Goal: Task Accomplishment & Management: Manage account settings

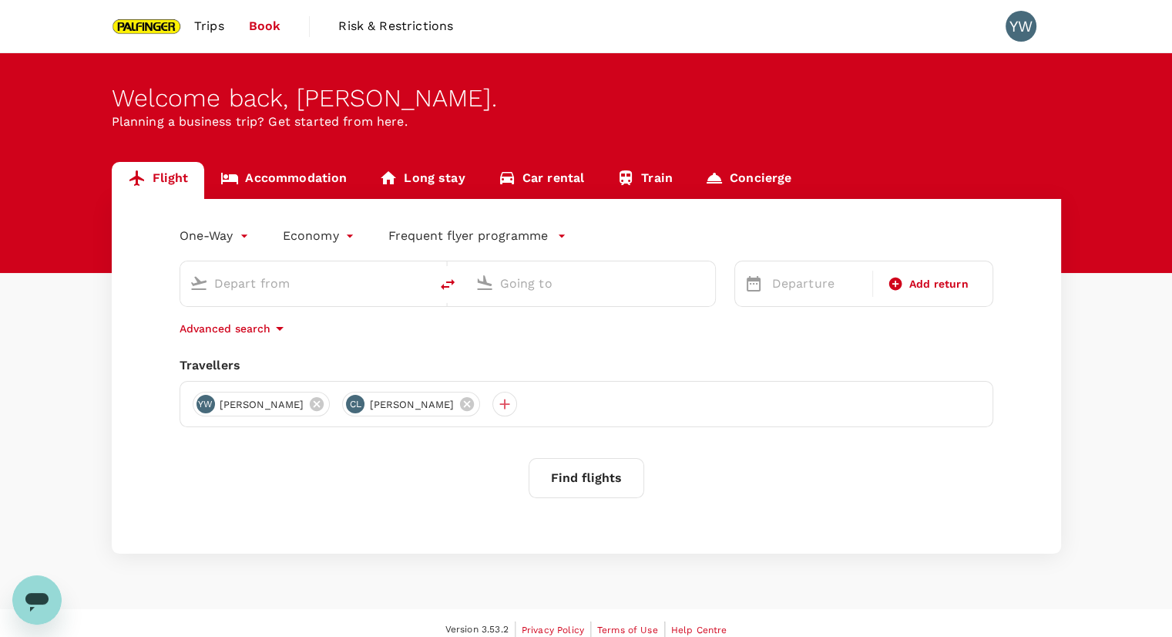
type input "Singapore Changi (SIN)"
click at [544, 290] on input "Nantong, [GEOGRAPHIC_DATA] (any)" at bounding box center [591, 283] width 183 height 24
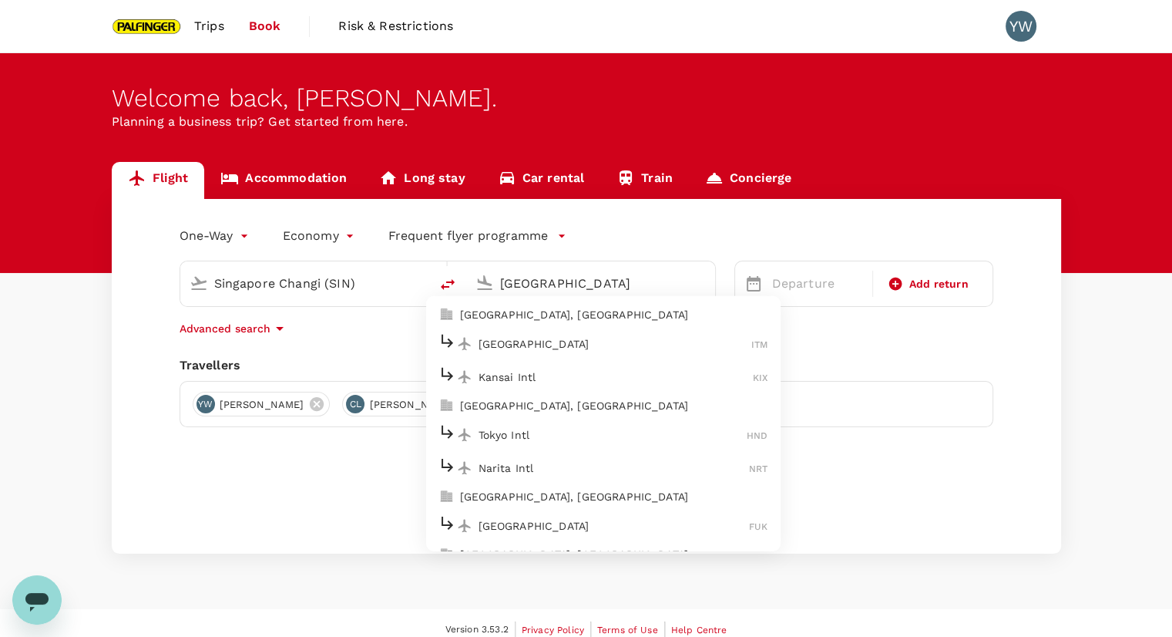
click at [598, 439] on p "Tokyo Intl" at bounding box center [613, 434] width 269 height 15
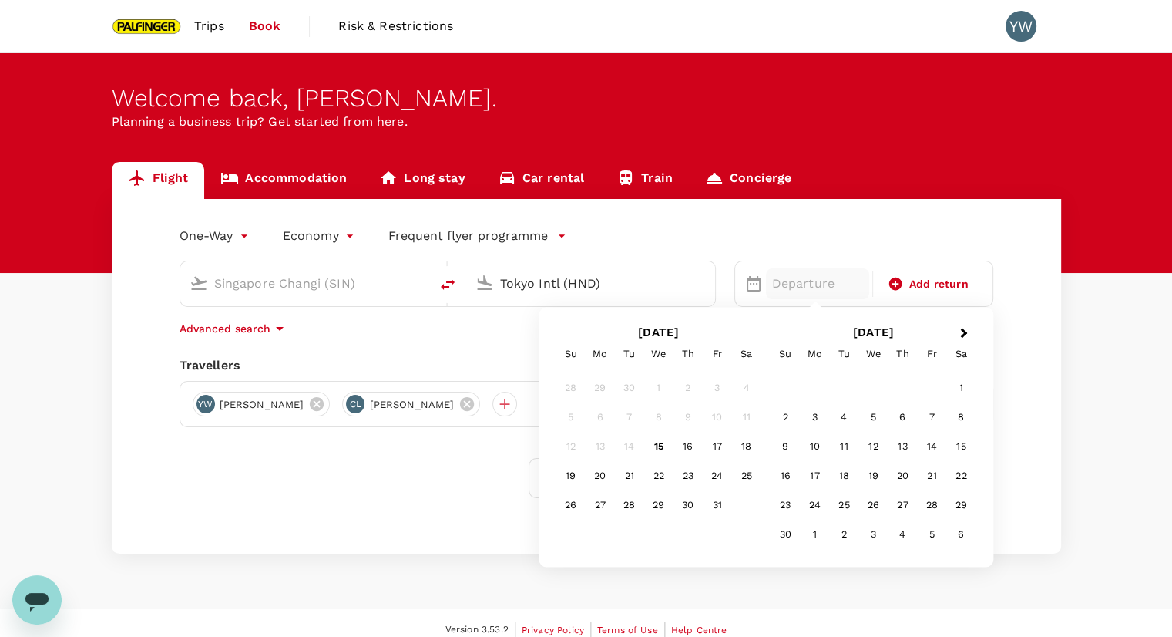
type input "Tokyo Intl (HND)"
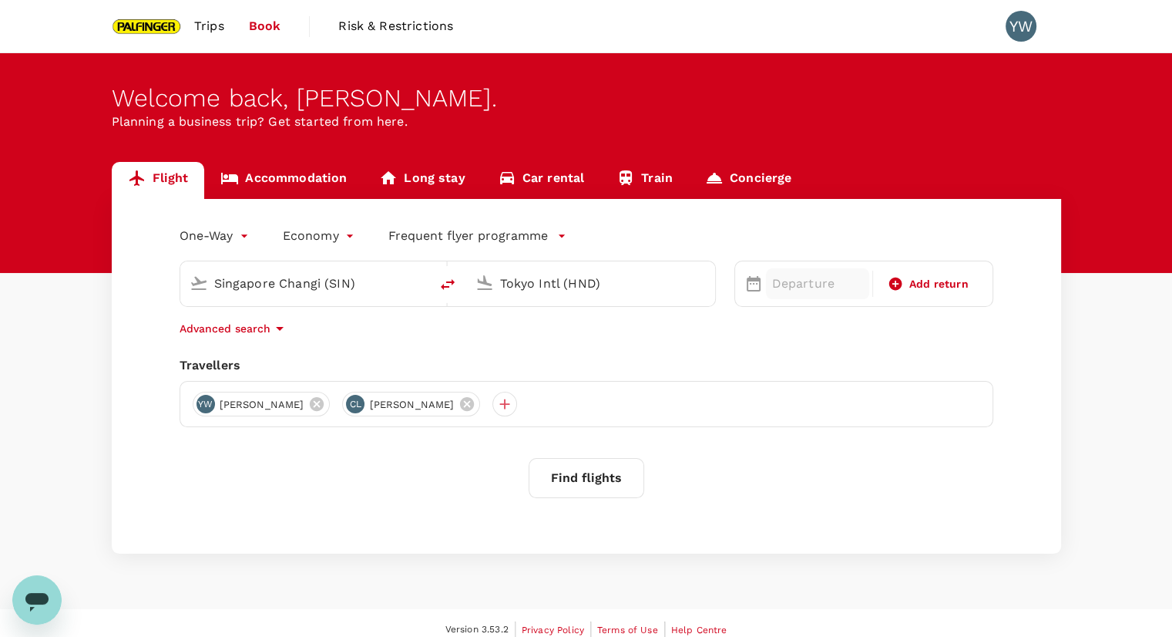
click at [782, 288] on p "Departure" at bounding box center [818, 283] width 92 height 19
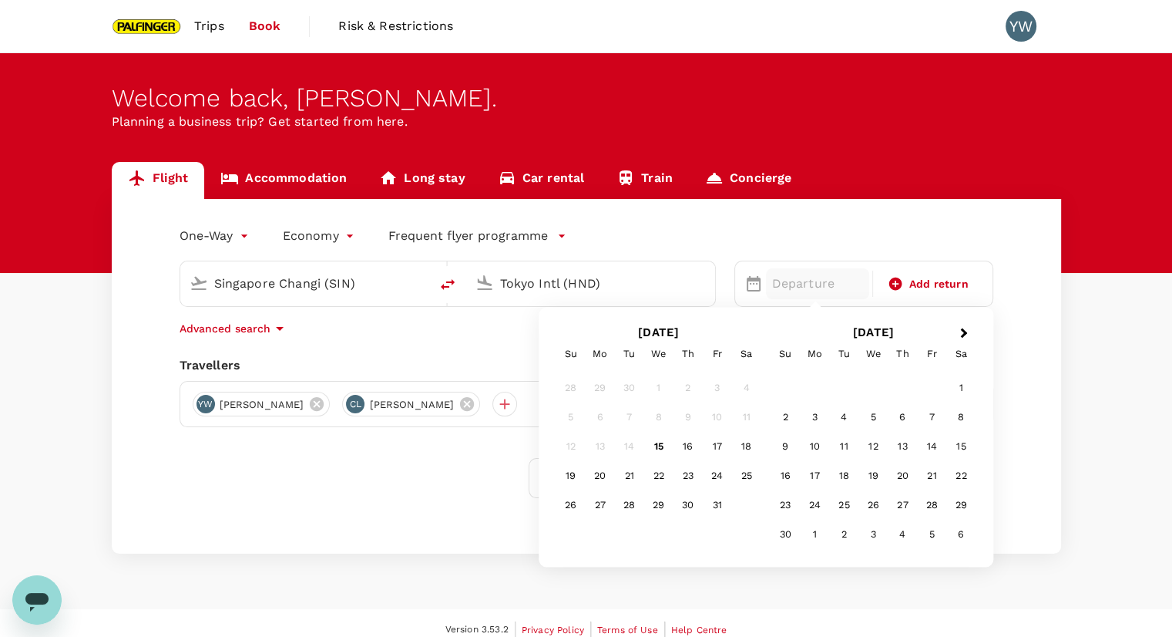
click at [848, 443] on div "11" at bounding box center [843, 446] width 29 height 29
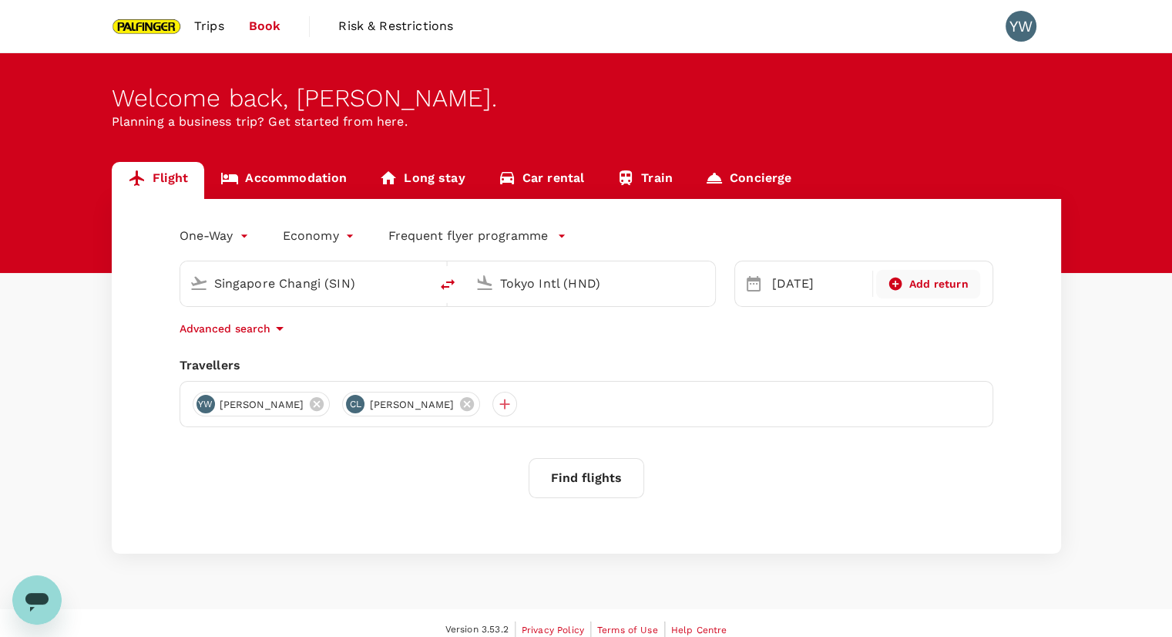
click at [940, 284] on span "Add return" at bounding box center [939, 284] width 59 height 16
type input "roundtrip"
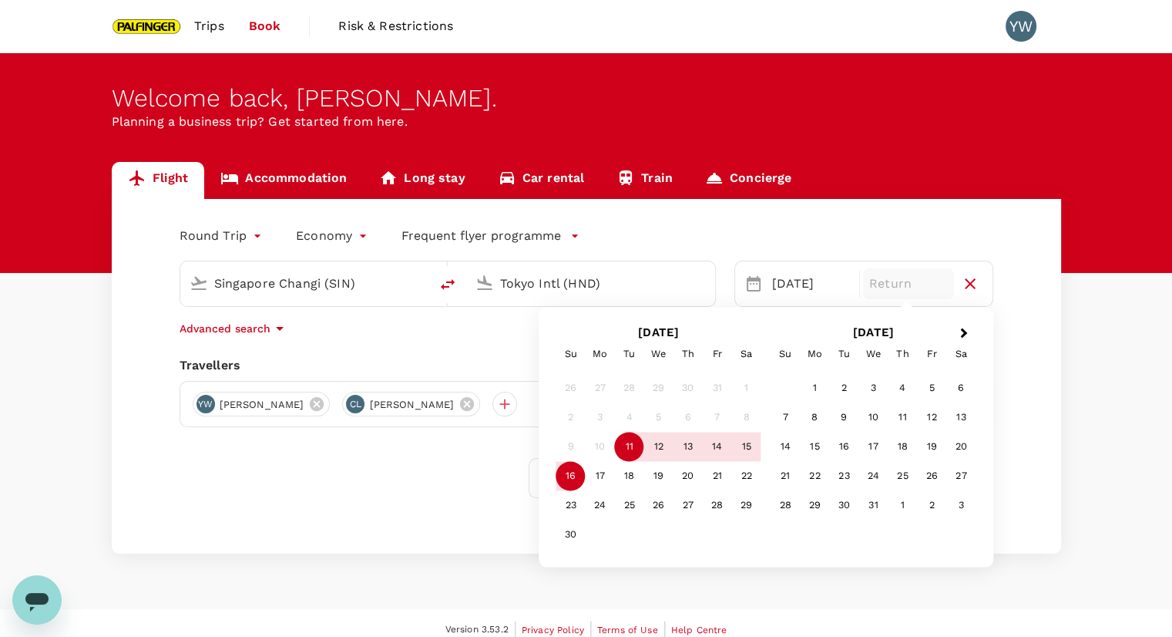
click at [568, 476] on div "16" at bounding box center [571, 476] width 29 height 29
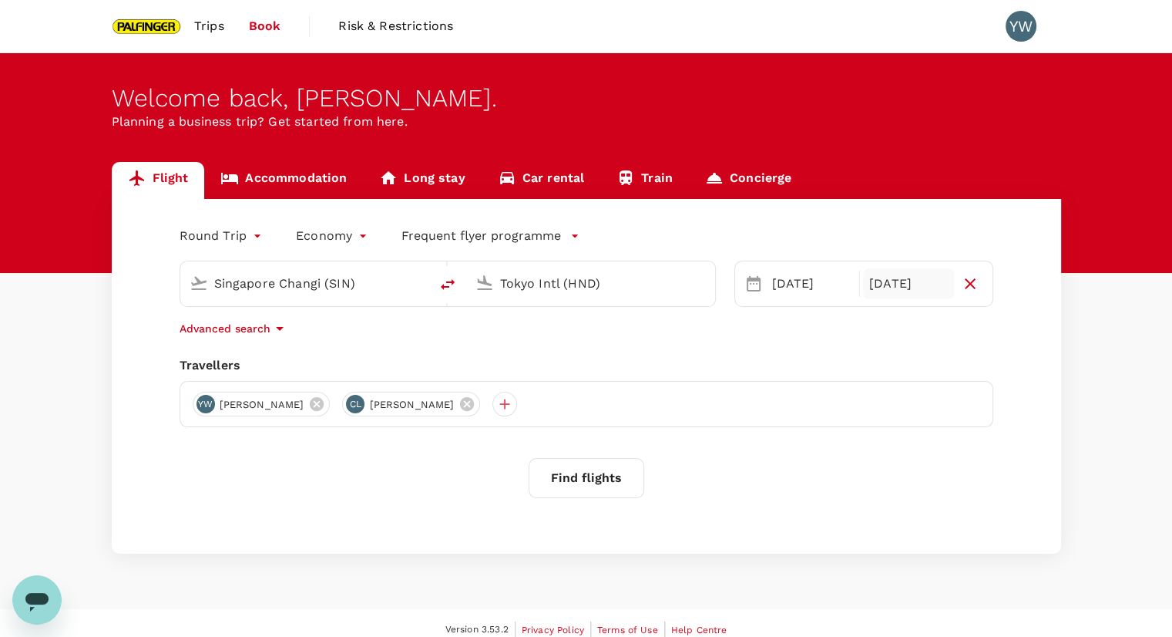
click at [589, 480] on button "Find flights" at bounding box center [587, 478] width 116 height 40
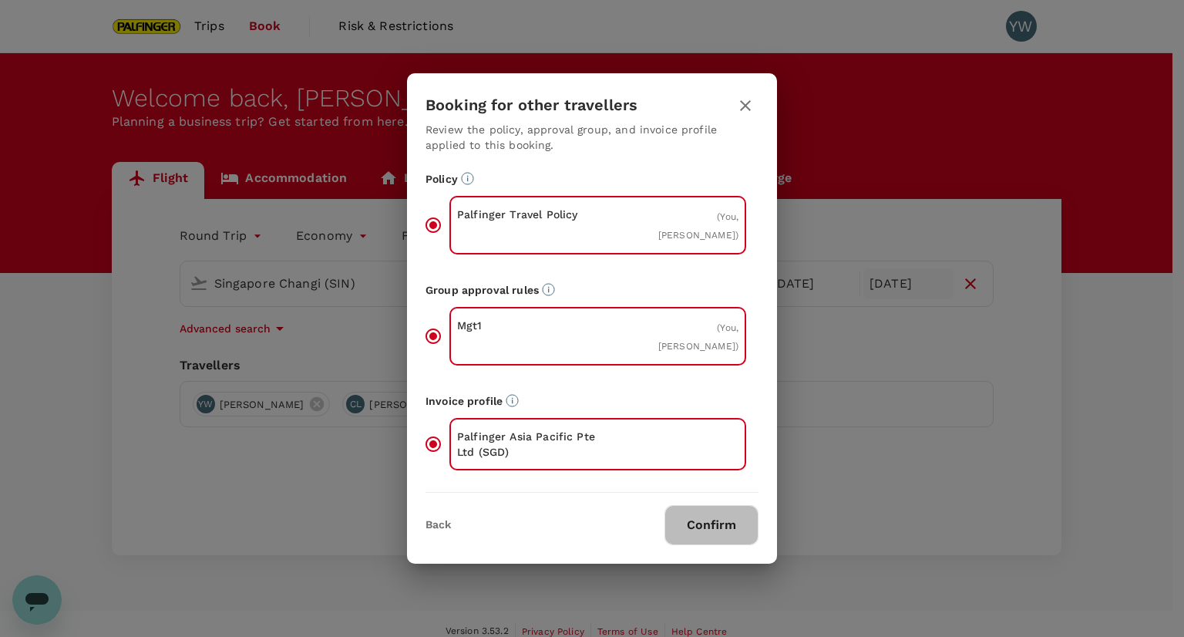
click at [705, 520] on button "Confirm" at bounding box center [711, 525] width 94 height 40
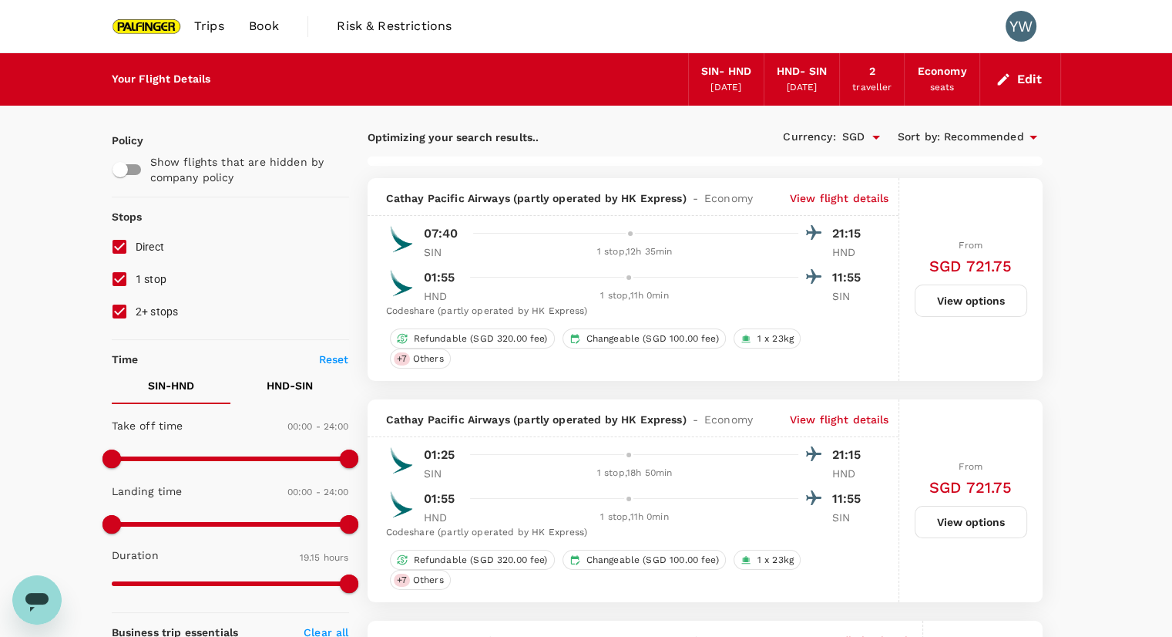
type input "1890"
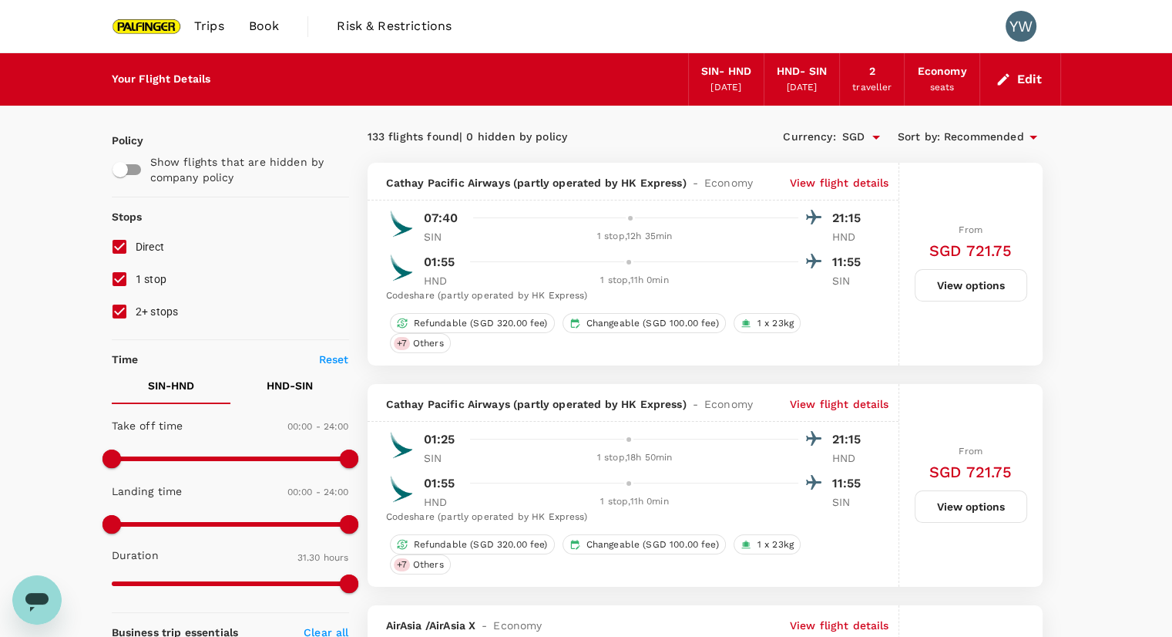
click at [808, 91] on div "[DATE]" at bounding box center [802, 87] width 31 height 15
click at [1006, 101] on div "Edit" at bounding box center [1021, 79] width 81 height 52
click at [1010, 80] on icon "button" at bounding box center [1003, 79] width 15 height 15
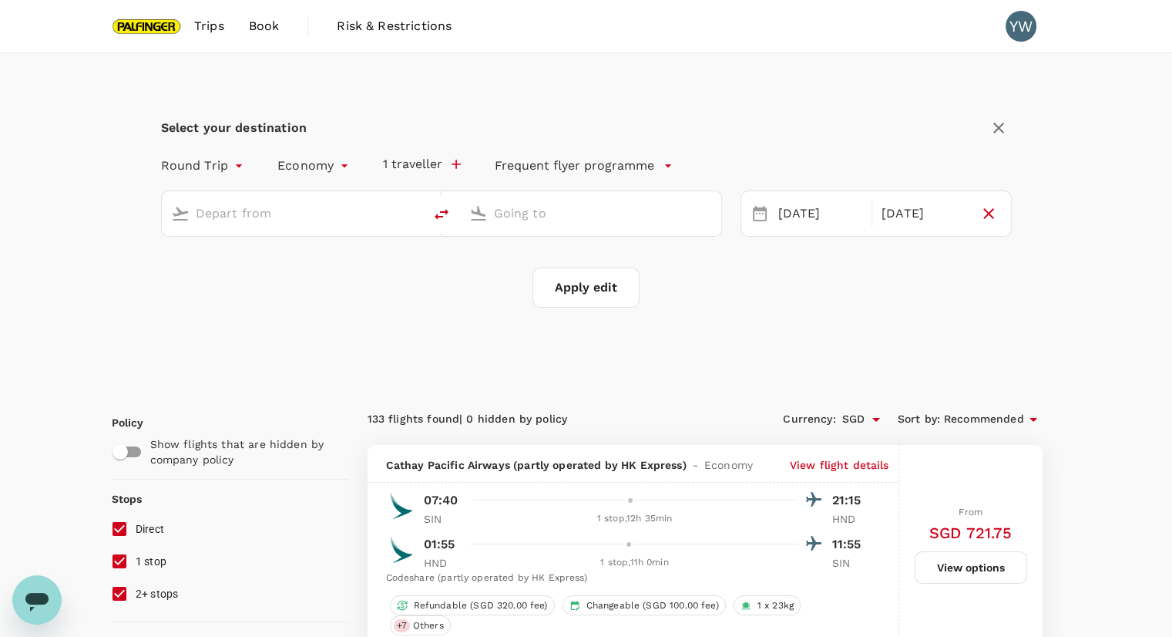
type input "Singapore Changi (SIN)"
type input "Tokyo Intl (HND)"
click at [904, 228] on div "[DATE]" at bounding box center [924, 214] width 103 height 30
click at [903, 214] on div "[DATE]" at bounding box center [924, 214] width 97 height 30
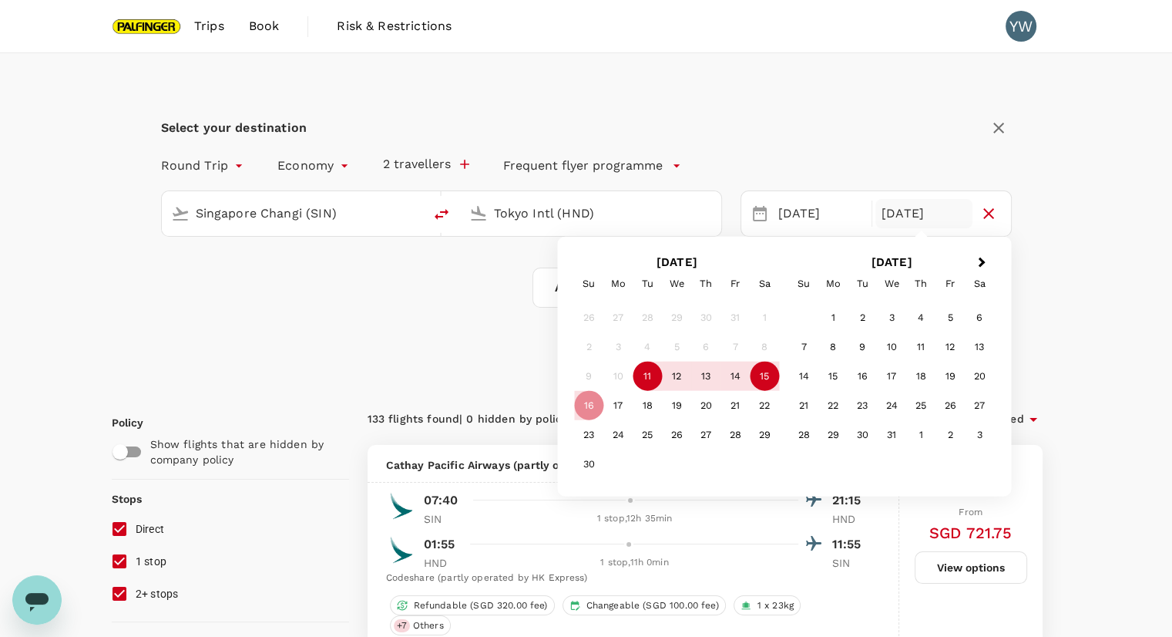
click at [765, 378] on div "15" at bounding box center [764, 376] width 29 height 29
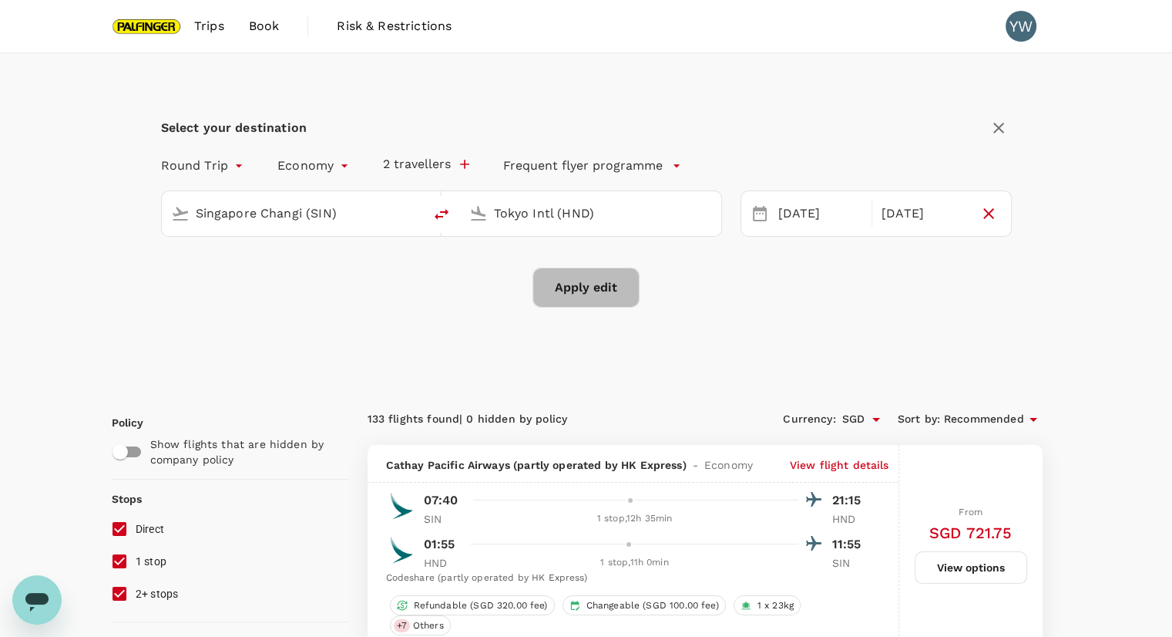
click at [601, 301] on button "Apply edit" at bounding box center [586, 287] width 107 height 40
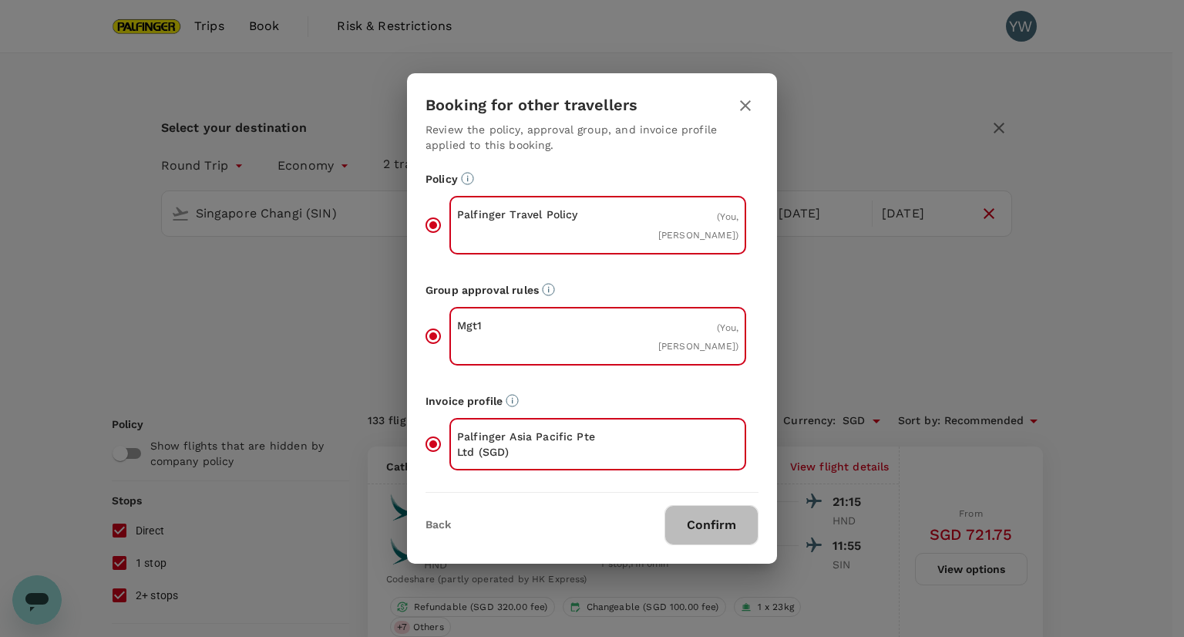
click at [738, 521] on button "Confirm" at bounding box center [711, 525] width 94 height 40
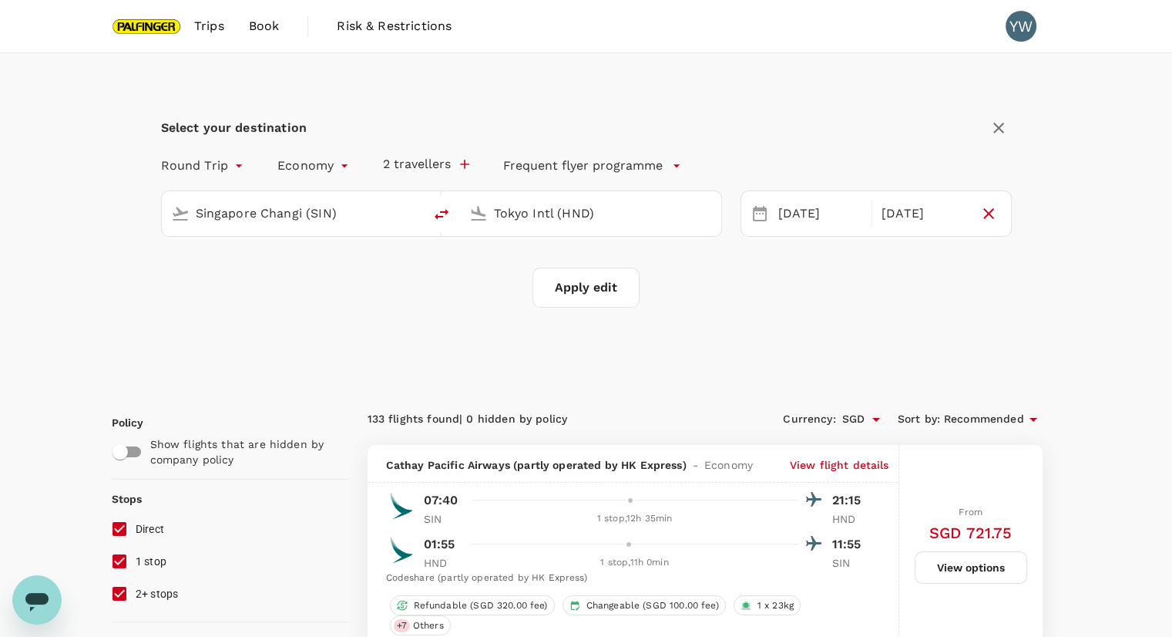
checkbox input "false"
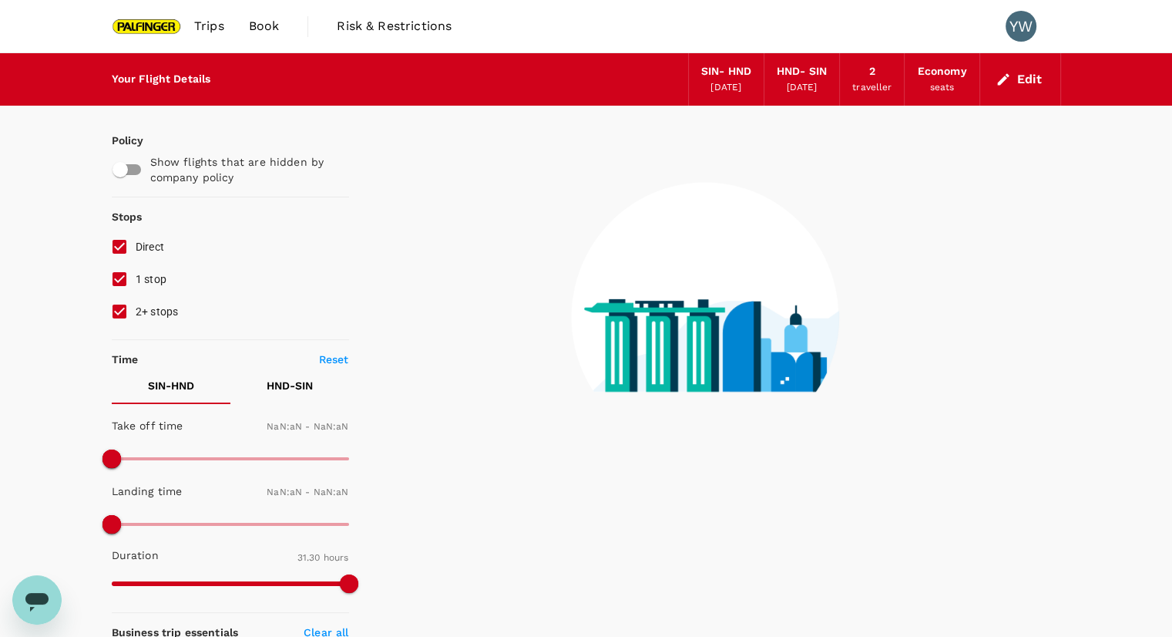
type input "1440"
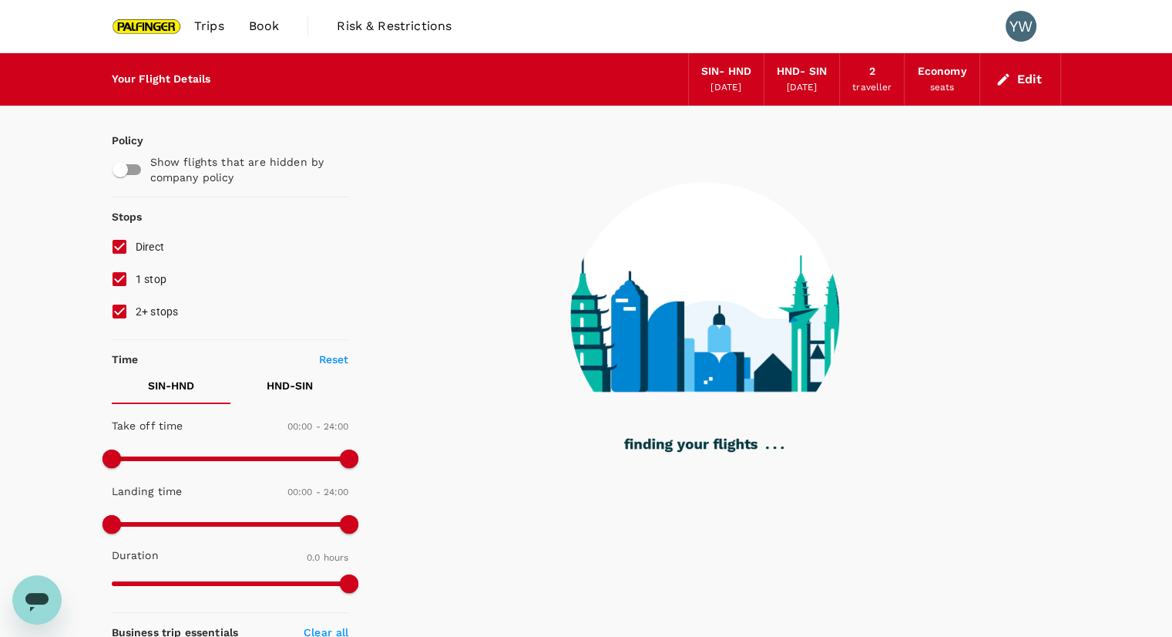
type input "1155"
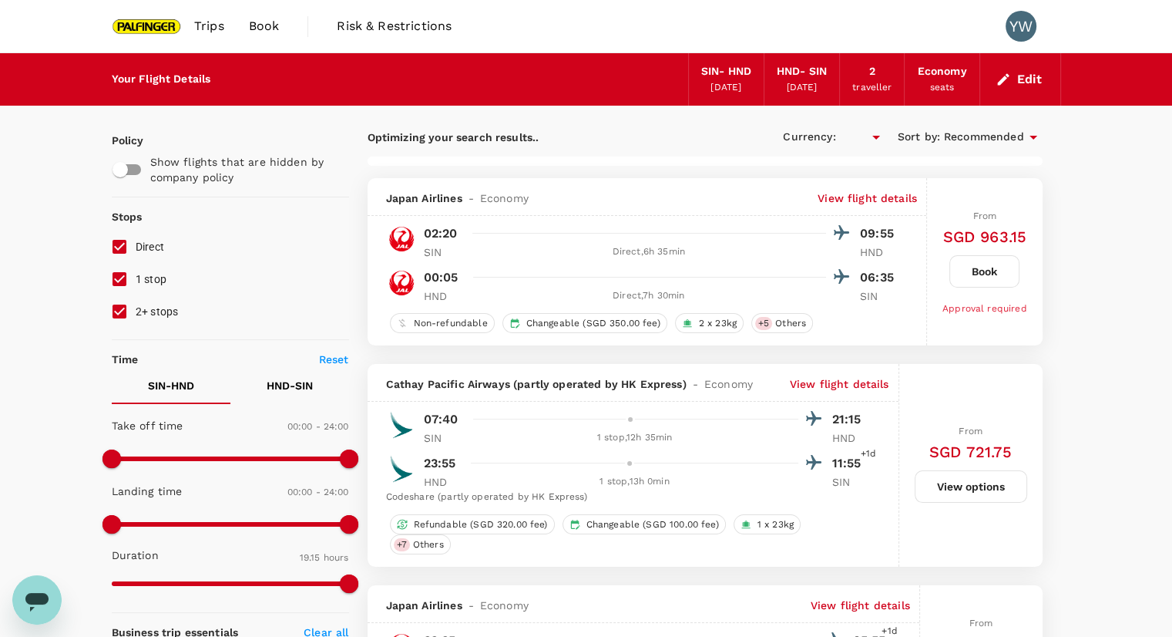
checkbox input "true"
type input "SGD"
click at [1012, 67] on button "Edit" at bounding box center [1021, 79] width 56 height 25
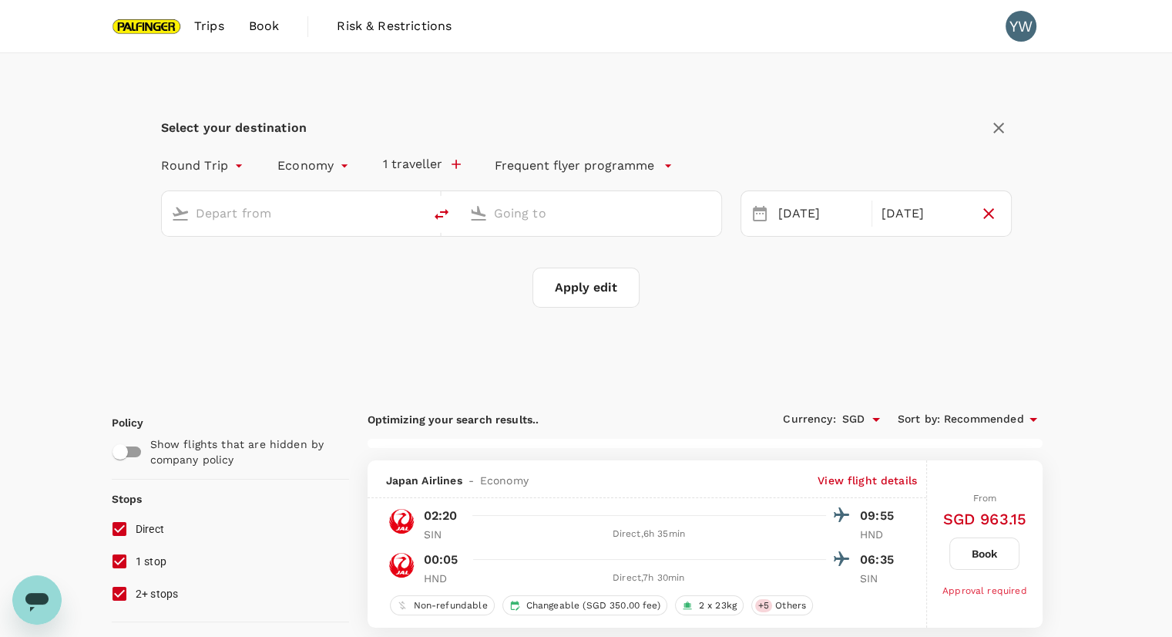
type input "Singapore Changi (SIN)"
type input "Tokyo Intl (HND)"
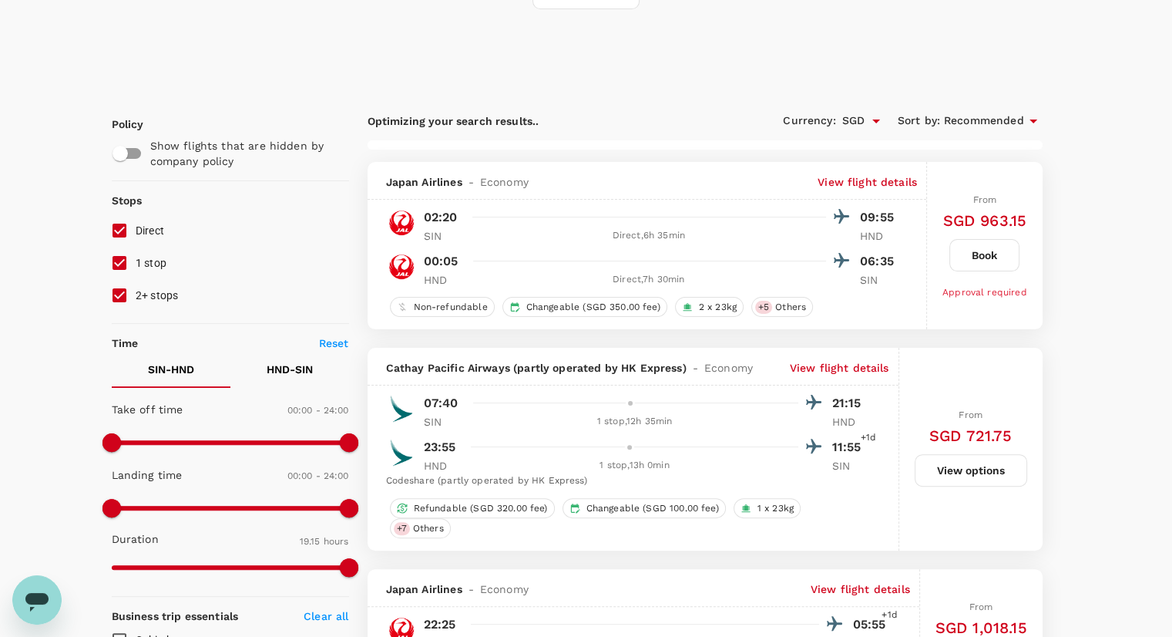
type input "1525"
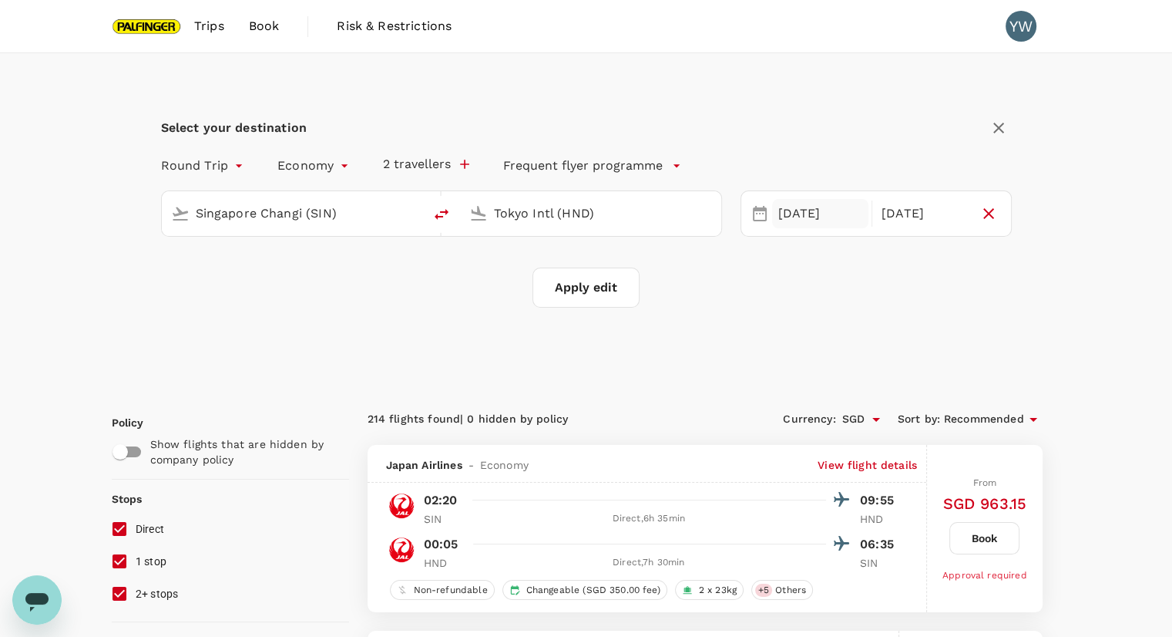
click at [819, 223] on div "[DATE]" at bounding box center [820, 214] width 97 height 30
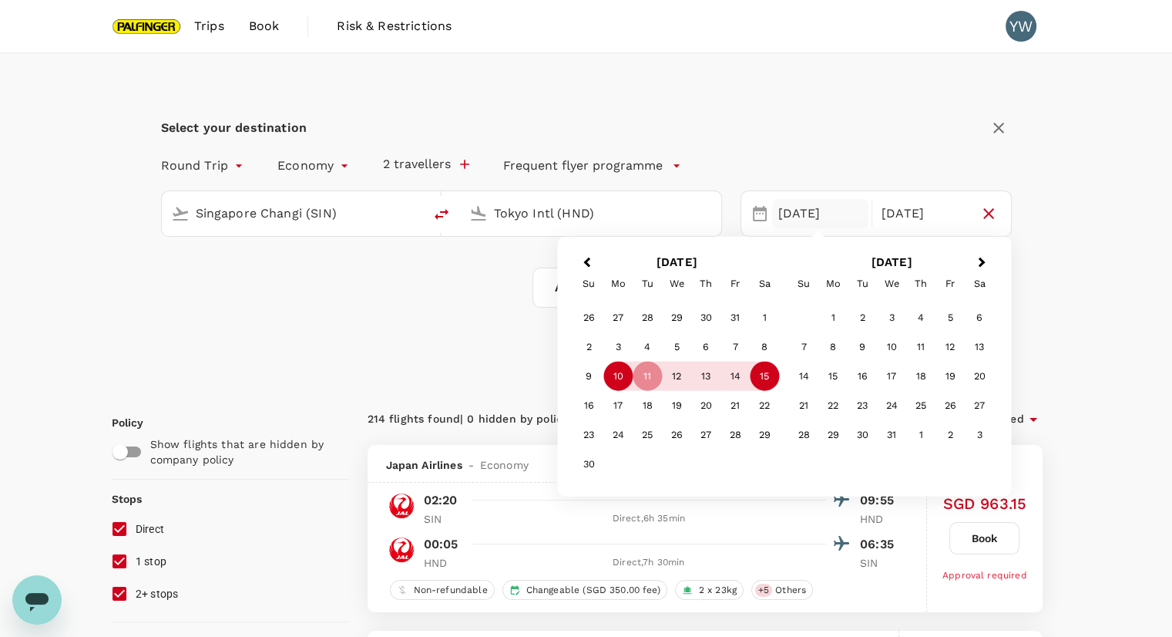
click at [612, 383] on div "10" at bounding box center [618, 376] width 29 height 29
click at [764, 377] on div "15" at bounding box center [764, 376] width 29 height 29
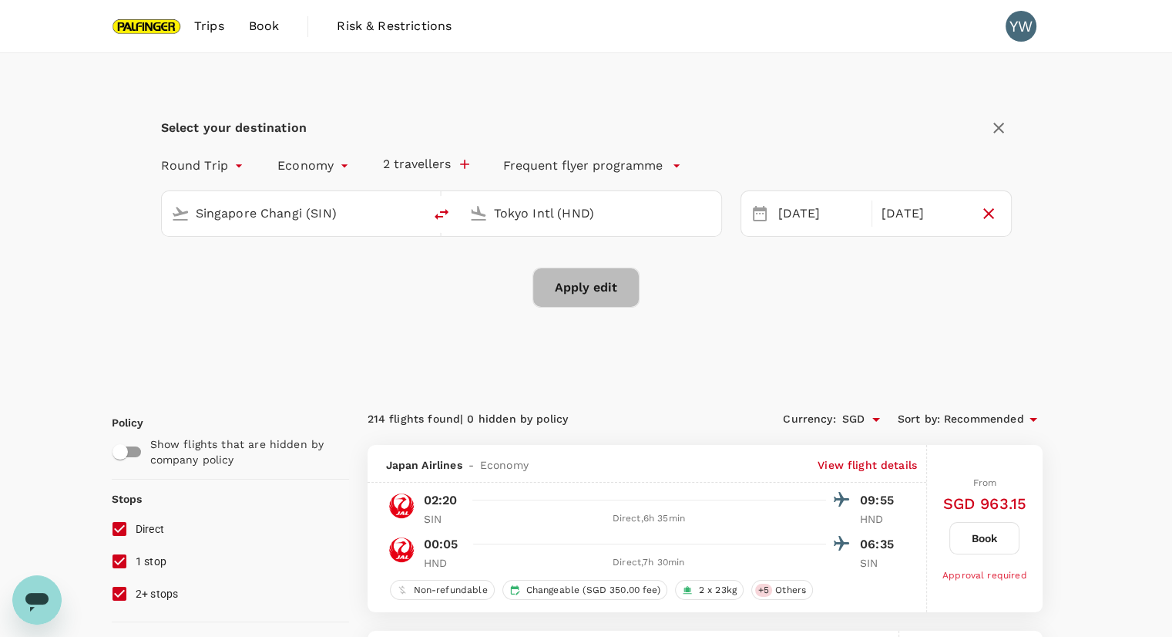
click at [601, 291] on button "Apply edit" at bounding box center [586, 287] width 107 height 40
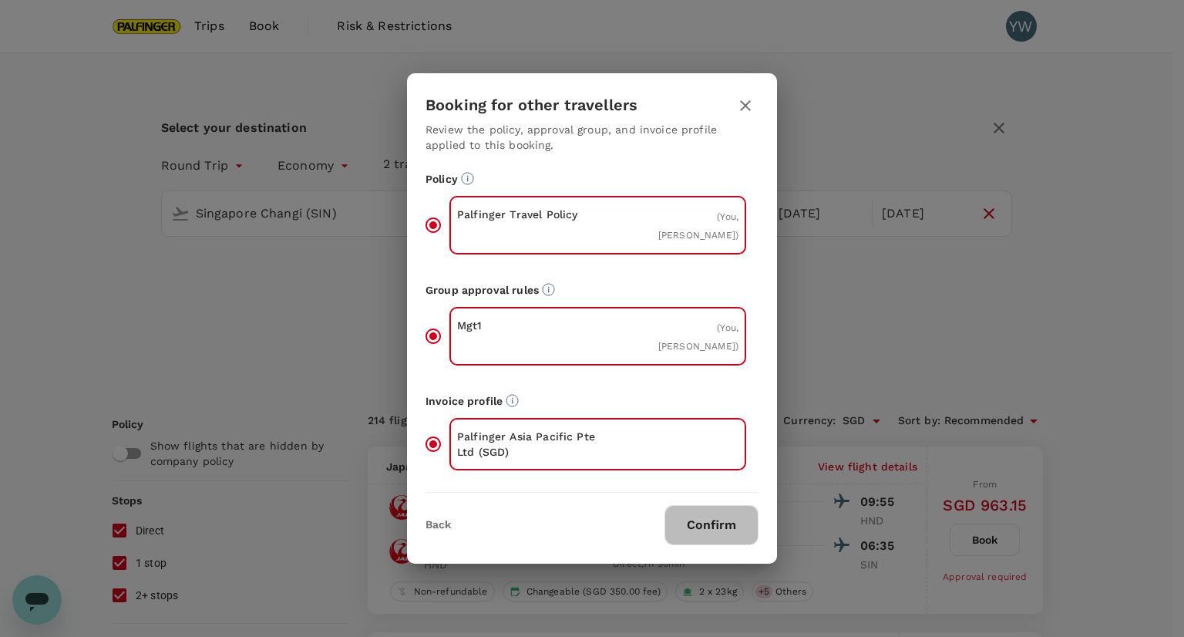
click at [725, 517] on button "Confirm" at bounding box center [711, 525] width 94 height 40
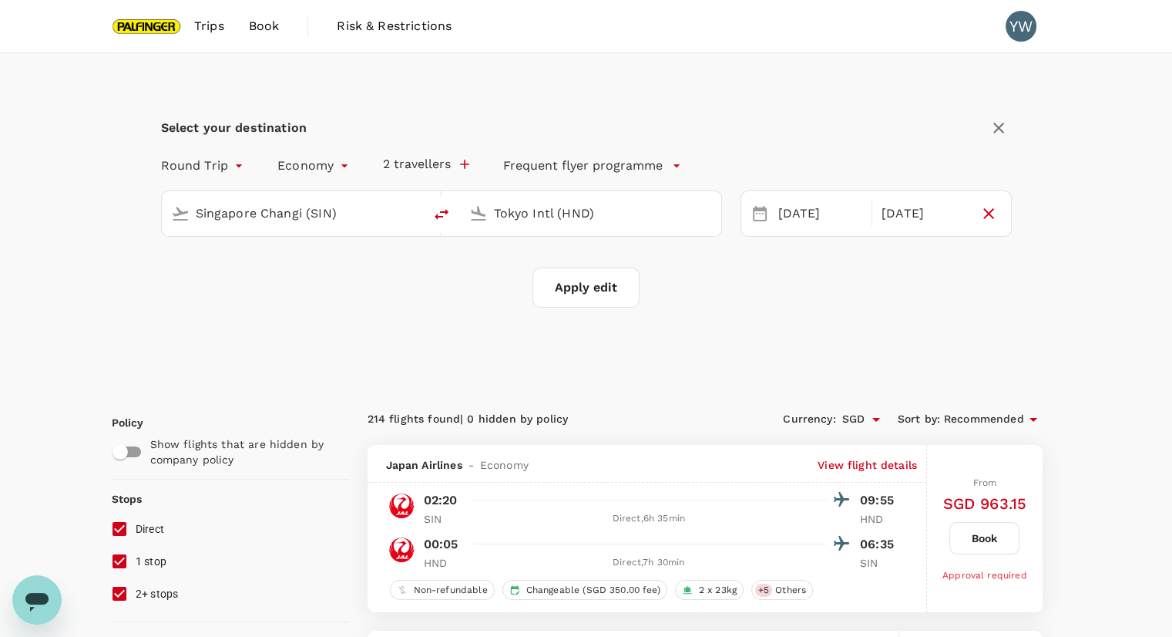
checkbox input "false"
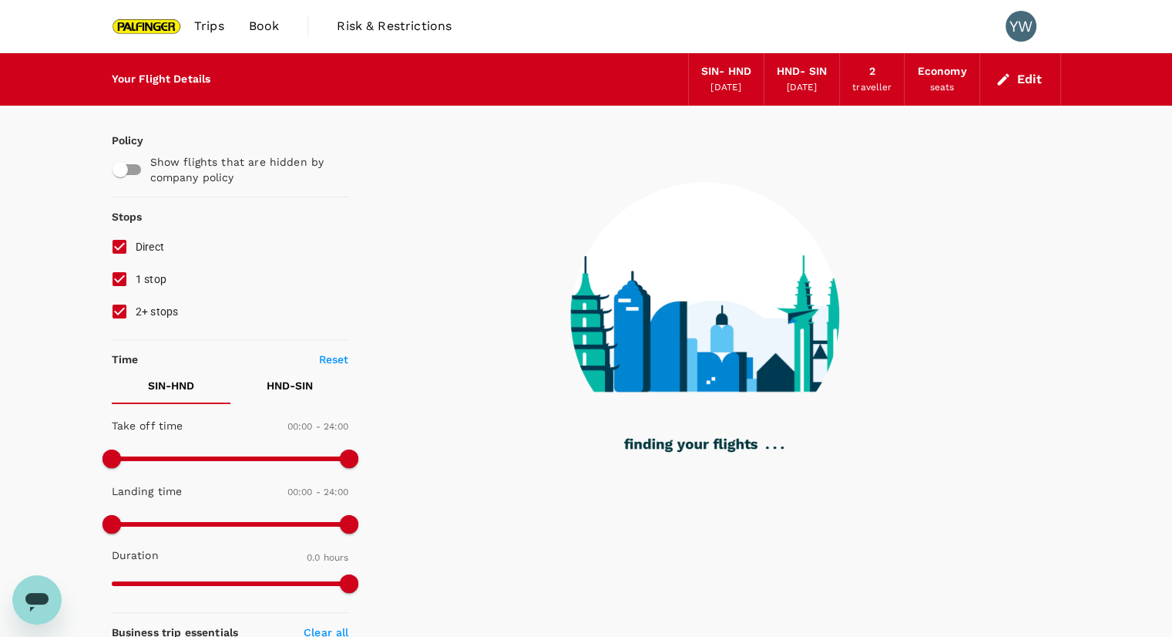
type input "1155"
checkbox input "true"
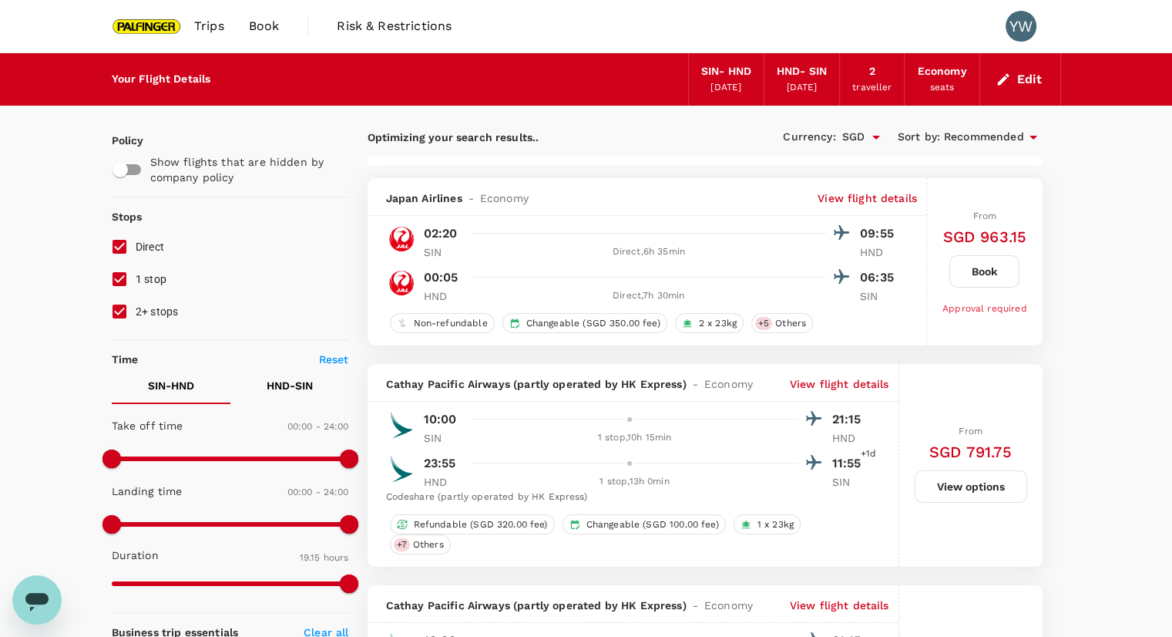
click at [1014, 75] on button "Edit" at bounding box center [1021, 79] width 56 height 25
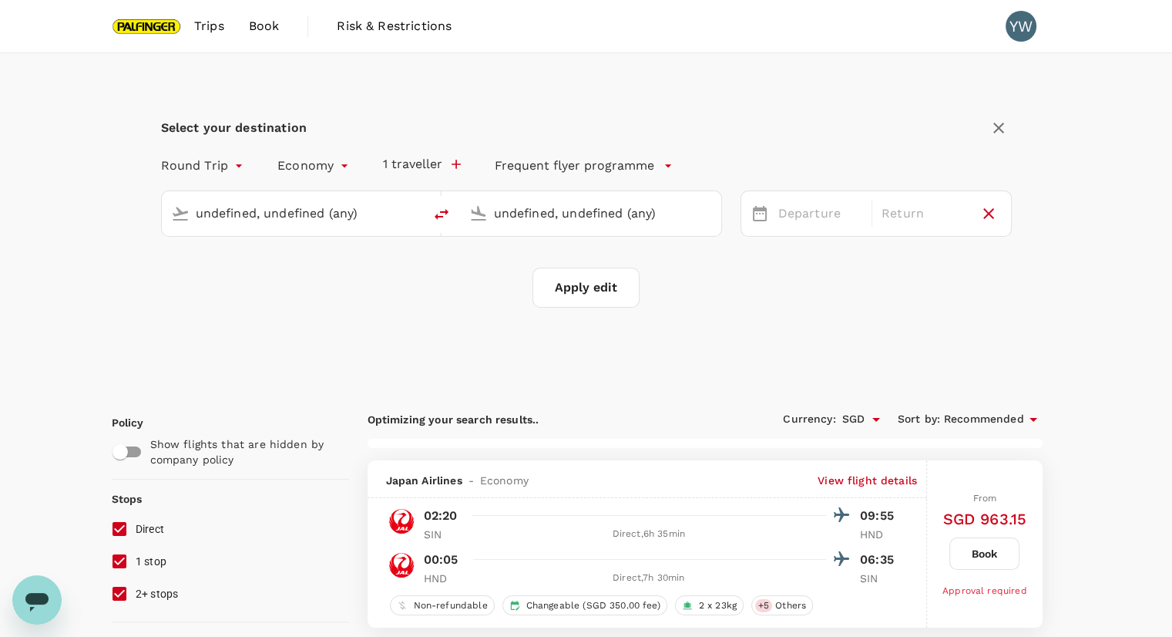
type input "Singapore Changi (SIN)"
type input "Tokyo Intl (HND)"
type input "Singapore Changi (SIN)"
type input "Tokyo Intl (HND)"
click at [808, 211] on div "[DATE]" at bounding box center [820, 214] width 97 height 30
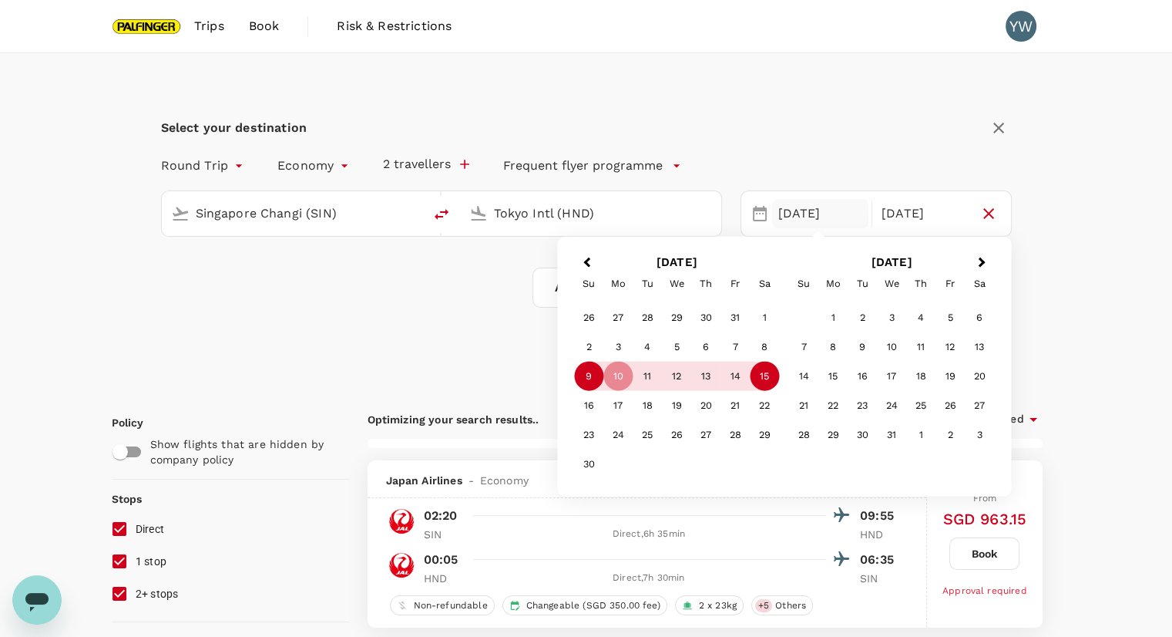
click at [589, 379] on div "9" at bounding box center [588, 376] width 29 height 29
click at [734, 373] on div "14" at bounding box center [735, 376] width 29 height 29
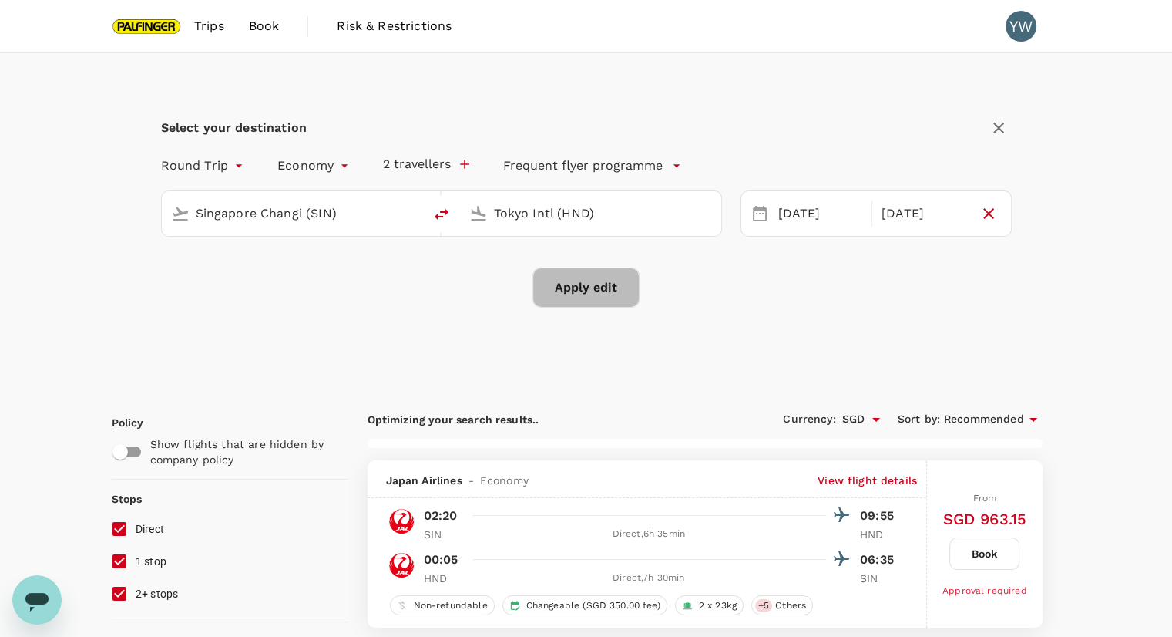
click at [564, 292] on button "Apply edit" at bounding box center [586, 287] width 107 height 40
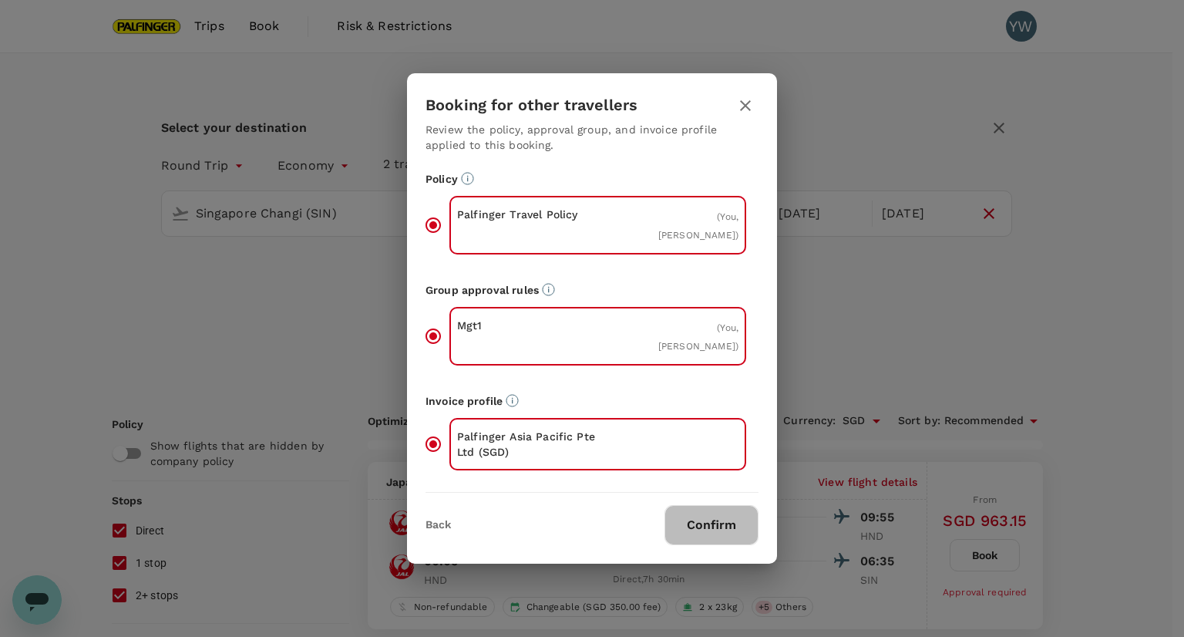
click at [725, 516] on button "Confirm" at bounding box center [711, 525] width 94 height 40
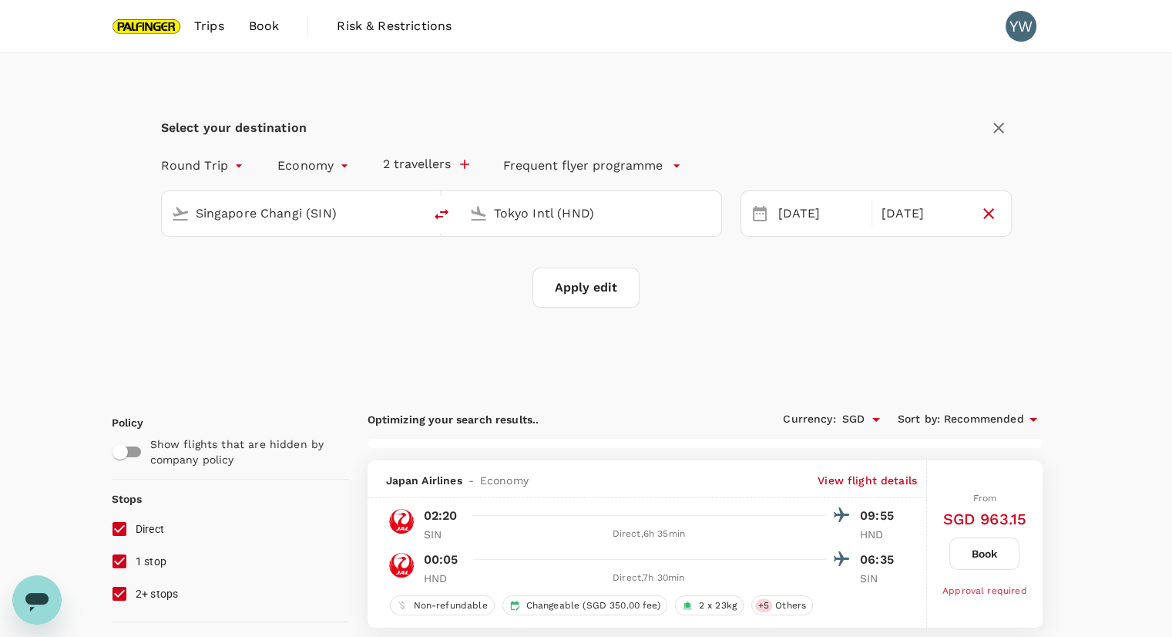
checkbox input "false"
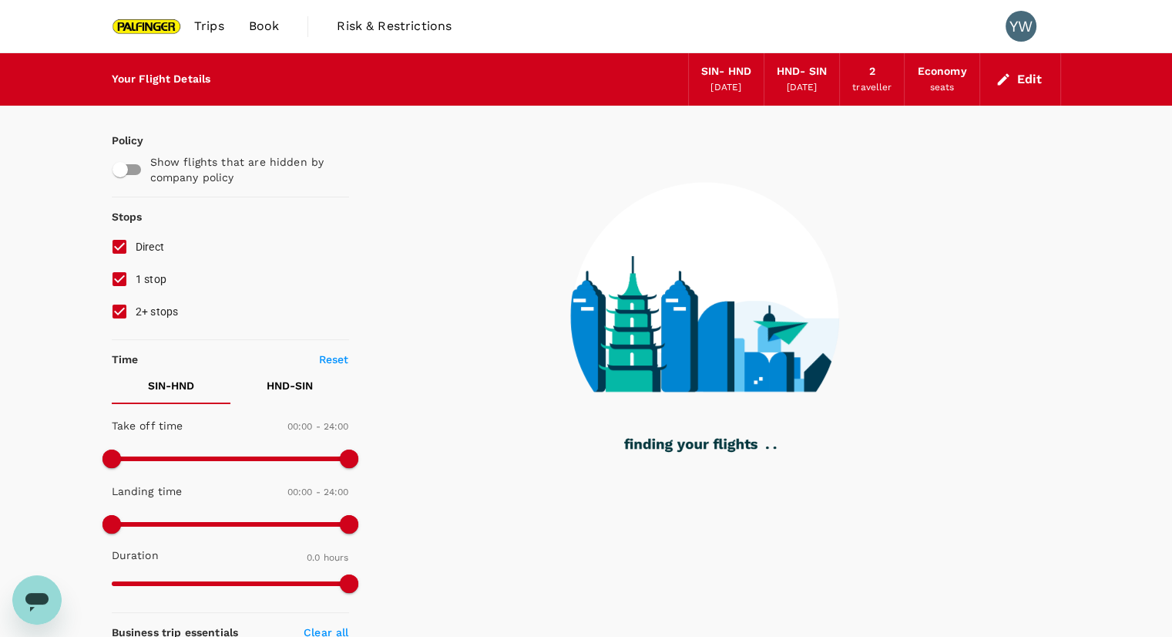
type input "850"
checkbox input "true"
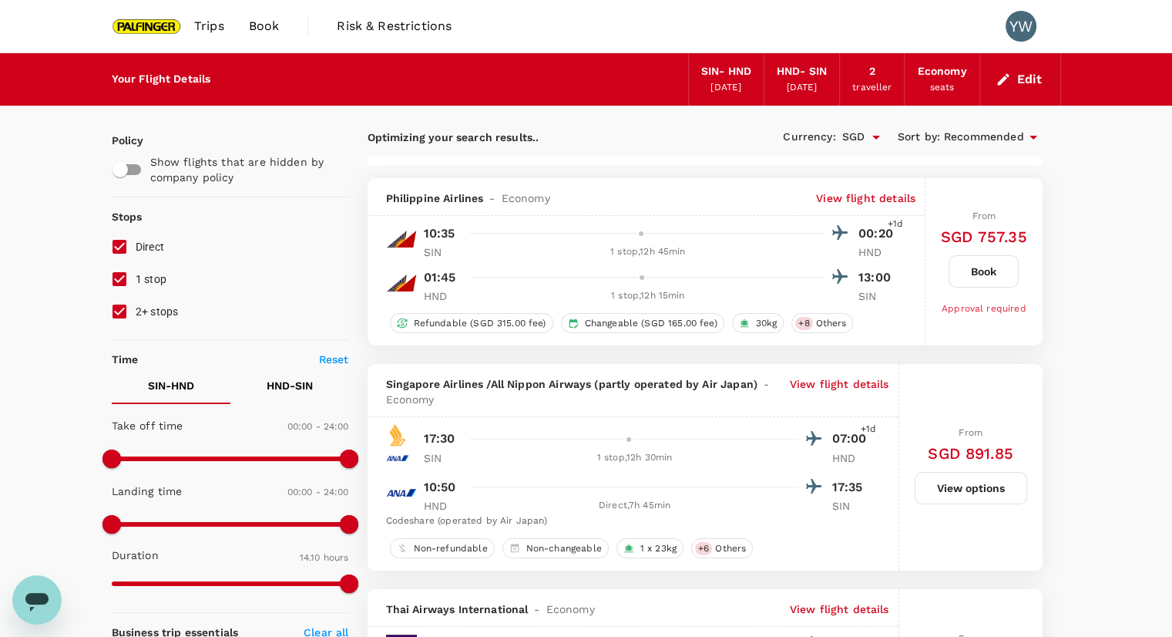
type input "1650"
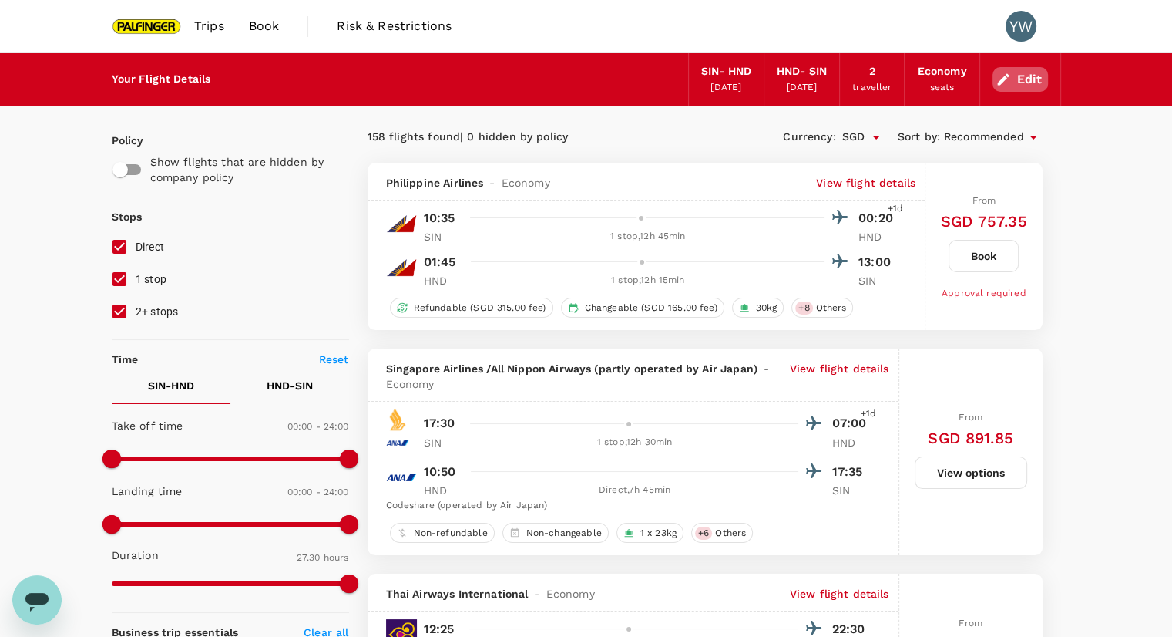
click at [998, 67] on button "Edit" at bounding box center [1021, 79] width 56 height 25
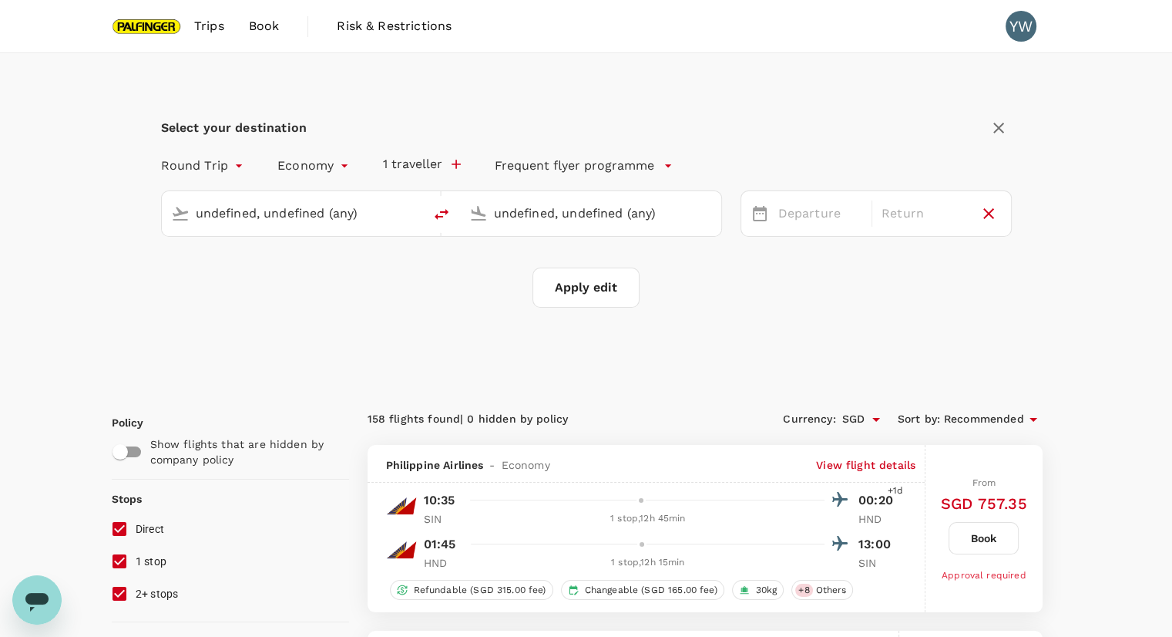
type input "Singapore Changi (SIN)"
type input "Tokyo Intl (HND)"
type input "Singapore Changi (SIN)"
type input "Tokyo Intl (HND)"
click at [848, 223] on div "[DATE]" at bounding box center [820, 214] width 97 height 30
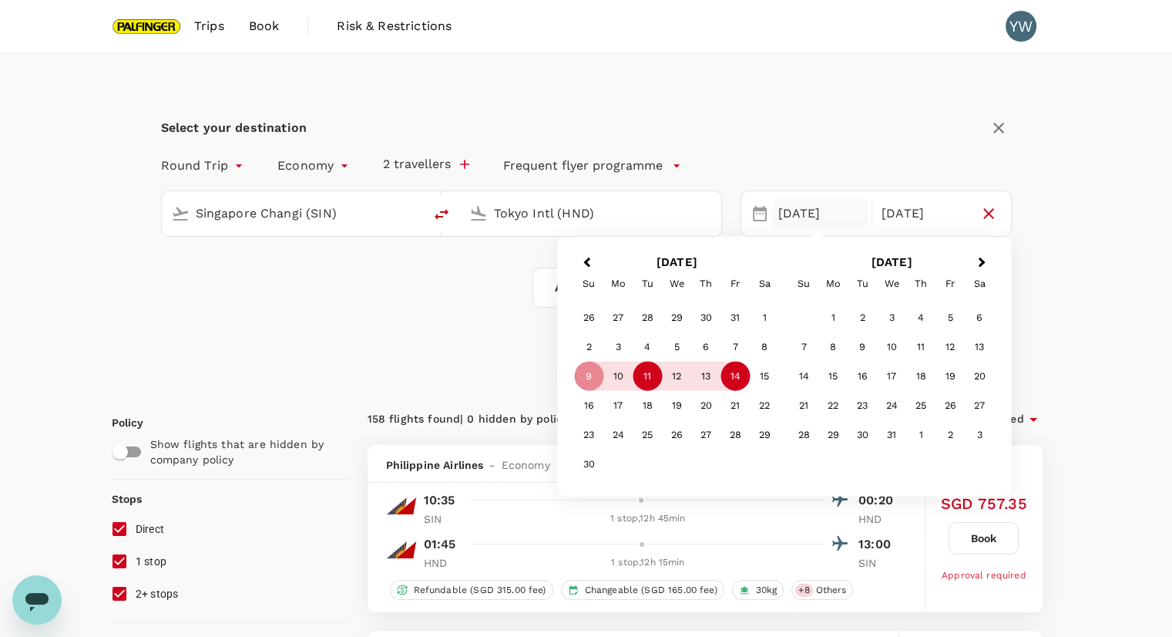
click at [651, 378] on div "11" at bounding box center [647, 376] width 29 height 29
click at [739, 378] on div "14" at bounding box center [735, 376] width 29 height 29
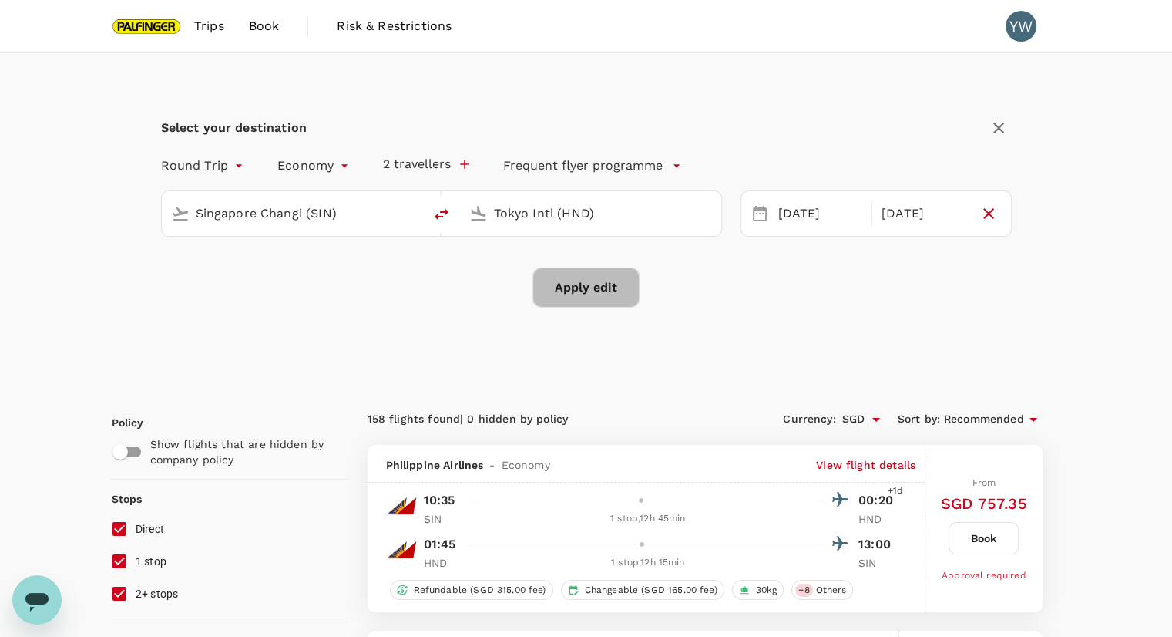
click at [617, 303] on button "Apply edit" at bounding box center [586, 287] width 107 height 40
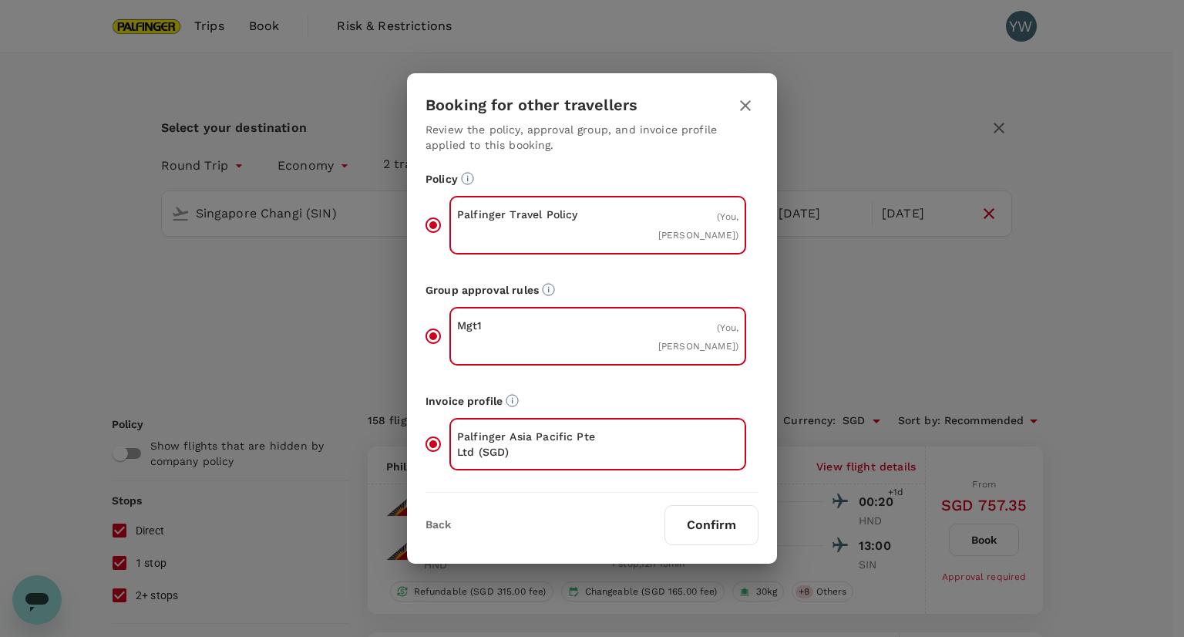
click at [719, 514] on button "Confirm" at bounding box center [711, 525] width 94 height 40
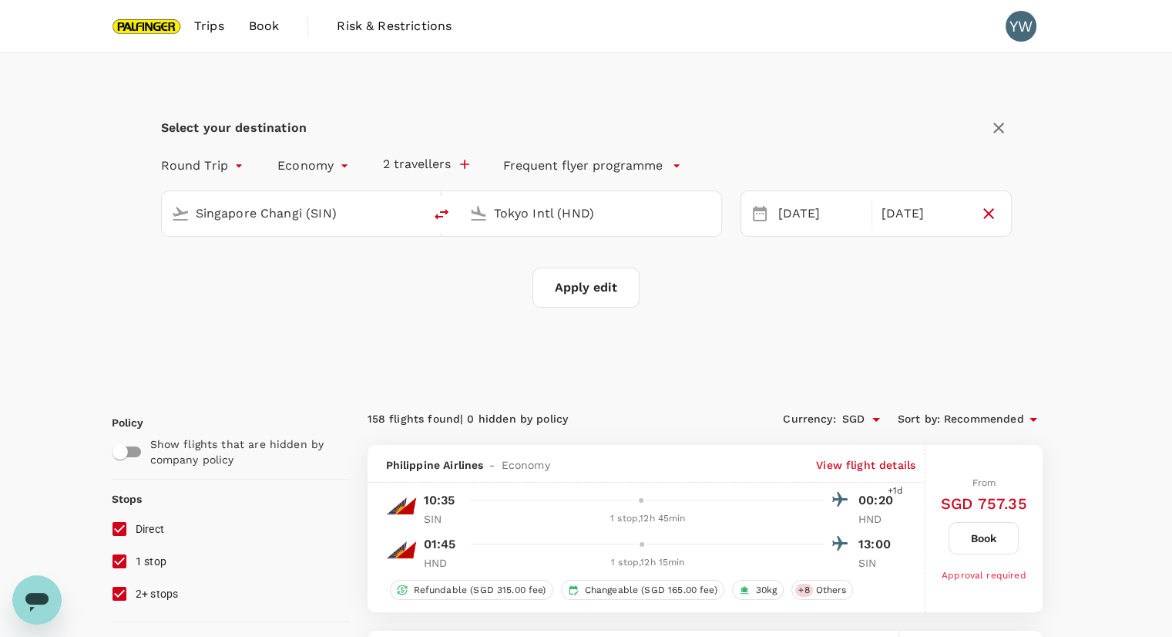
checkbox input "false"
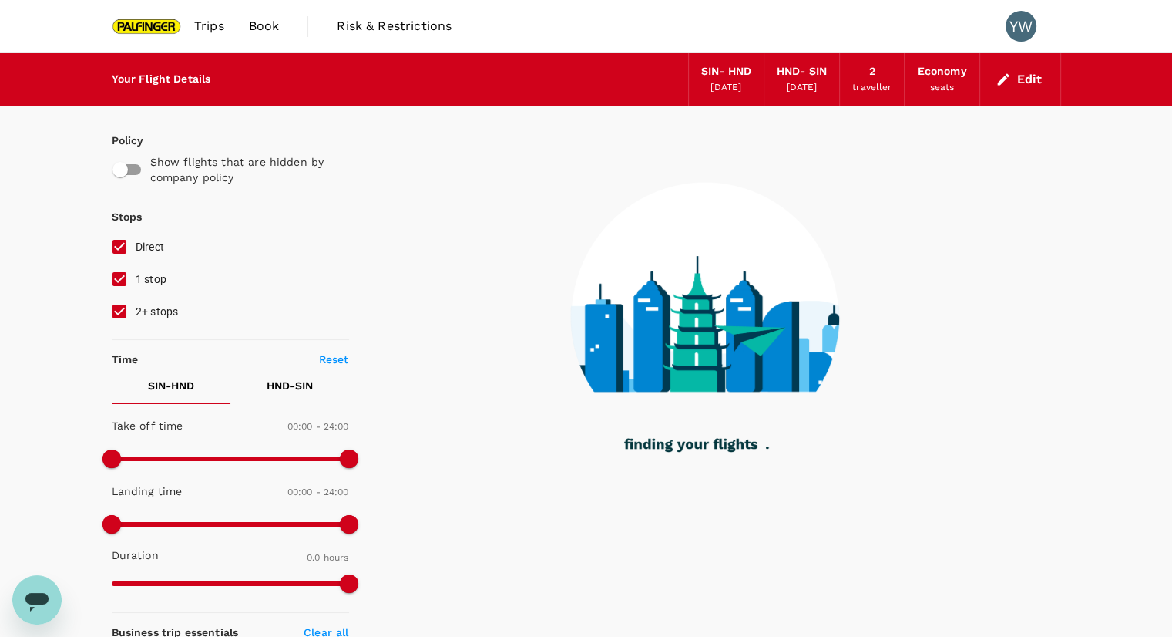
type input "1130"
checkbox input "true"
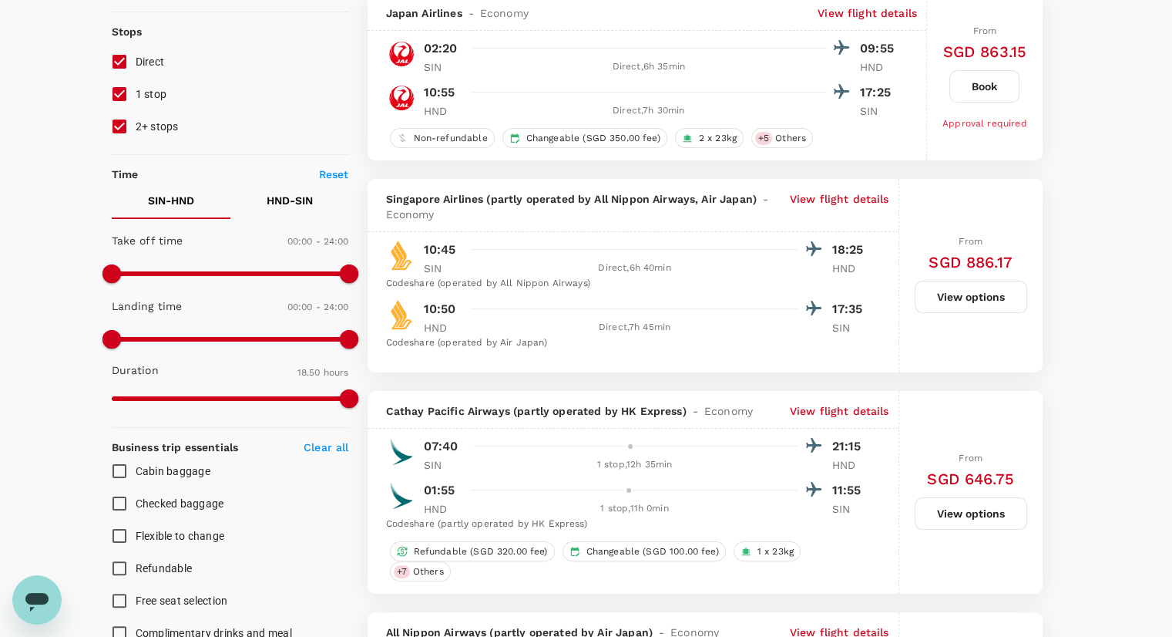
scroll to position [191, 0]
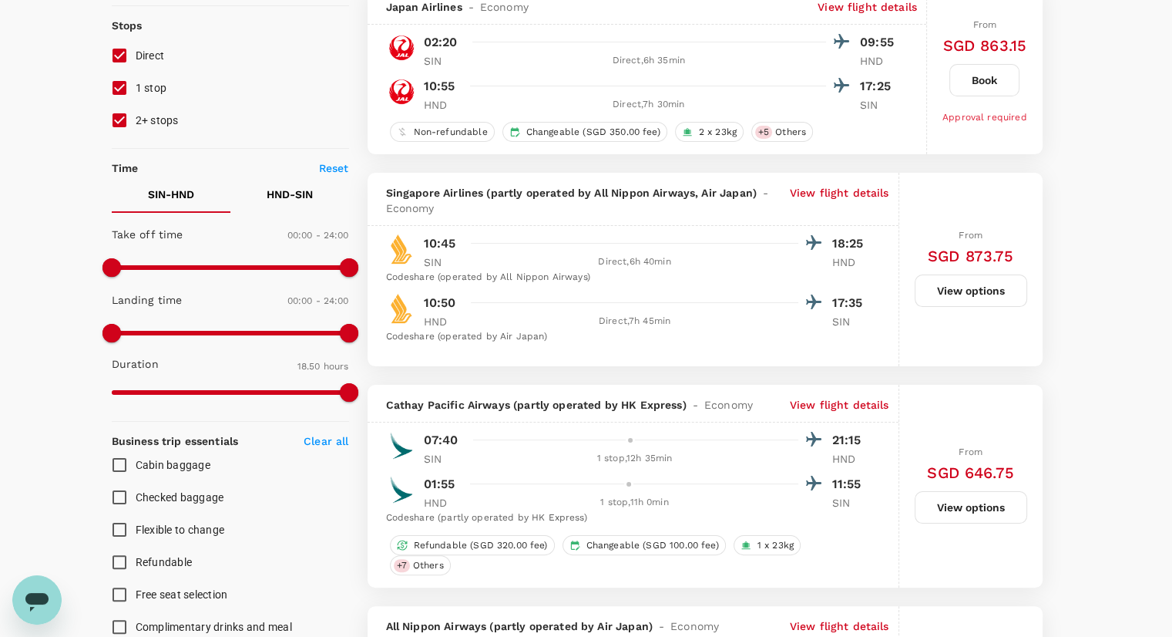
type input "1430"
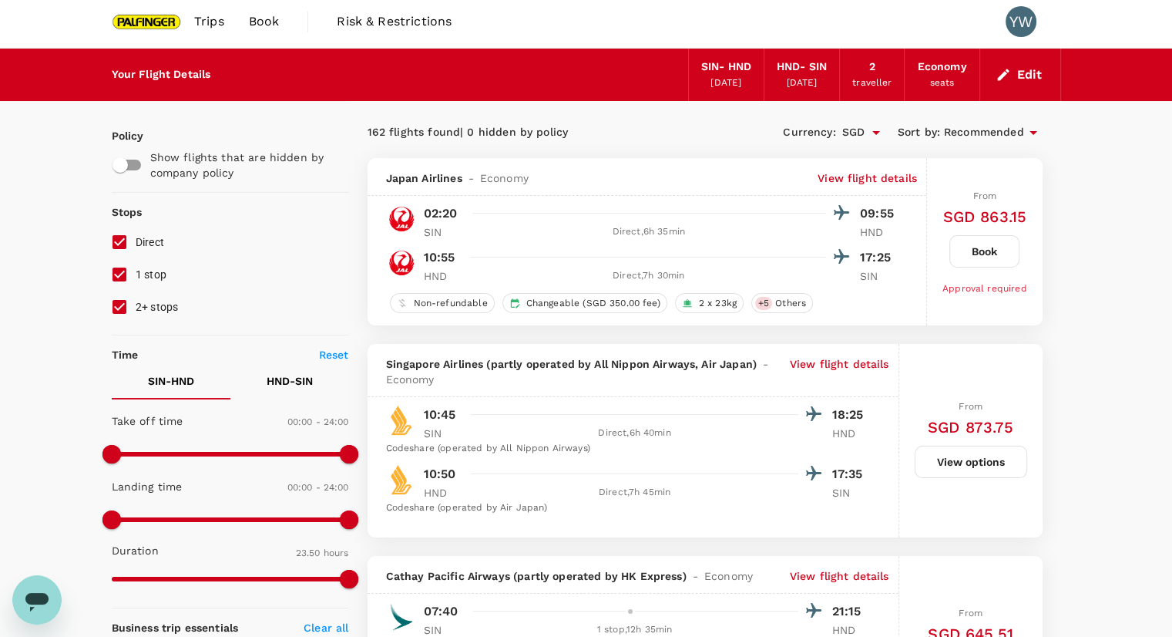
scroll to position [3, 0]
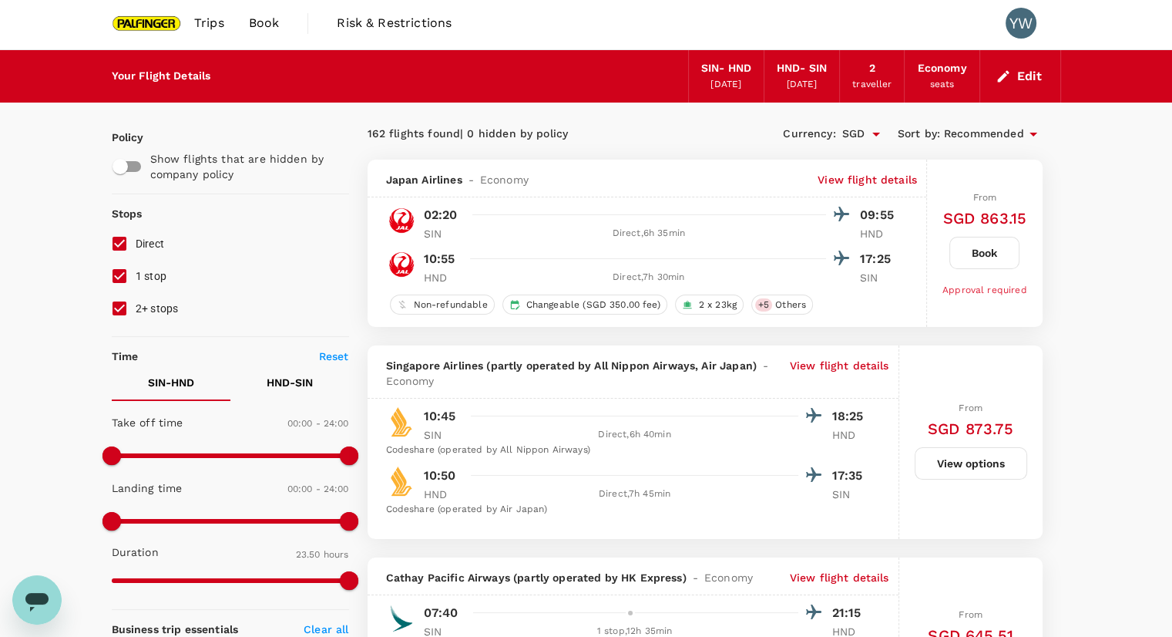
click at [1047, 84] on div "Edit" at bounding box center [1021, 76] width 81 height 52
click at [1018, 69] on button "Edit" at bounding box center [1021, 76] width 56 height 25
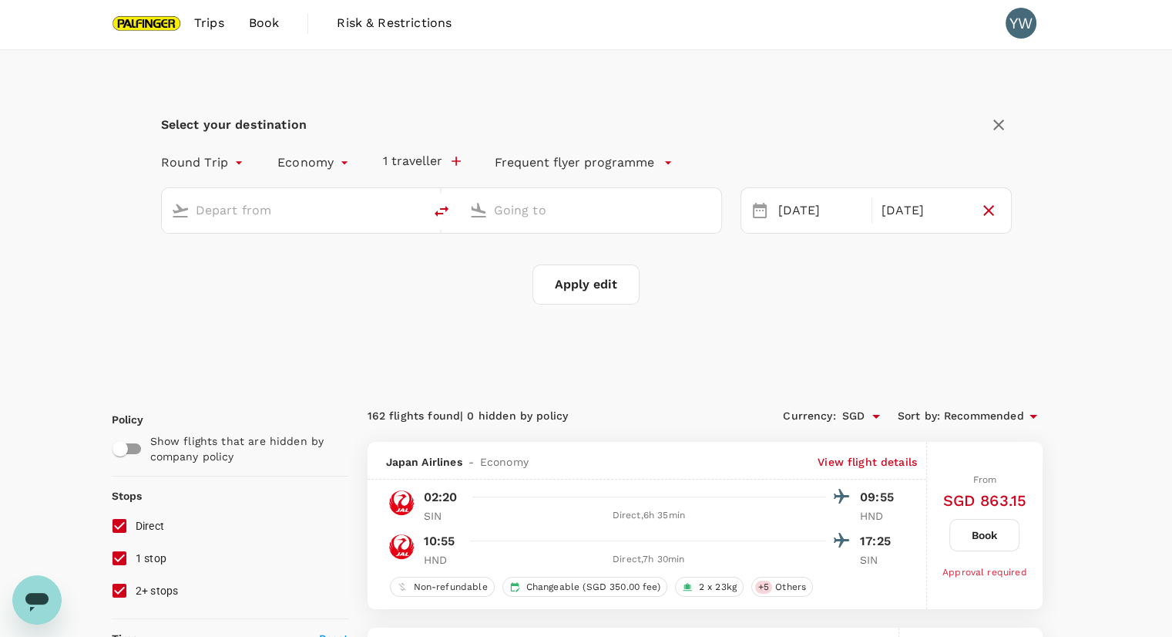
type input "Singapore Changi (SIN)"
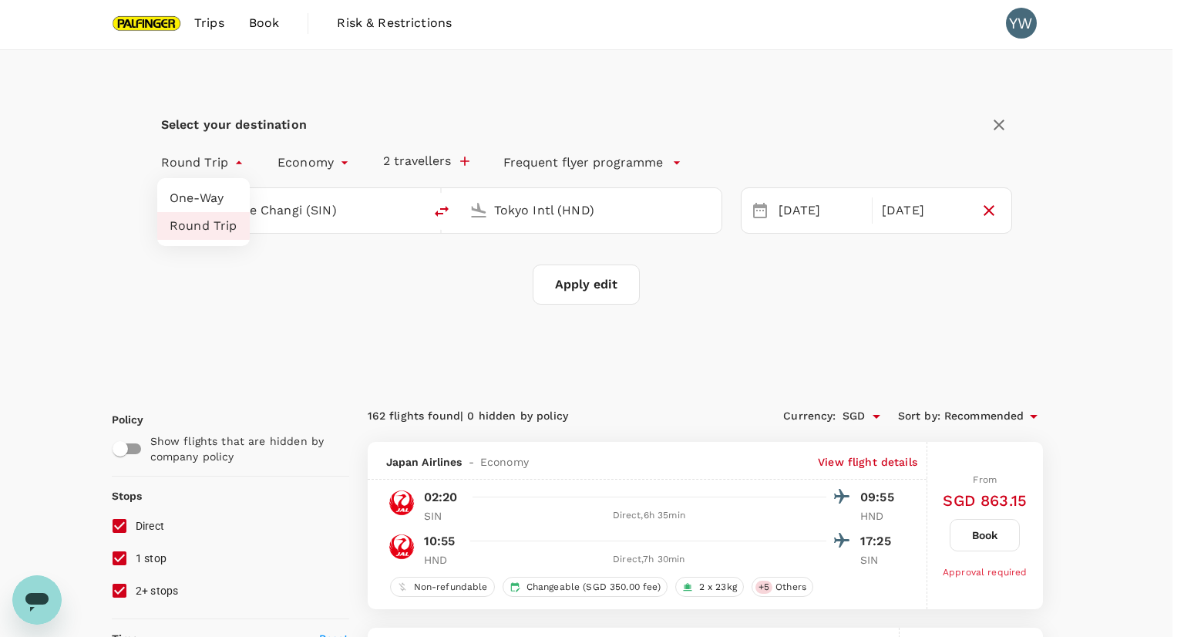
click at [684, 322] on div at bounding box center [592, 318] width 1184 height 637
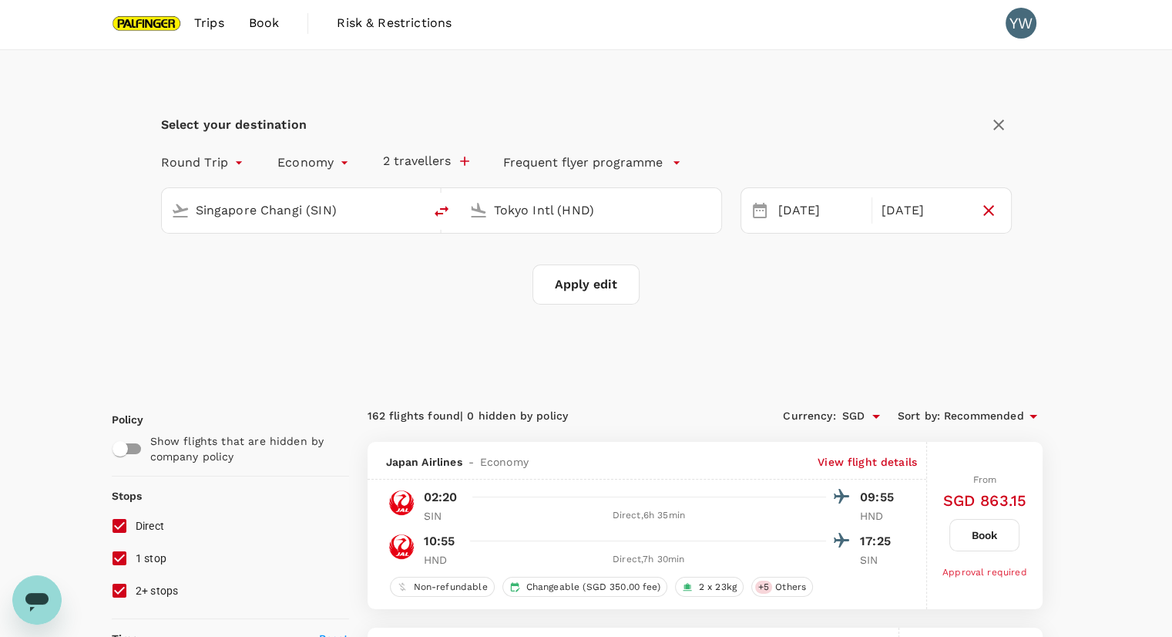
click at [614, 218] on input "Tokyo Intl (HND)" at bounding box center [591, 210] width 195 height 24
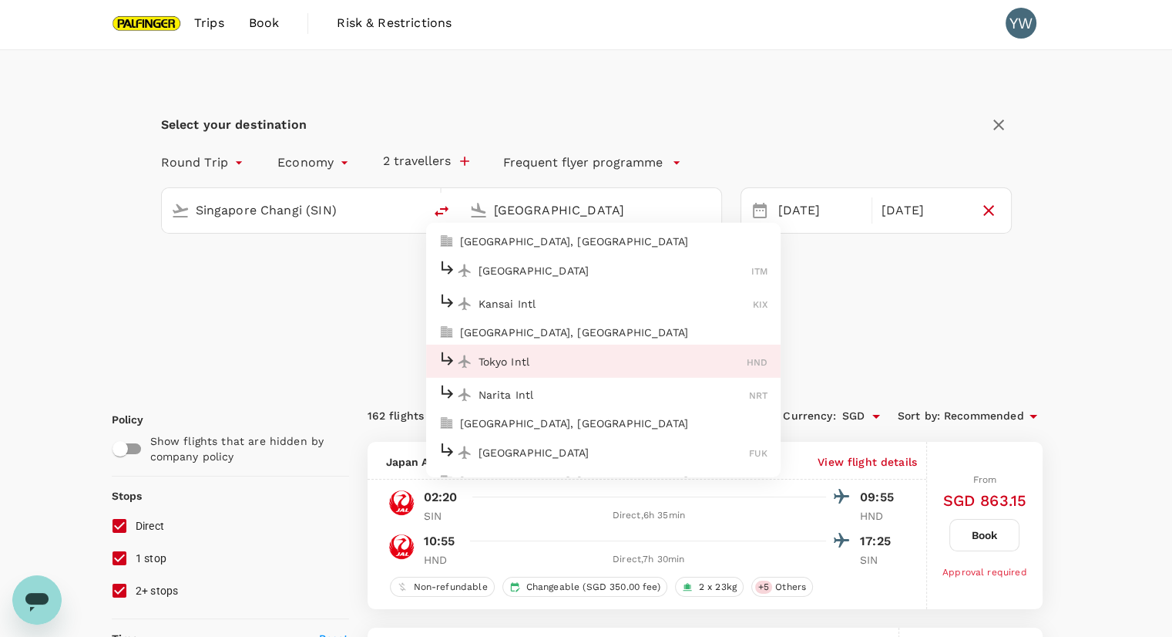
click at [558, 328] on p "[GEOGRAPHIC_DATA], [GEOGRAPHIC_DATA]" at bounding box center [614, 332] width 308 height 15
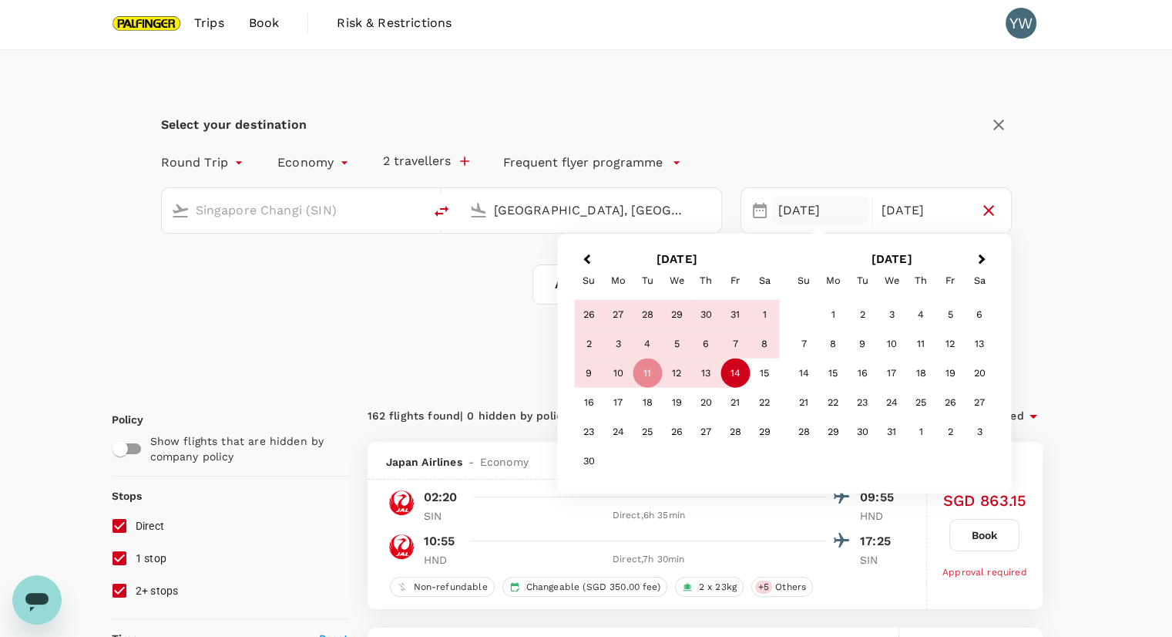
type input "[GEOGRAPHIC_DATA], [GEOGRAPHIC_DATA] (any)"
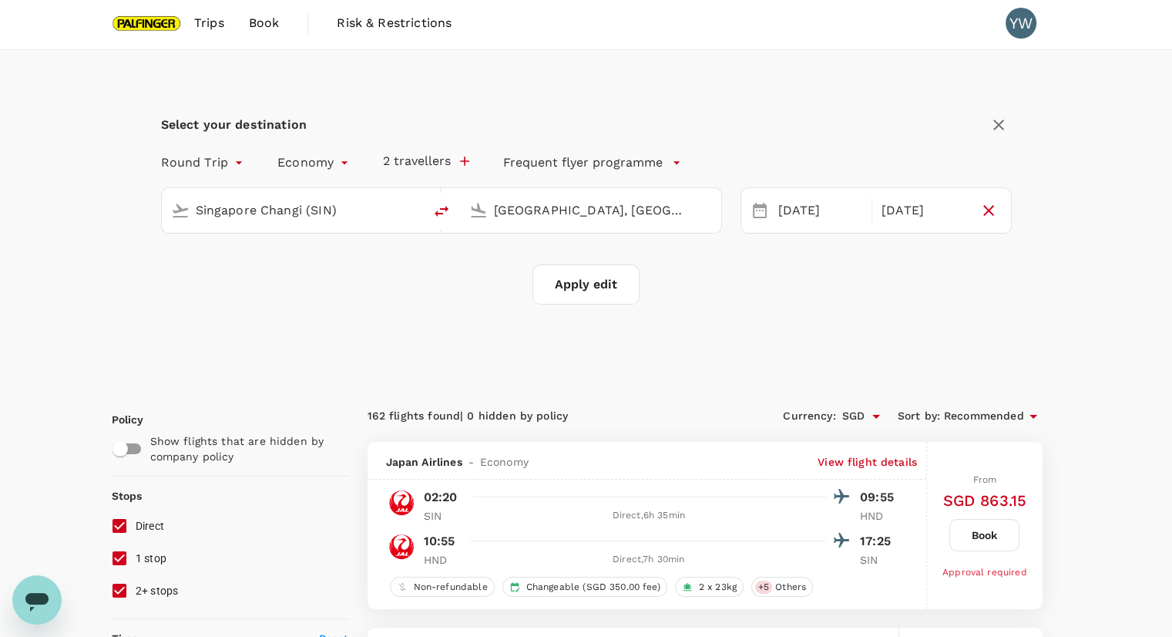
click at [929, 126] on div "Select your destination" at bounding box center [586, 125] width 851 height 26
click at [583, 274] on button "Apply edit" at bounding box center [586, 284] width 107 height 40
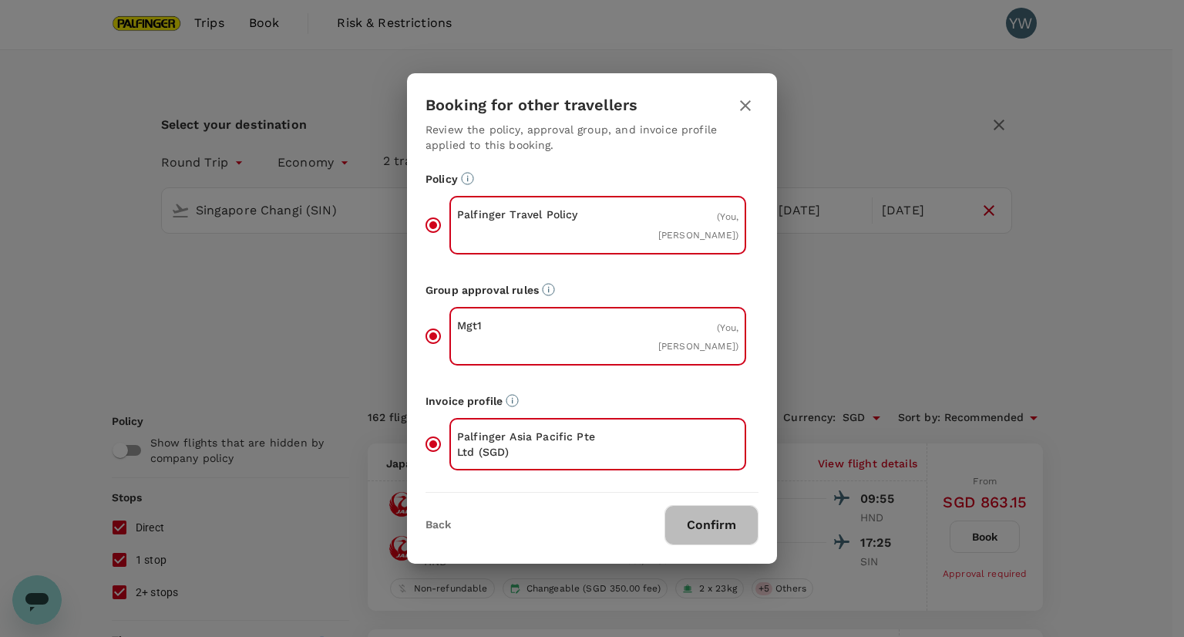
click at [708, 523] on button "Confirm" at bounding box center [711, 525] width 94 height 40
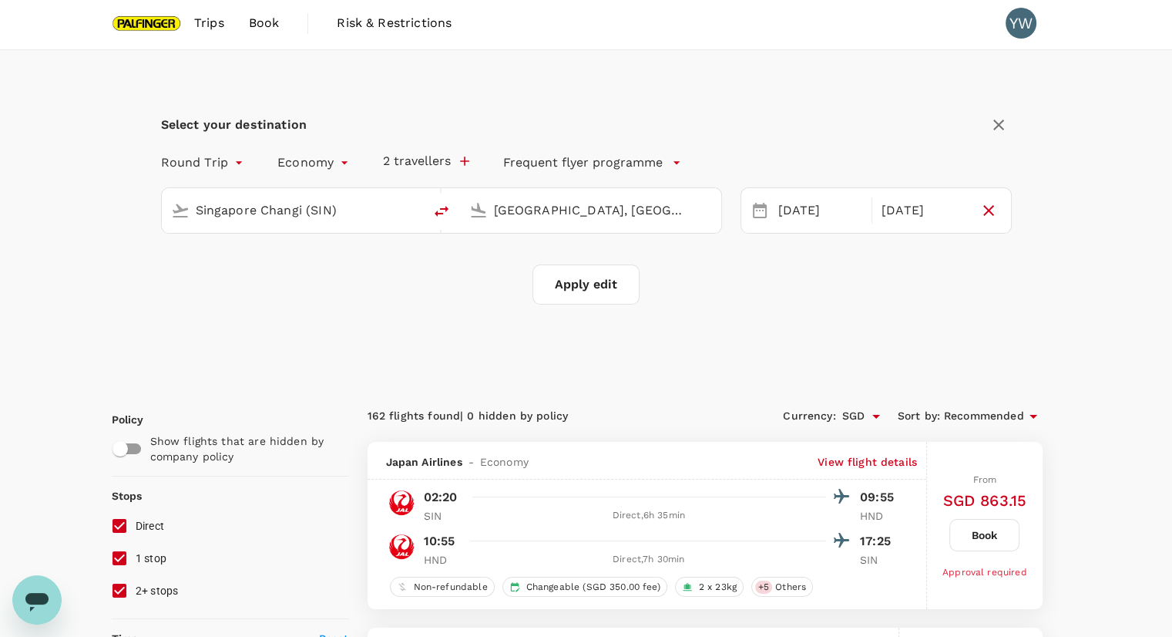
checkbox input "false"
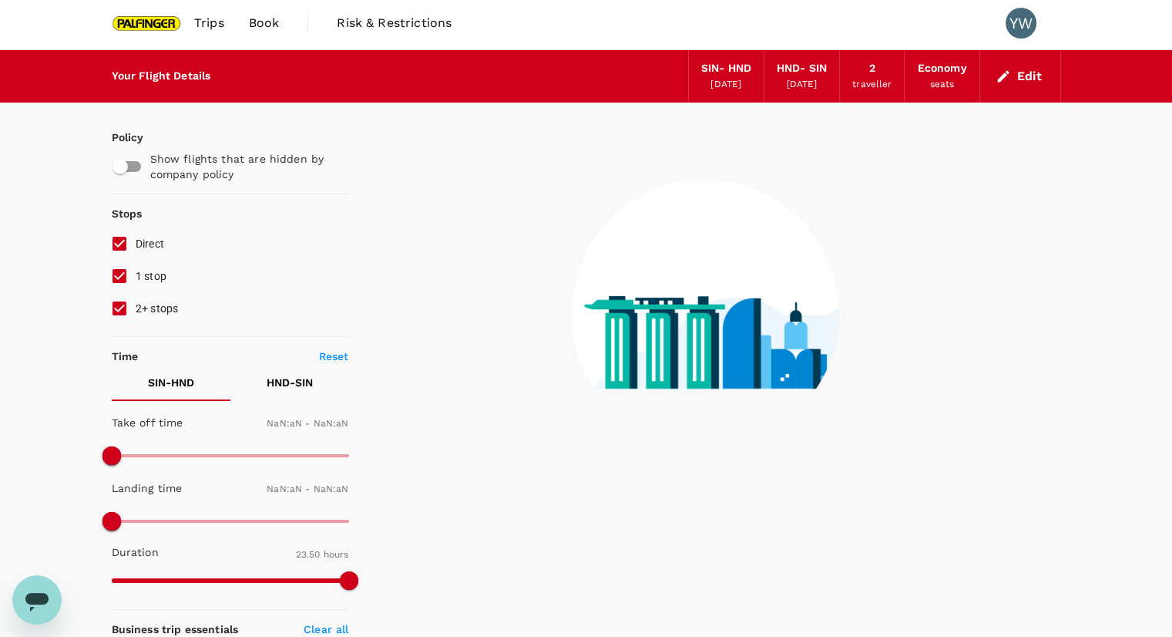
type input "1440"
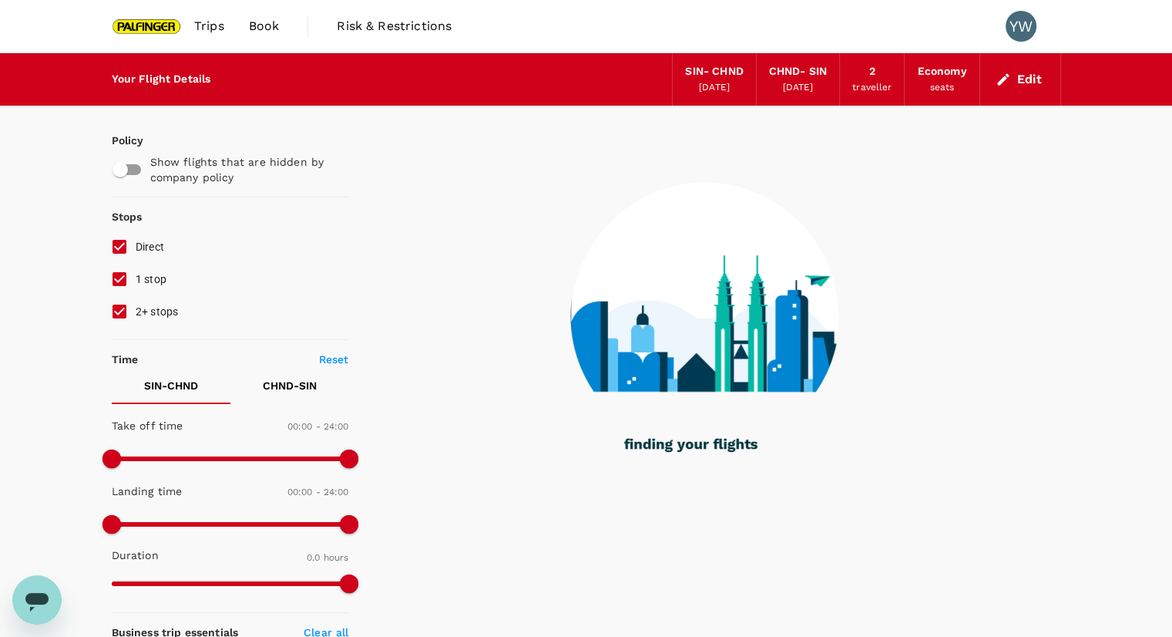
type input "1455"
checkbox input "true"
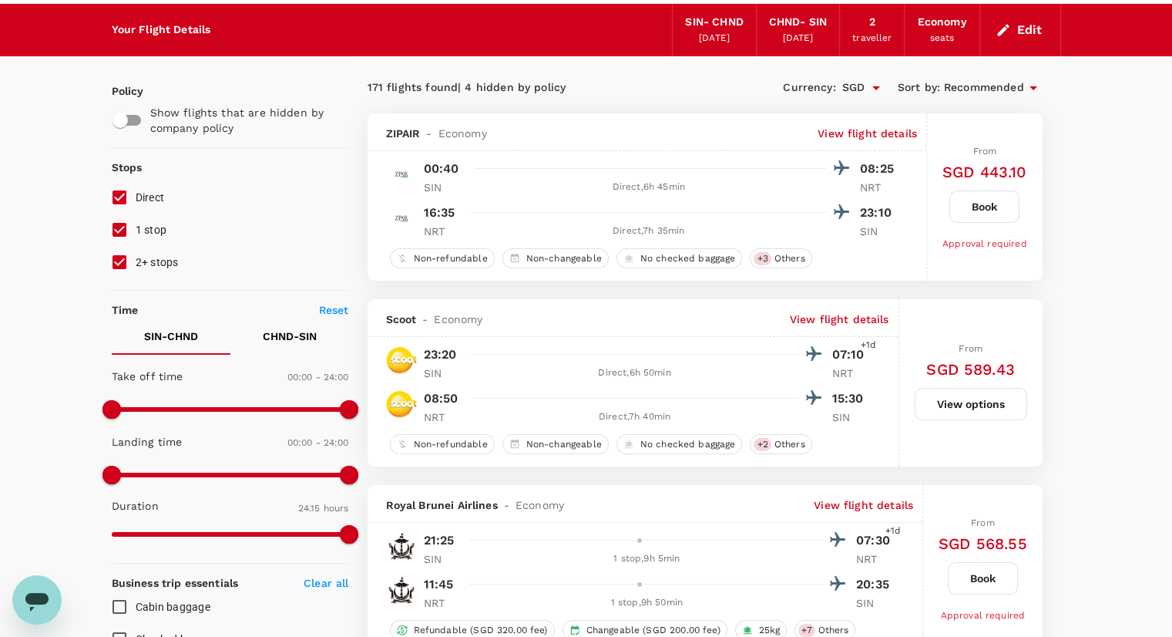
scroll to position [43, 0]
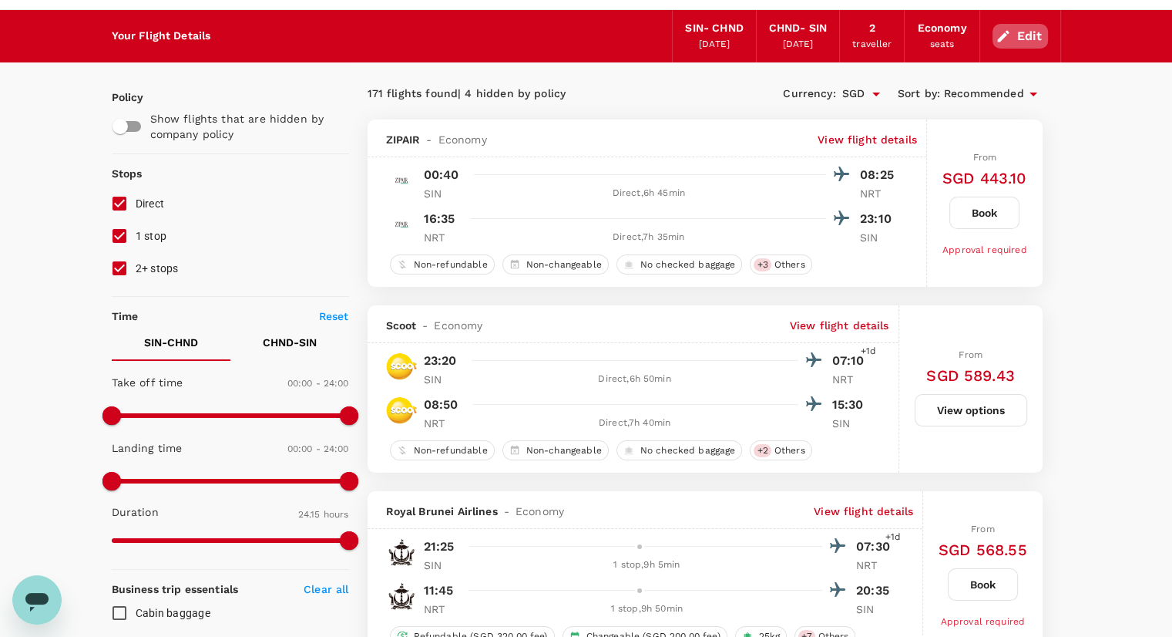
click at [1010, 25] on button "Edit" at bounding box center [1021, 36] width 56 height 25
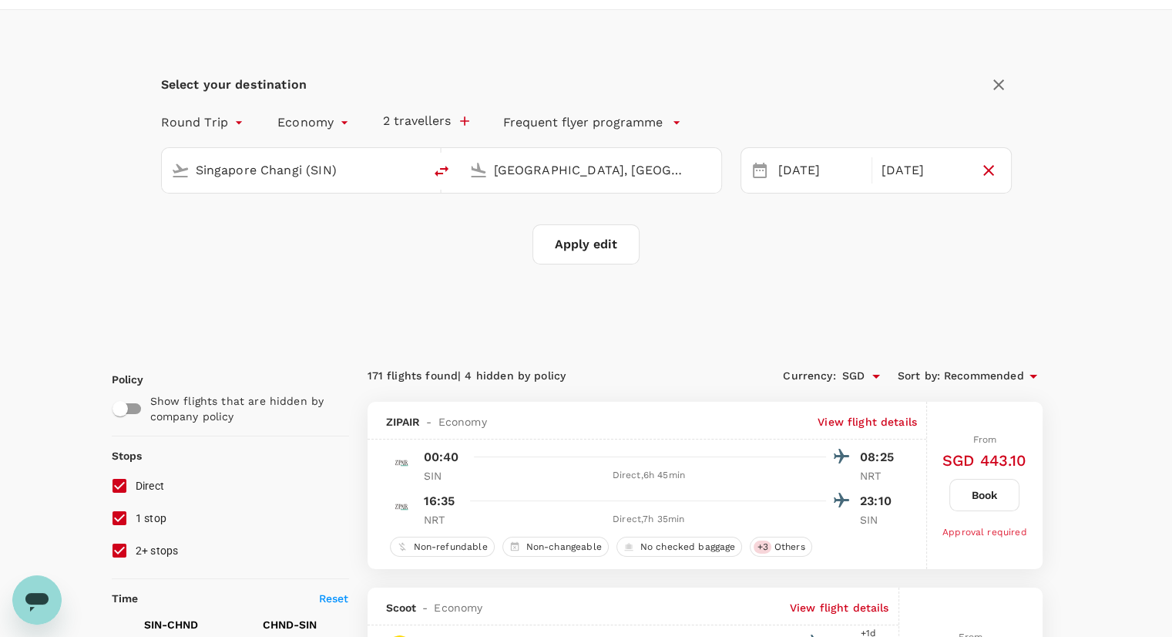
type input "Singapore Changi (SIN)"
type input "[GEOGRAPHIC_DATA], [GEOGRAPHIC_DATA] (any)"
click at [893, 158] on div "[DATE]" at bounding box center [924, 171] width 97 height 30
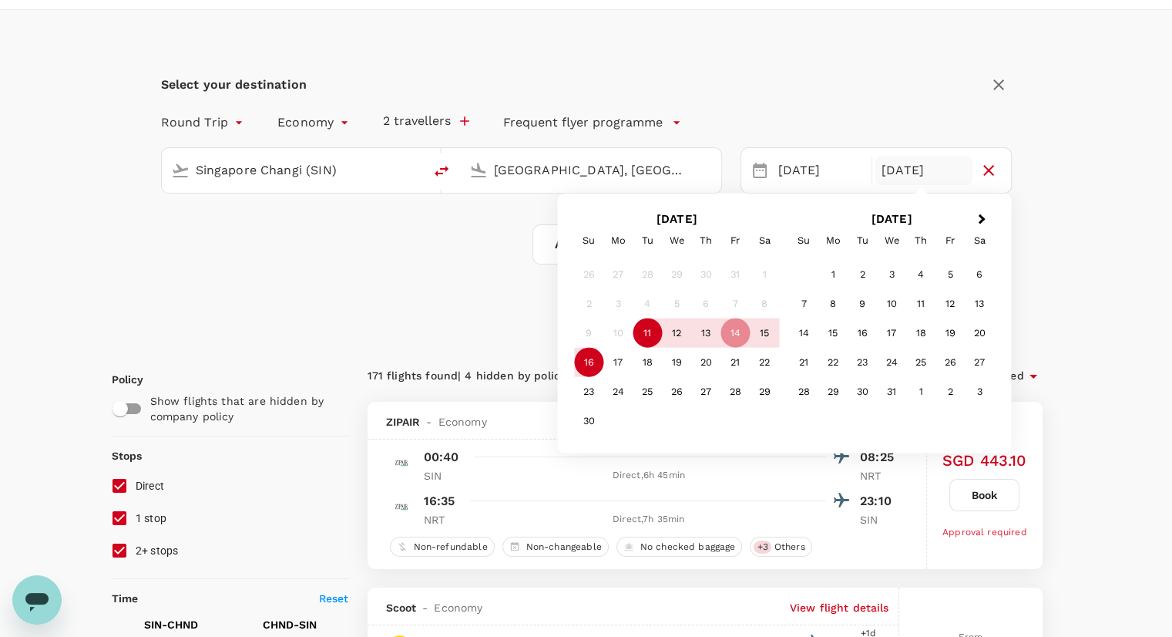
click at [590, 364] on div "16" at bounding box center [588, 362] width 29 height 29
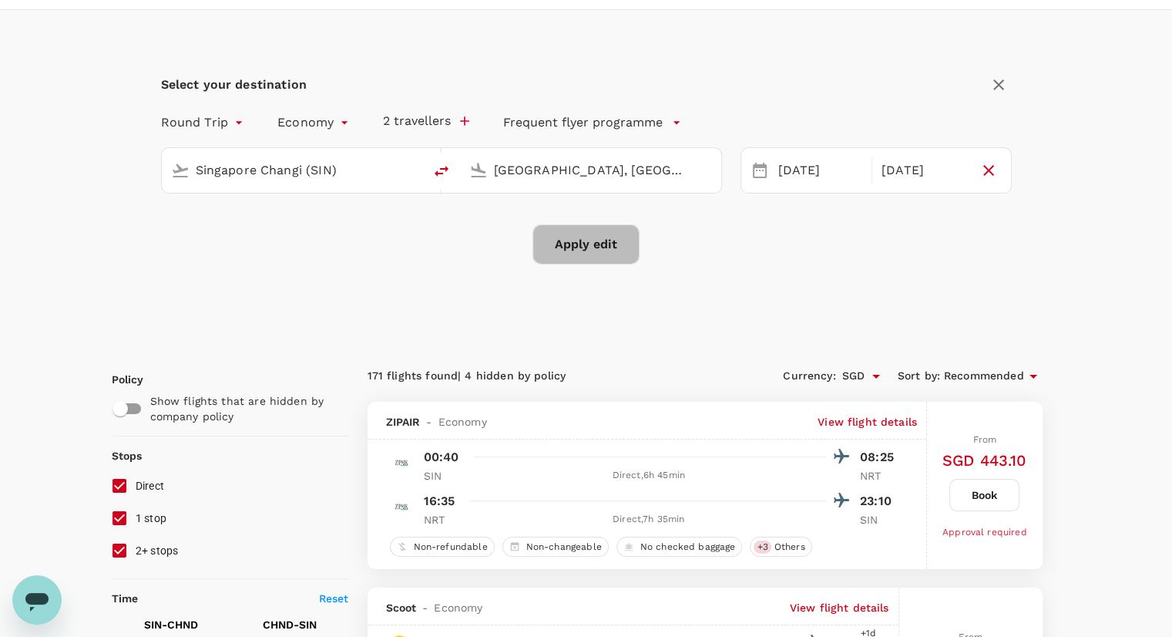
click at [603, 254] on button "Apply edit" at bounding box center [586, 244] width 107 height 40
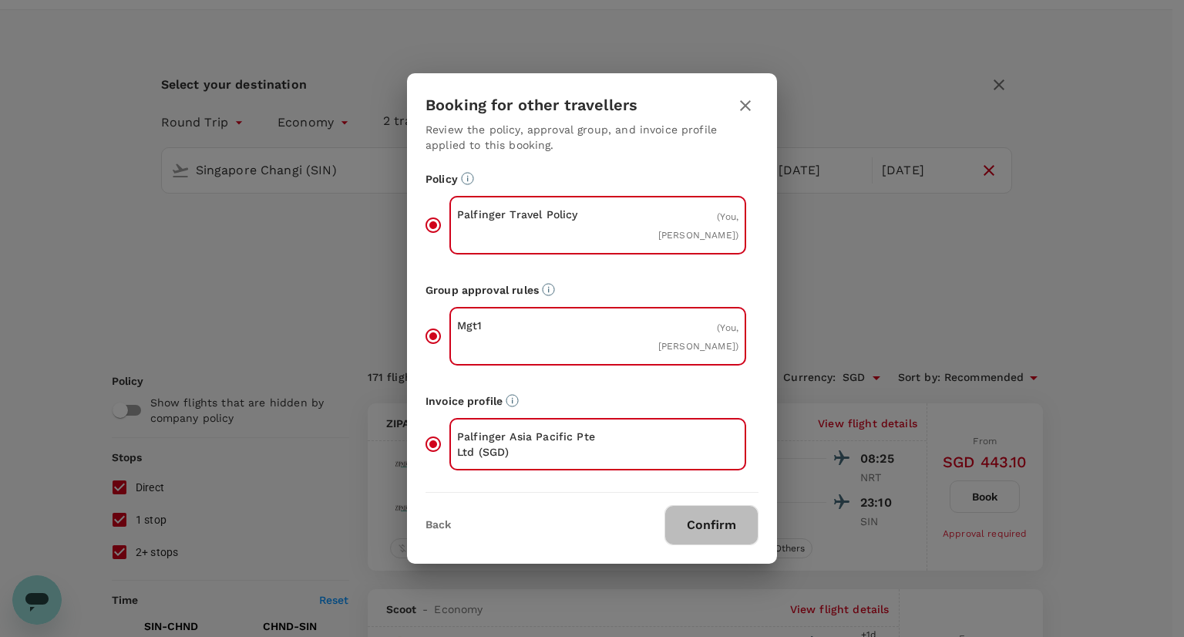
click at [726, 527] on button "Confirm" at bounding box center [711, 525] width 94 height 40
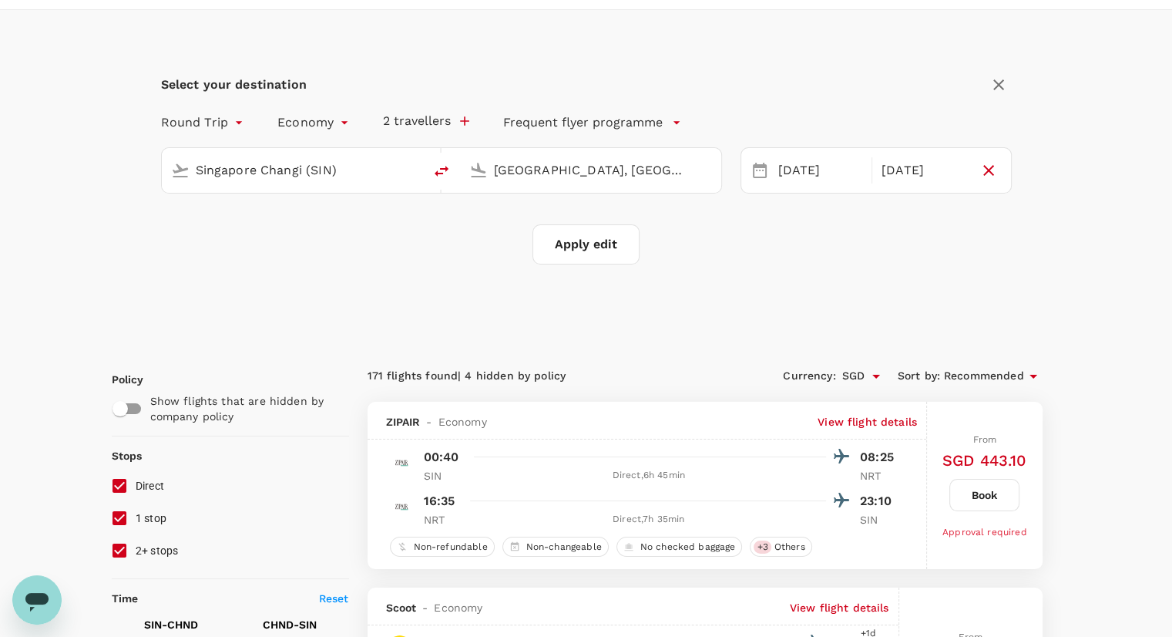
checkbox input "false"
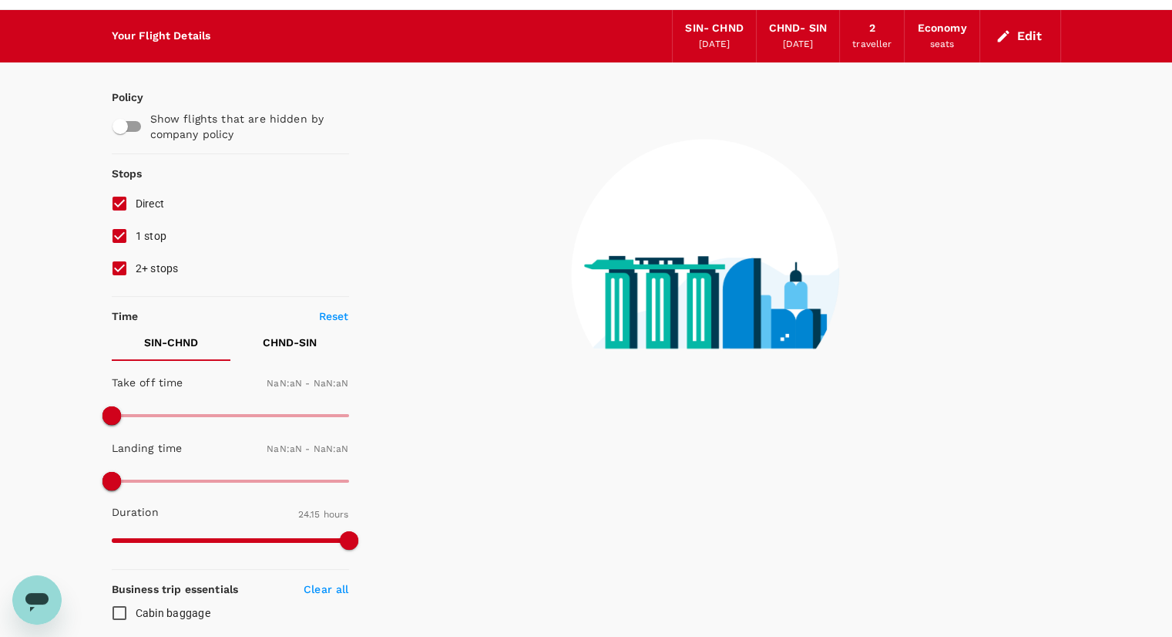
type input "1440"
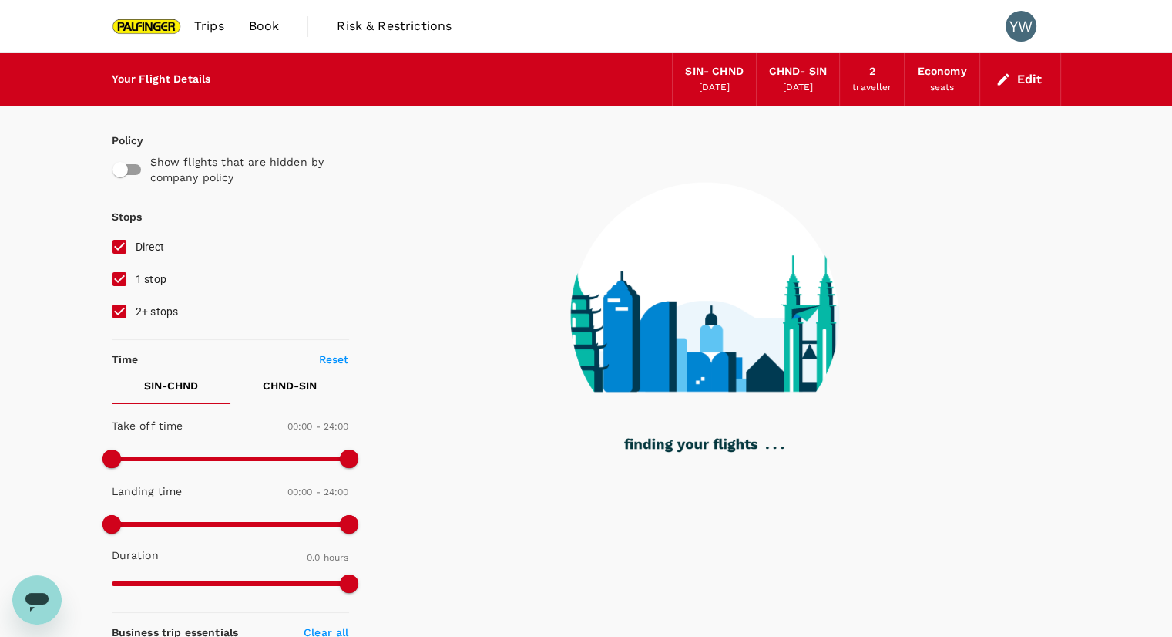
checkbox input "true"
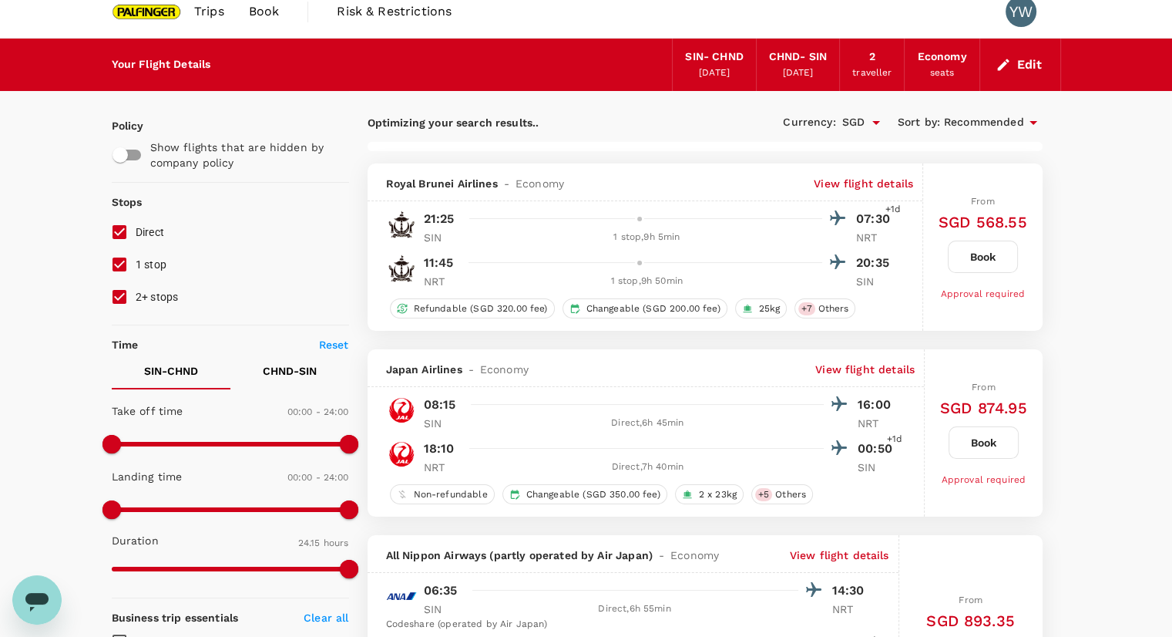
type input "1890"
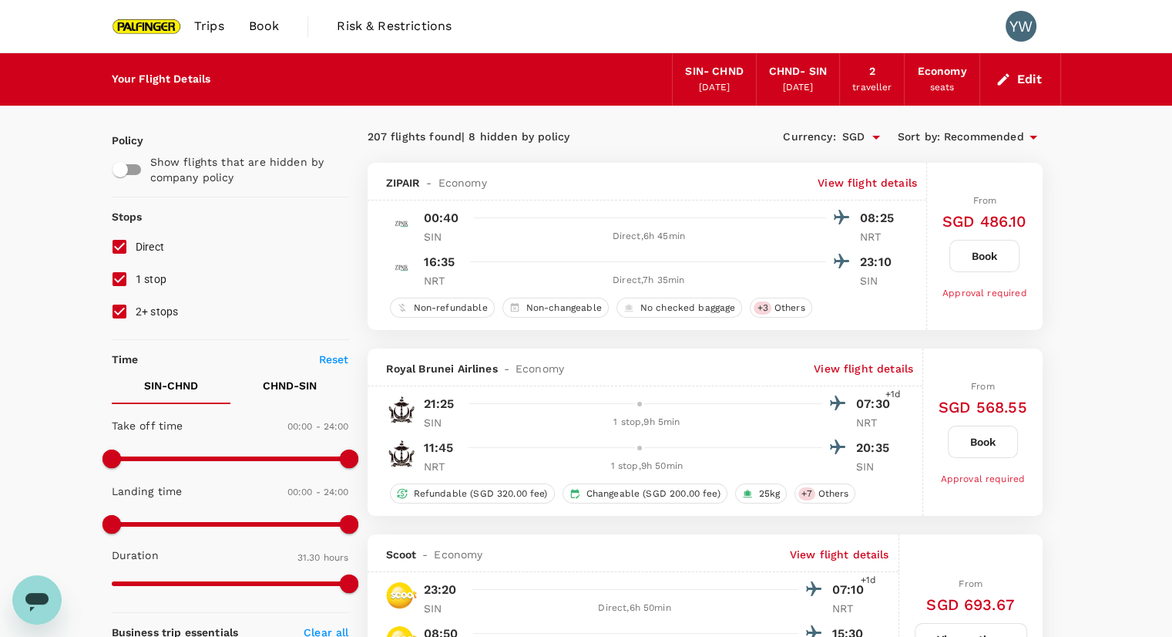
click at [1024, 96] on div "Edit" at bounding box center [1021, 79] width 81 height 52
click at [1030, 82] on button "Edit" at bounding box center [1021, 79] width 56 height 25
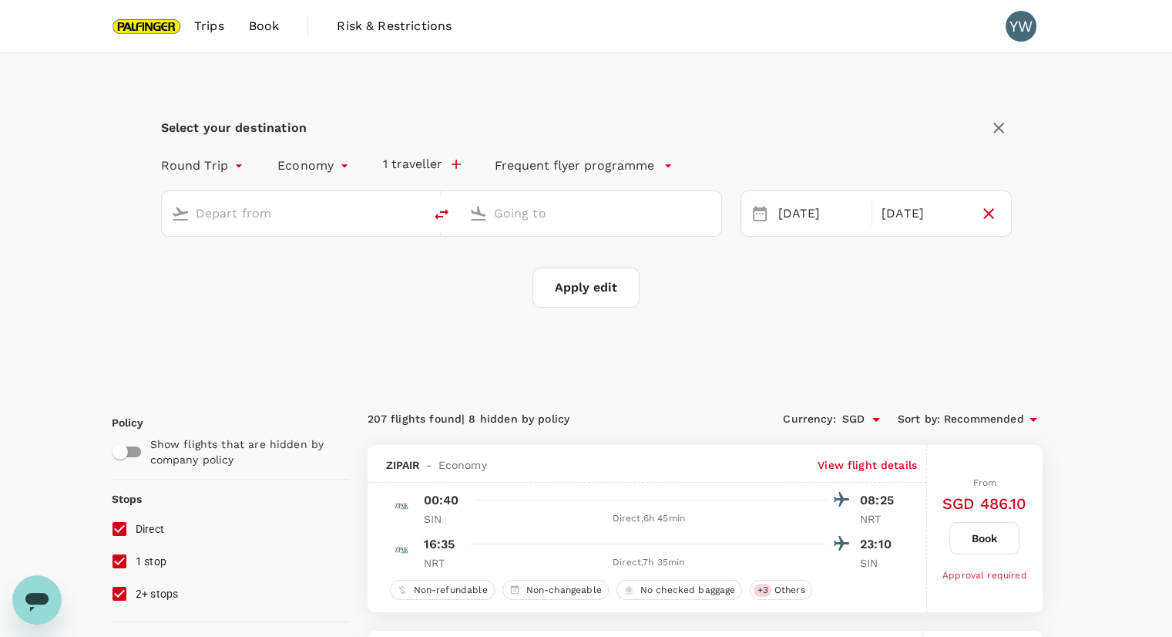
type input "Singapore Changi (SIN)"
type input "[GEOGRAPHIC_DATA], [GEOGRAPHIC_DATA] (any)"
click at [789, 217] on div "[DATE]" at bounding box center [820, 214] width 97 height 30
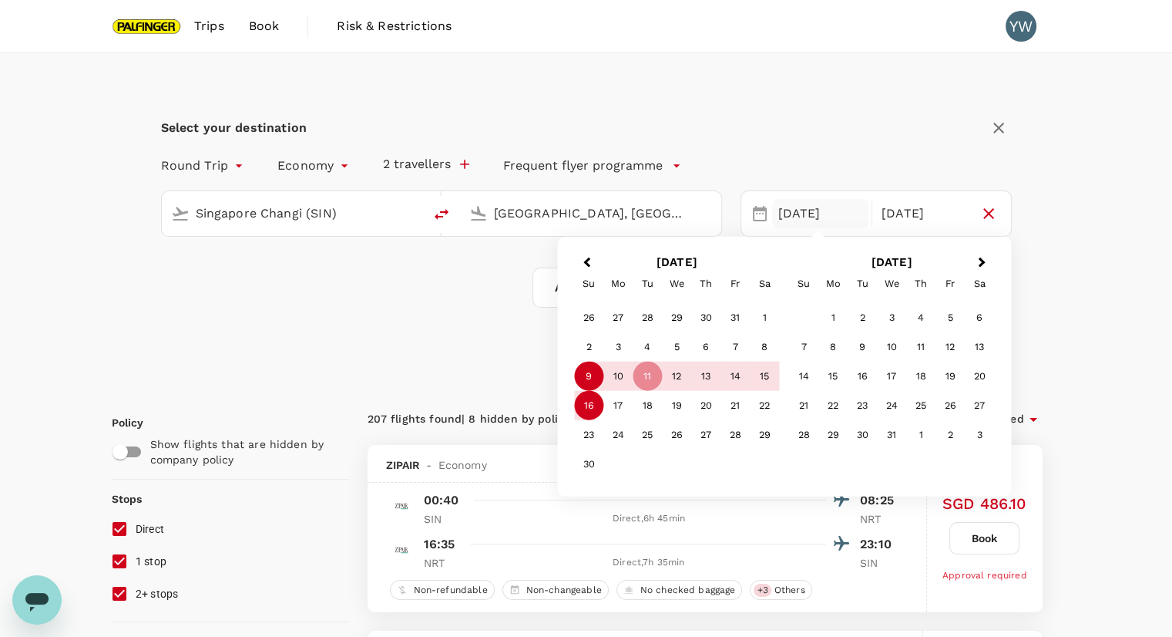
click at [597, 368] on div "9" at bounding box center [588, 376] width 29 height 29
click at [771, 389] on div "15" at bounding box center [764, 376] width 29 height 29
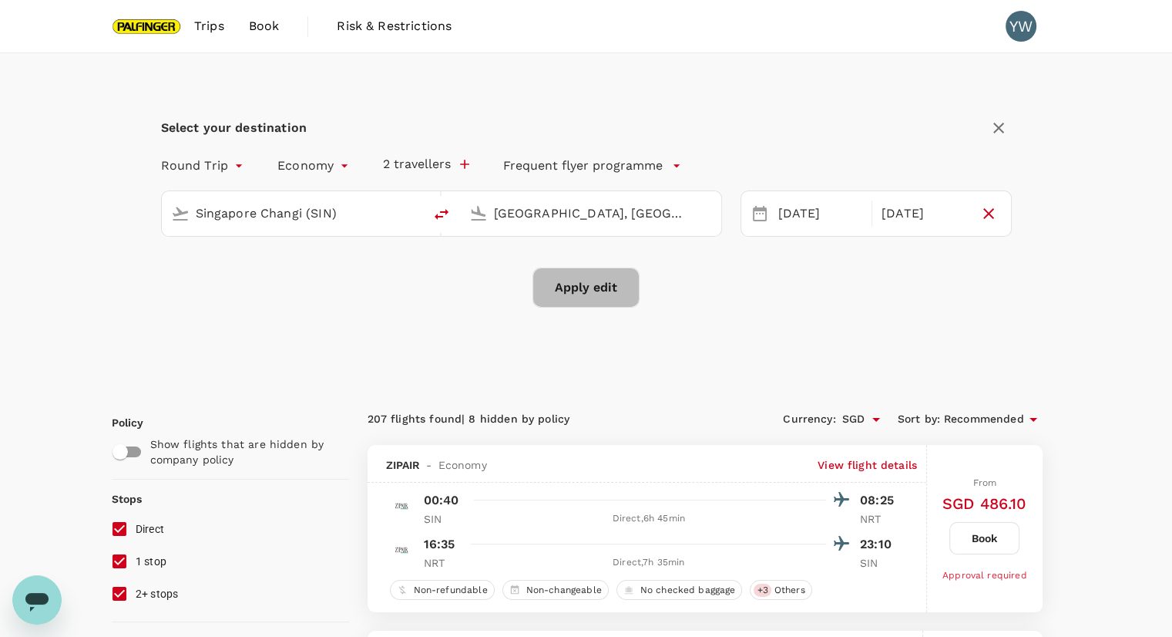
click at [598, 287] on button "Apply edit" at bounding box center [586, 287] width 107 height 40
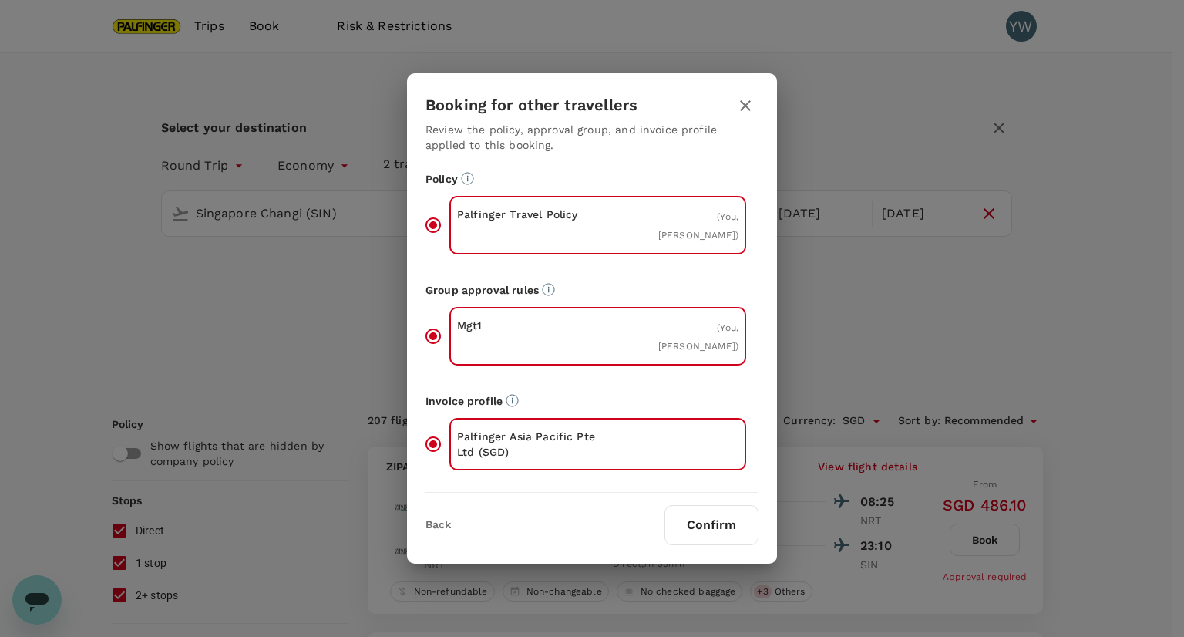
click at [701, 517] on button "Confirm" at bounding box center [711, 525] width 94 height 40
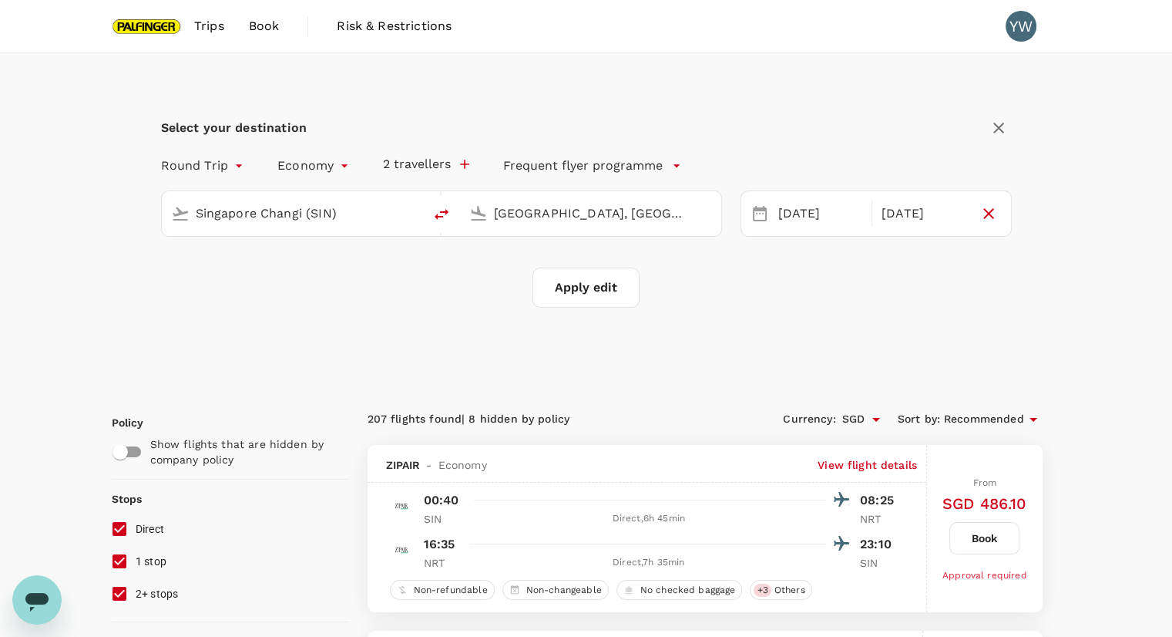
checkbox input "false"
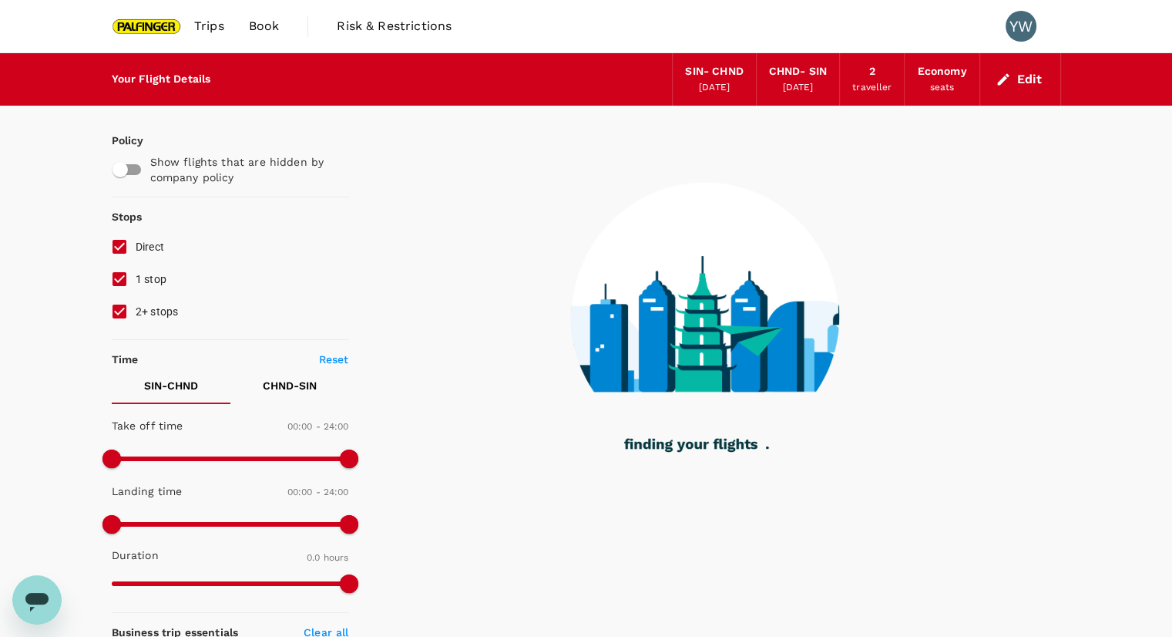
type input "1265"
checkbox input "true"
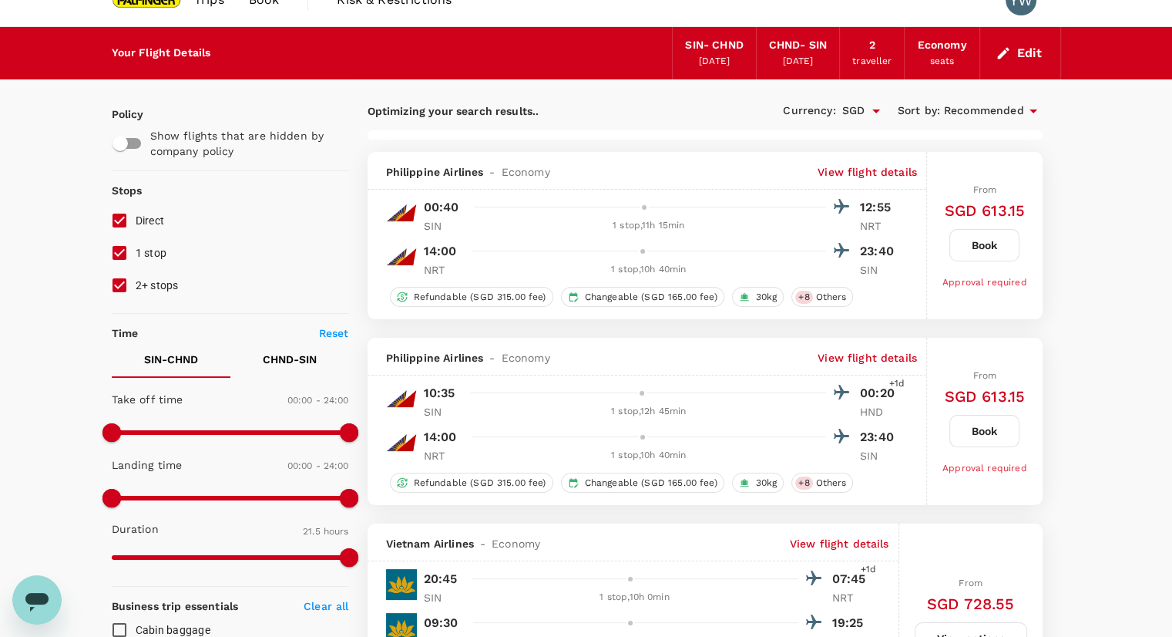
scroll to position [28, 0]
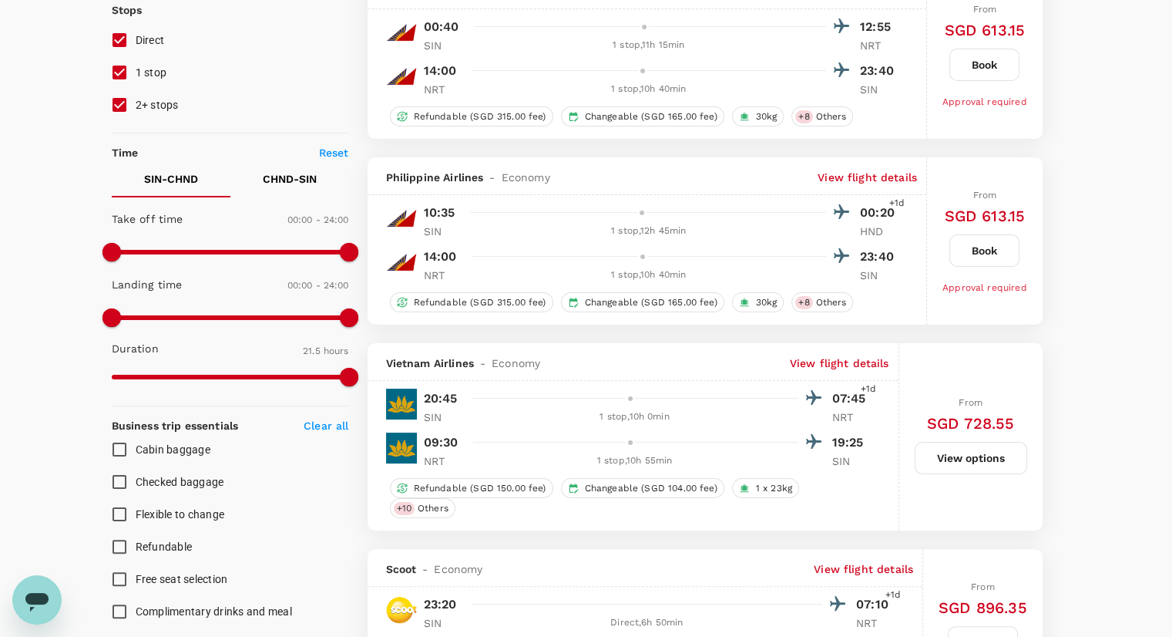
type input "1525"
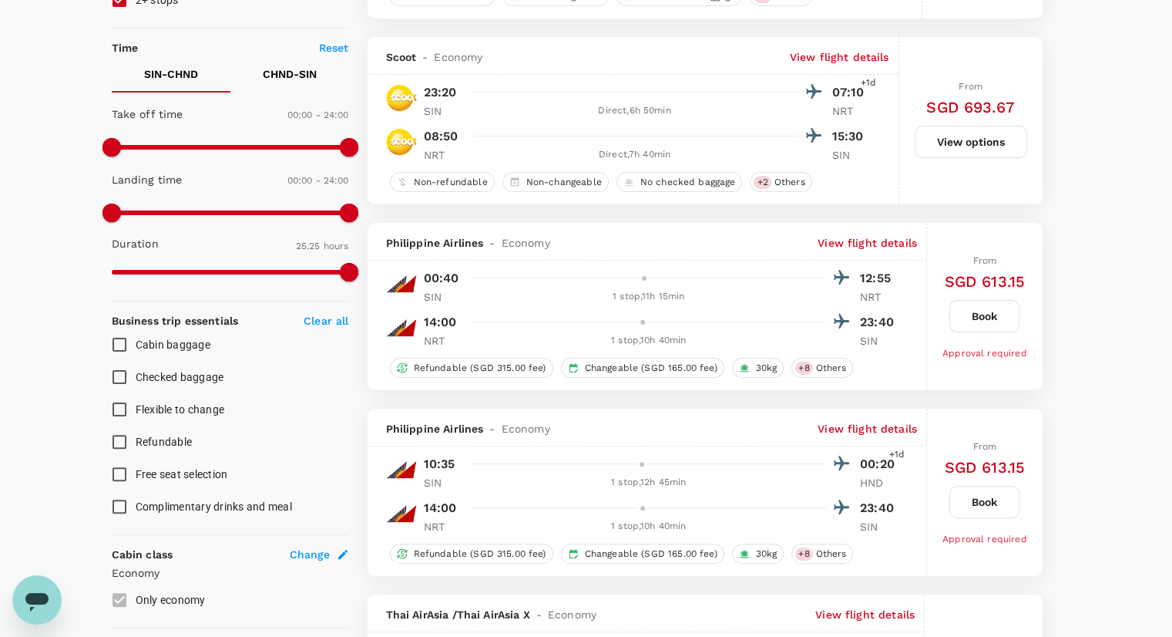
scroll to position [0, 0]
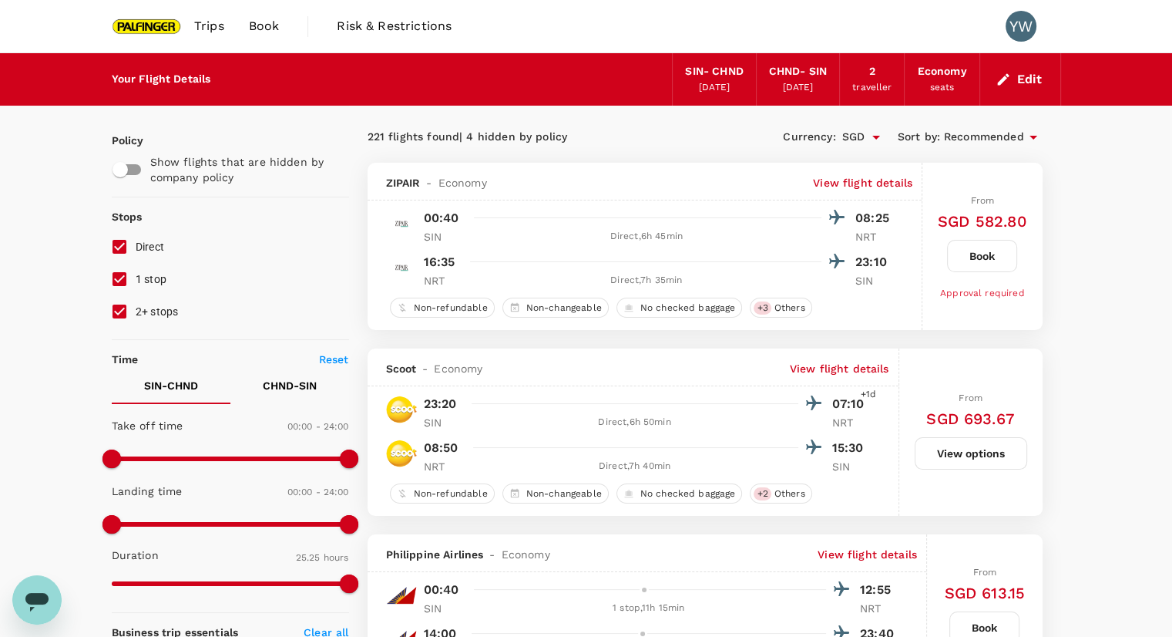
click at [1017, 71] on button "Edit" at bounding box center [1021, 79] width 56 height 25
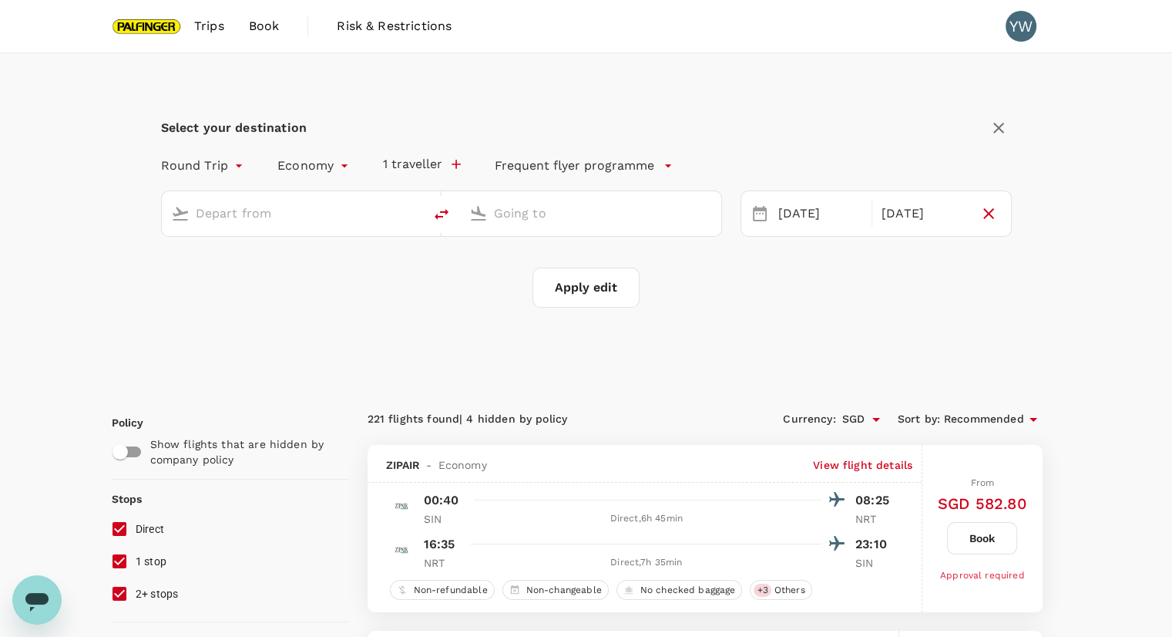
type input "Singapore Changi (SIN)"
type input "[GEOGRAPHIC_DATA], [GEOGRAPHIC_DATA] (any)"
drag, startPoint x: 821, startPoint y: 217, endPoint x: 823, endPoint y: 225, distance: 8.6
click at [823, 225] on div "[DATE]" at bounding box center [820, 214] width 97 height 30
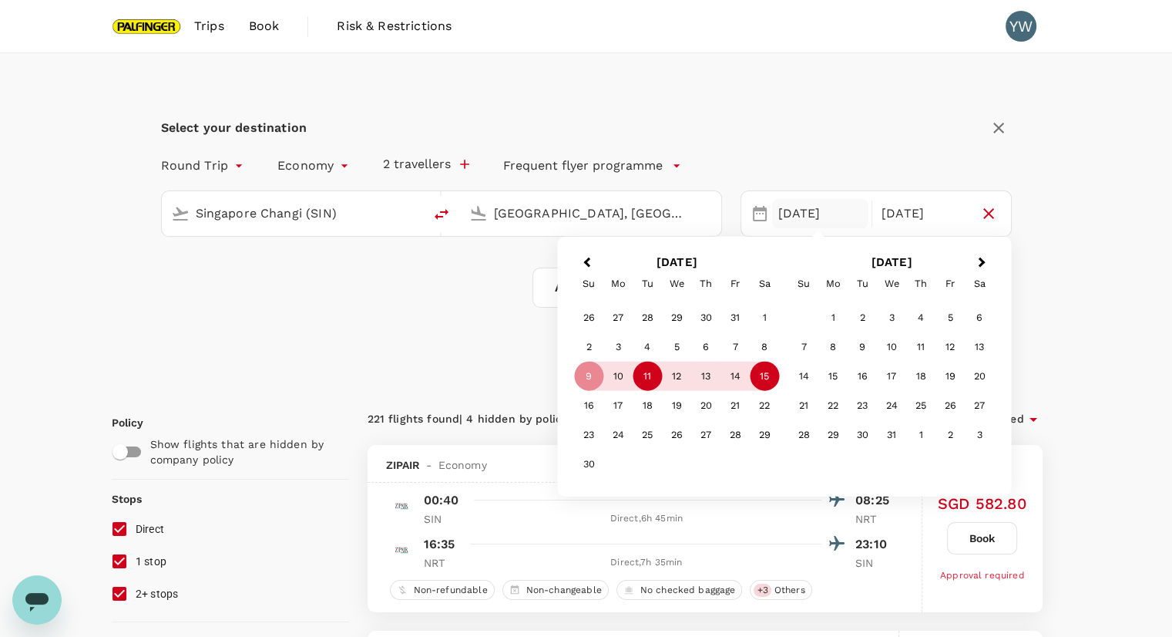
click at [643, 375] on div "11" at bounding box center [647, 376] width 29 height 29
click at [592, 405] on div "16" at bounding box center [588, 405] width 29 height 29
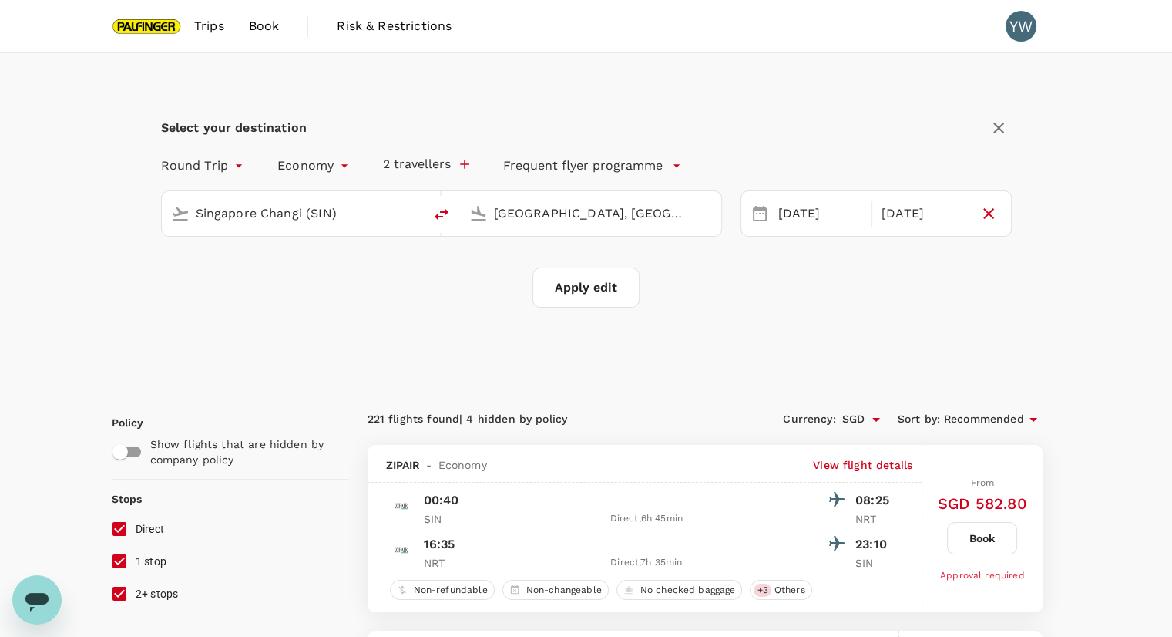
click at [580, 300] on button "Apply edit" at bounding box center [586, 287] width 107 height 40
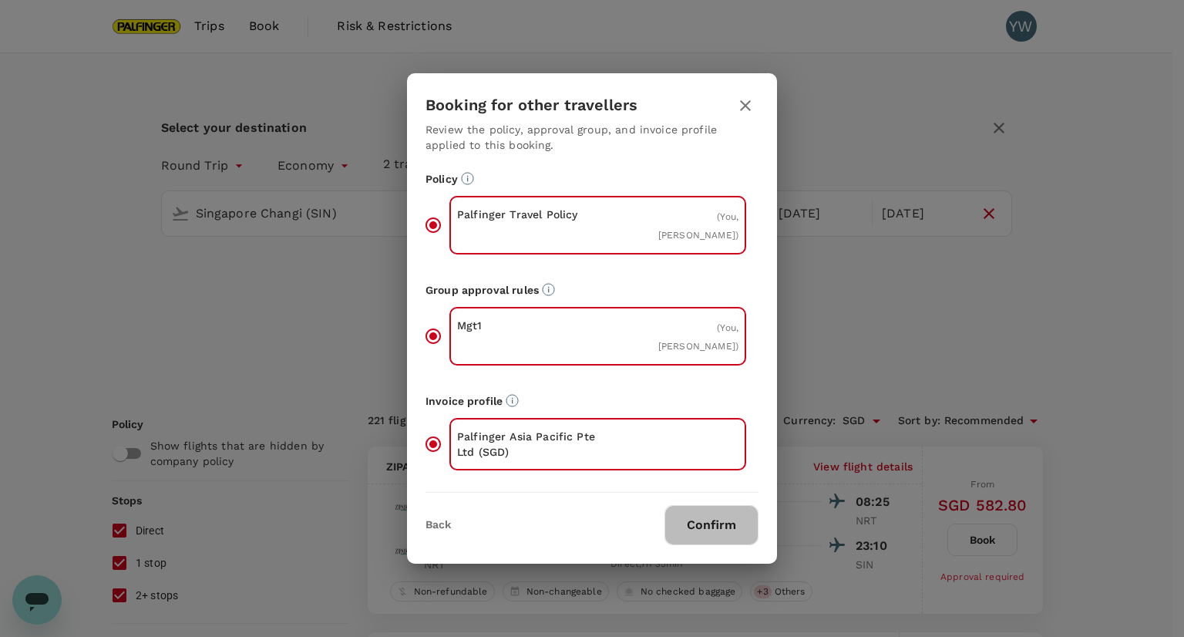
click at [715, 521] on button "Confirm" at bounding box center [711, 525] width 94 height 40
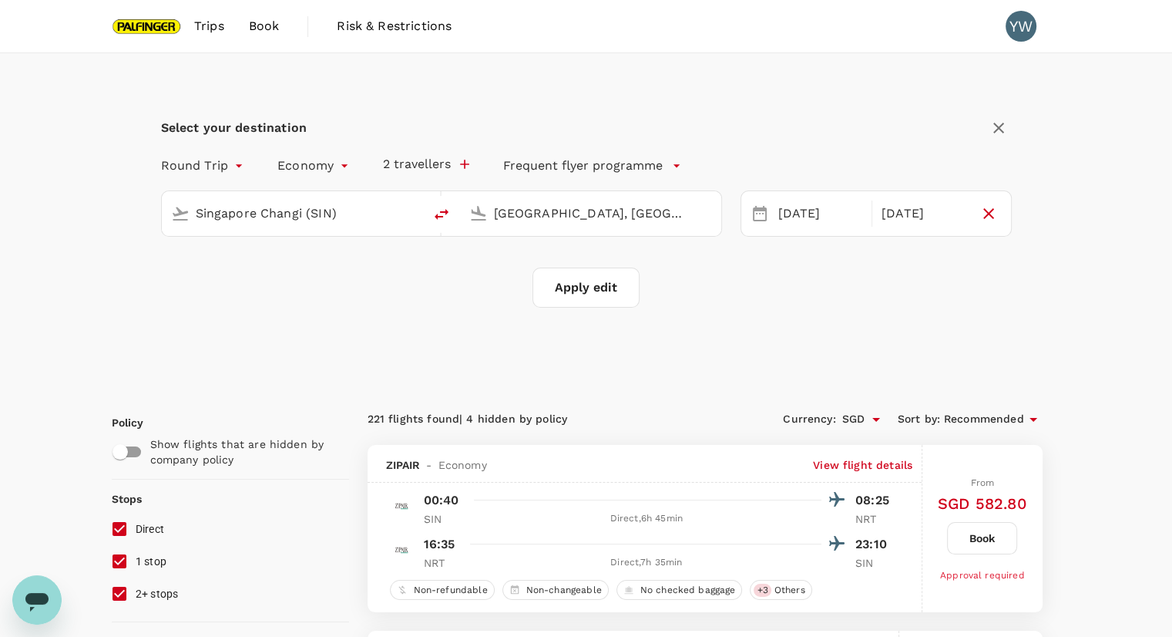
checkbox input "false"
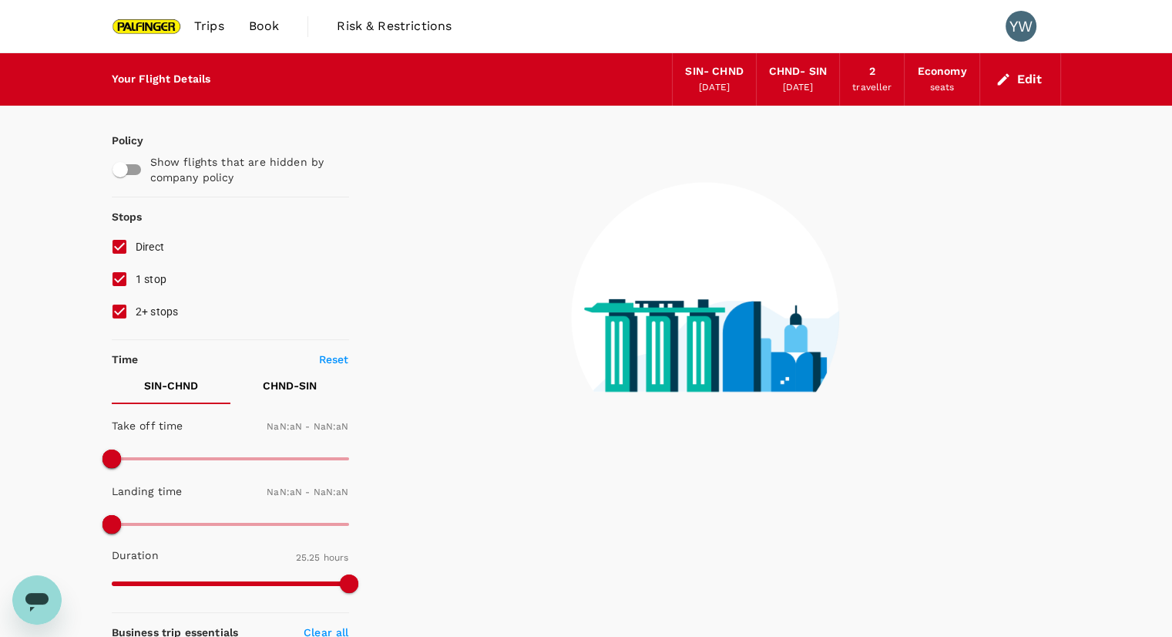
type input "1440"
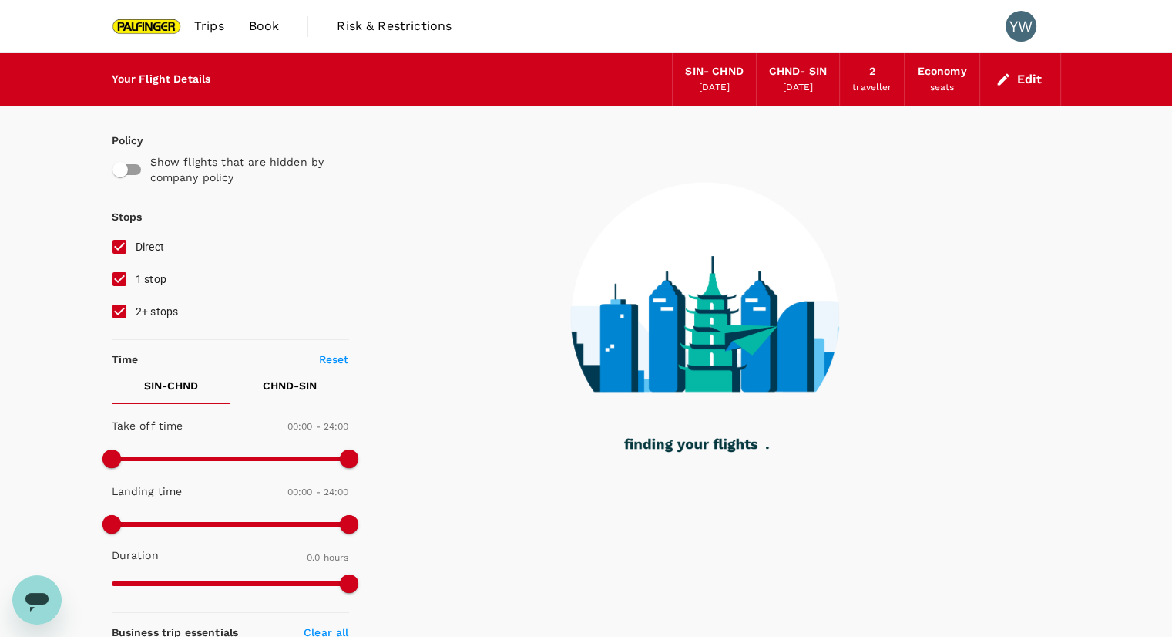
type input "1455"
checkbox input "true"
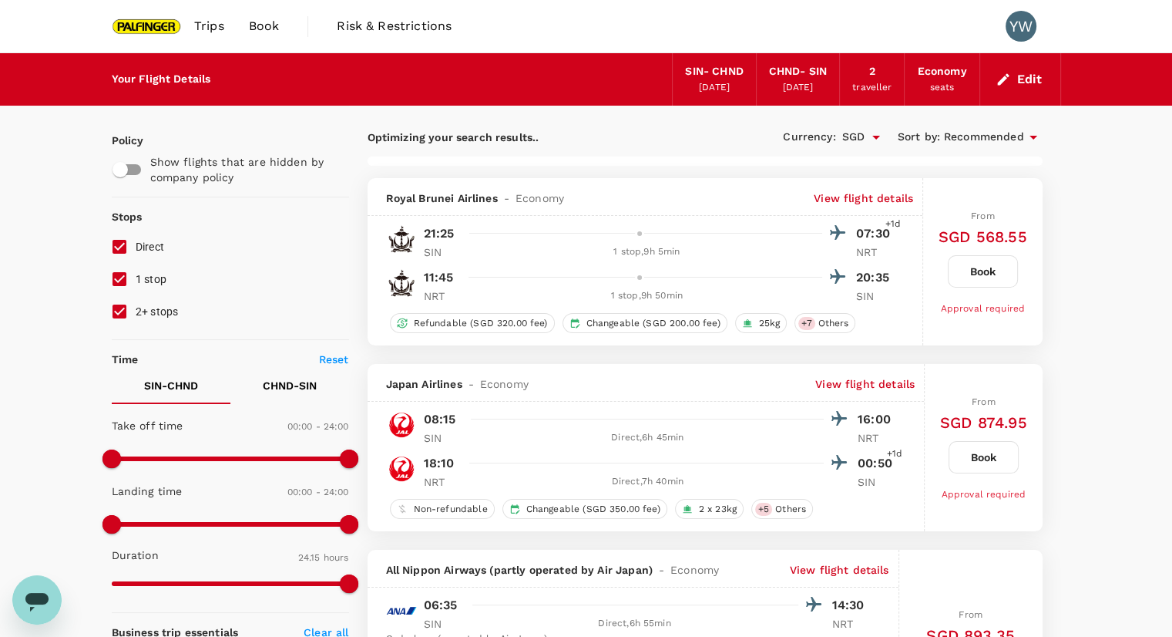
type input "1890"
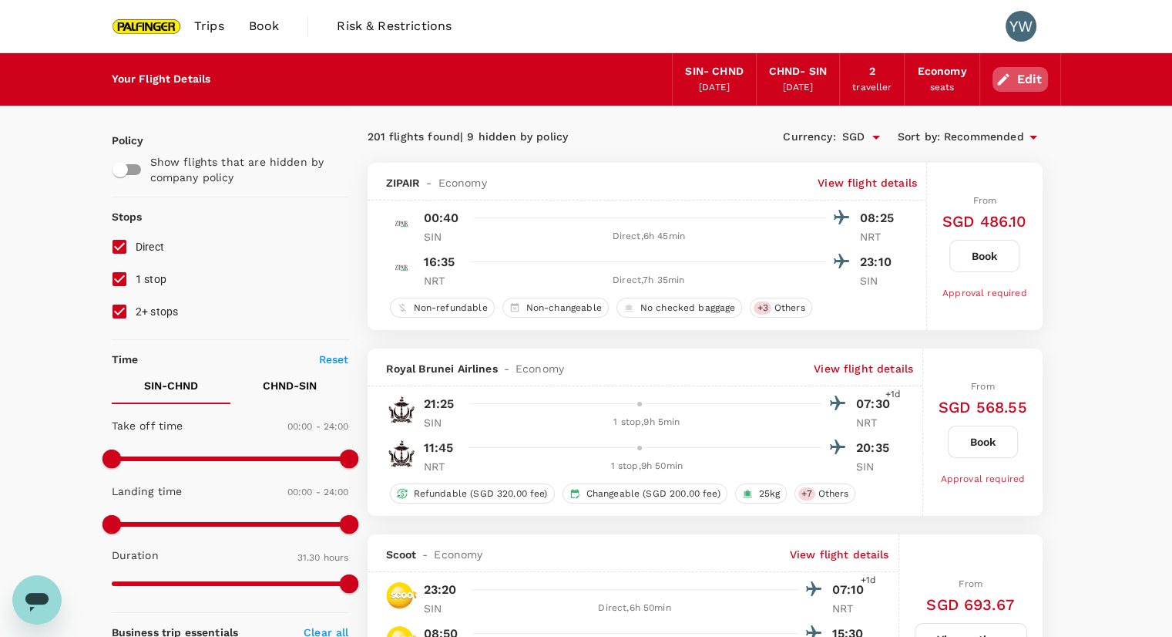
click at [1018, 87] on button "Edit" at bounding box center [1021, 79] width 56 height 25
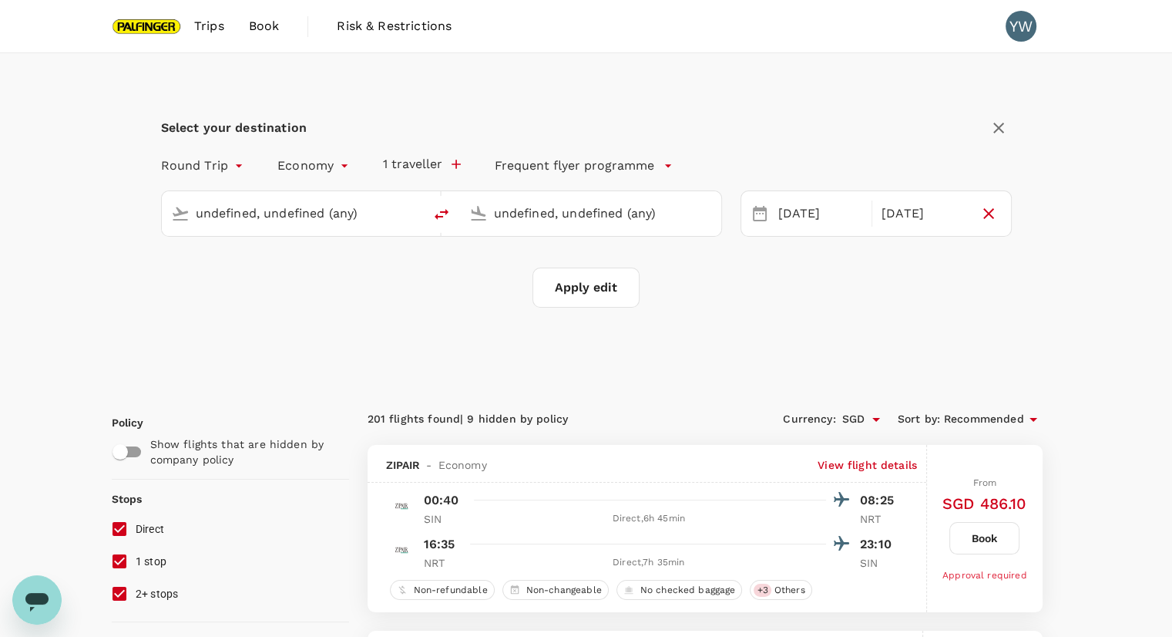
type input "Singapore Changi (SIN)"
type input "[GEOGRAPHIC_DATA], [GEOGRAPHIC_DATA] (any)"
type input "Singapore Changi (SIN)"
type input "[GEOGRAPHIC_DATA], [GEOGRAPHIC_DATA] (any)"
click at [903, 214] on div "[DATE]" at bounding box center [924, 214] width 97 height 30
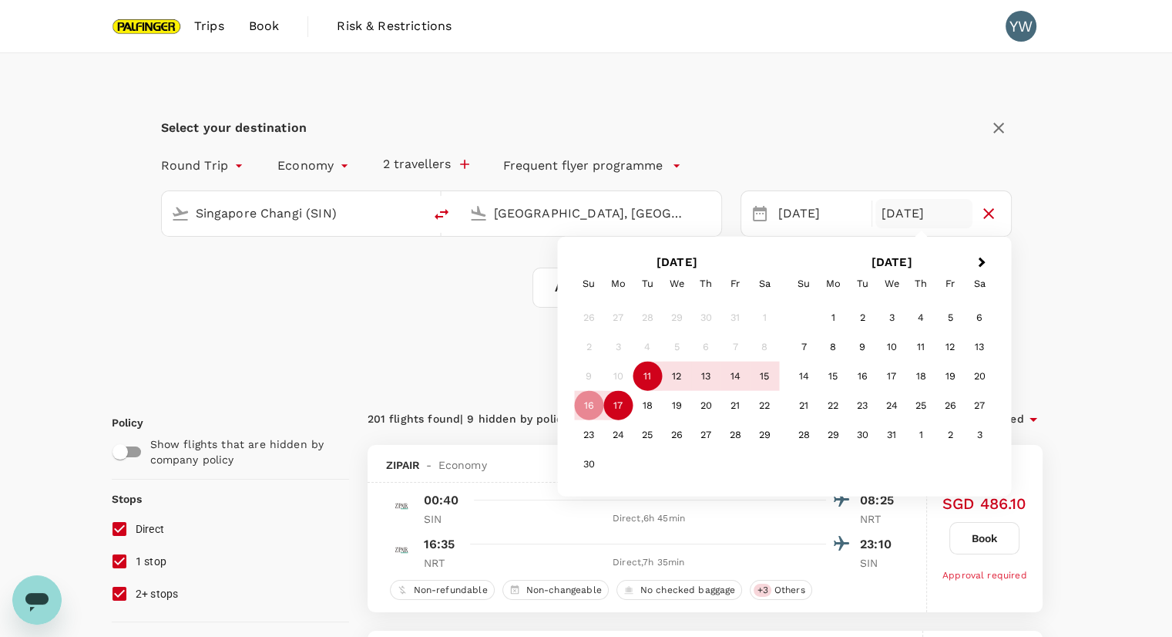
click at [617, 408] on div "17" at bounding box center [618, 405] width 29 height 29
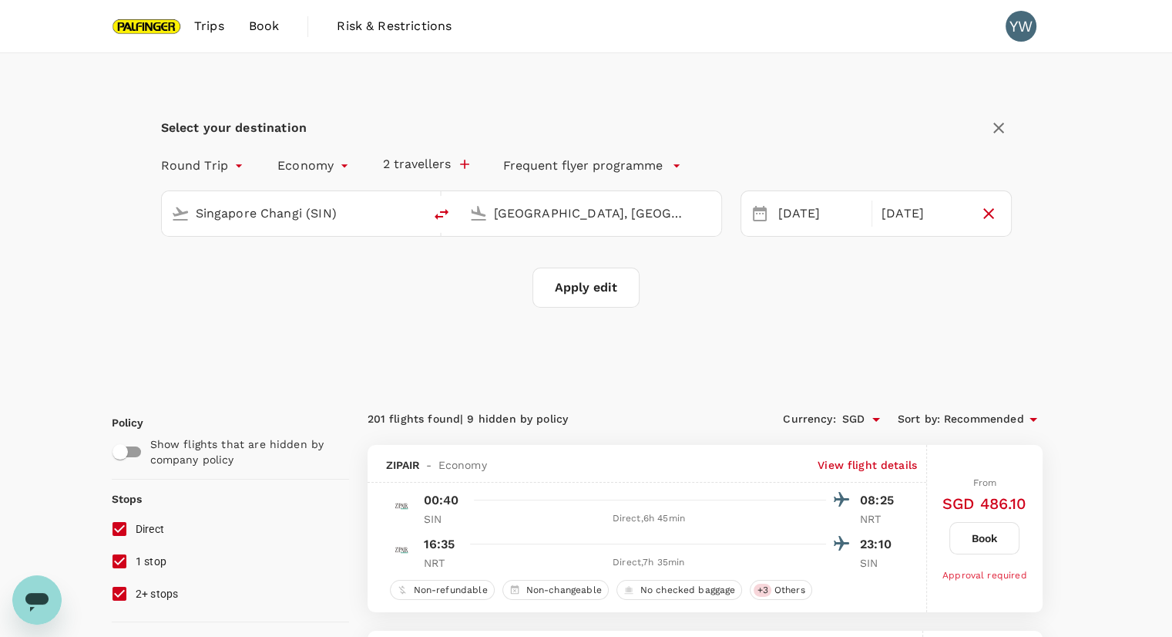
click at [570, 286] on button "Apply edit" at bounding box center [586, 287] width 107 height 40
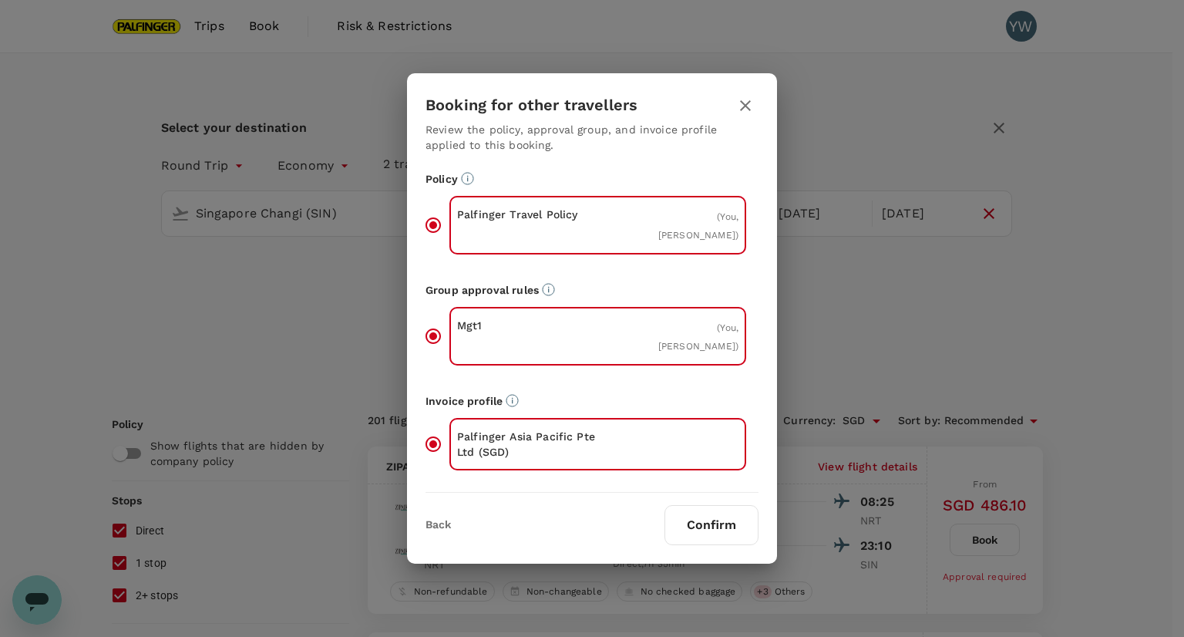
click at [745, 109] on icon "button" at bounding box center [745, 105] width 19 height 19
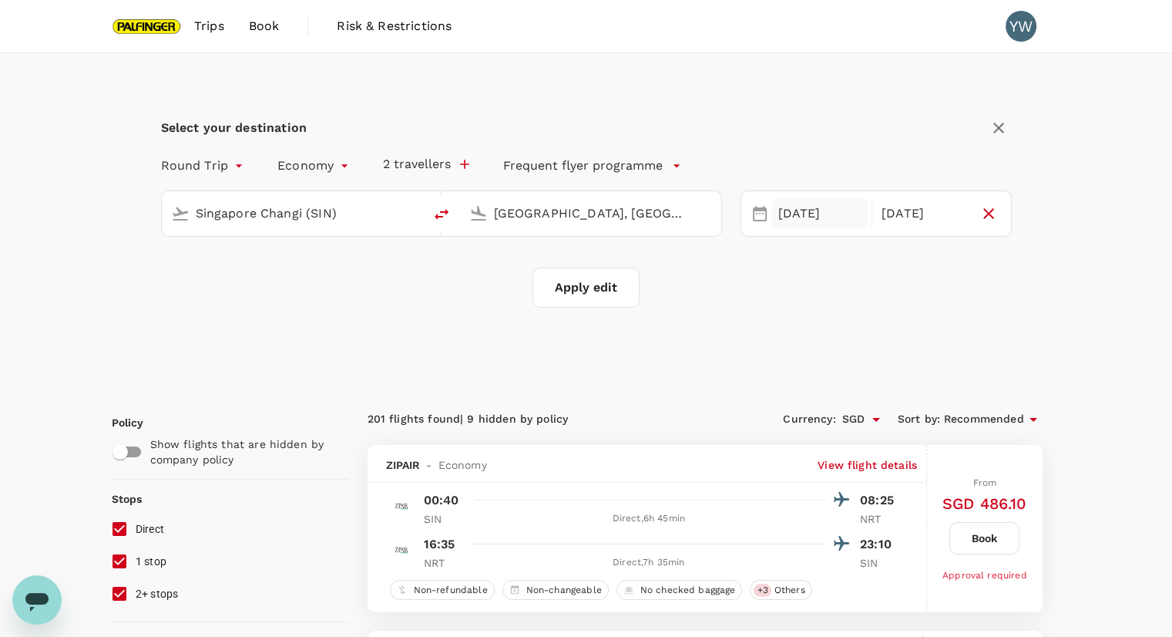
click at [839, 226] on div "[DATE]" at bounding box center [820, 214] width 97 height 30
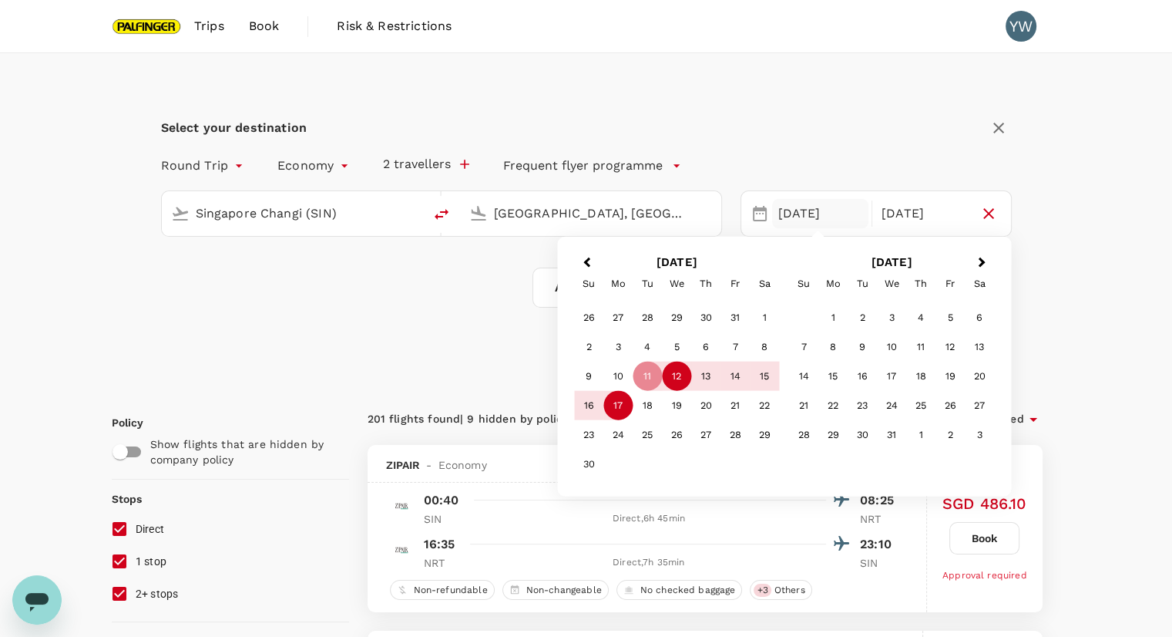
click at [680, 371] on div "12" at bounding box center [676, 376] width 29 height 29
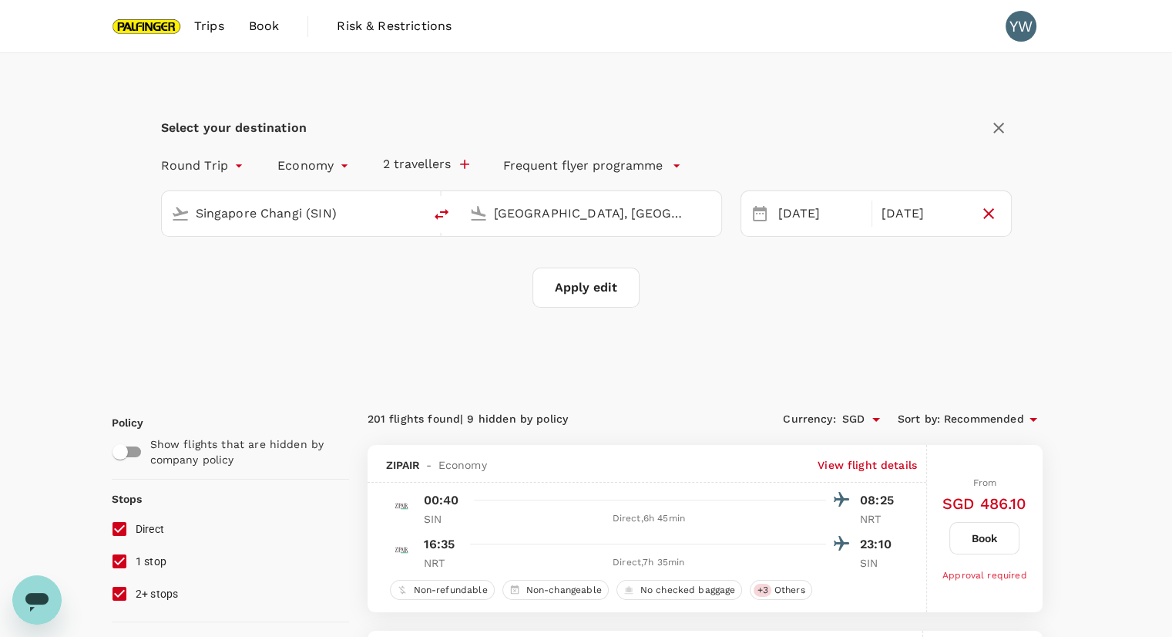
click at [459, 346] on div "Select your destination Round Trip roundtrip Economy economy 2 travellers Frequ…" at bounding box center [587, 220] width 950 height 335
click at [605, 294] on button "Apply edit" at bounding box center [586, 287] width 107 height 40
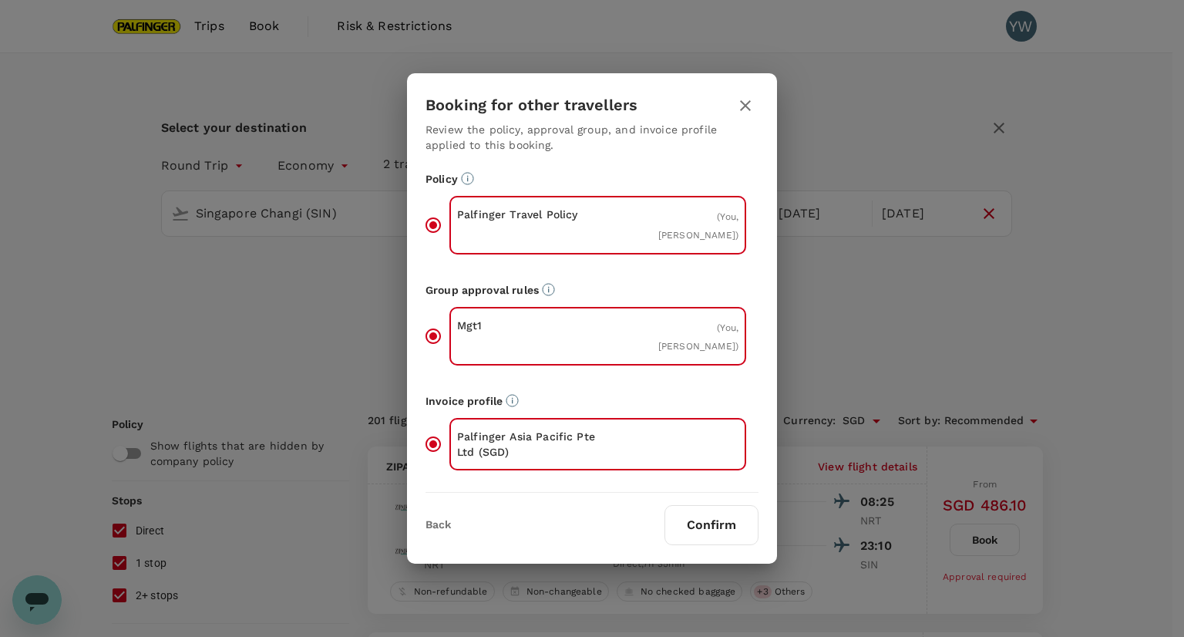
click at [717, 527] on button "Confirm" at bounding box center [711, 525] width 94 height 40
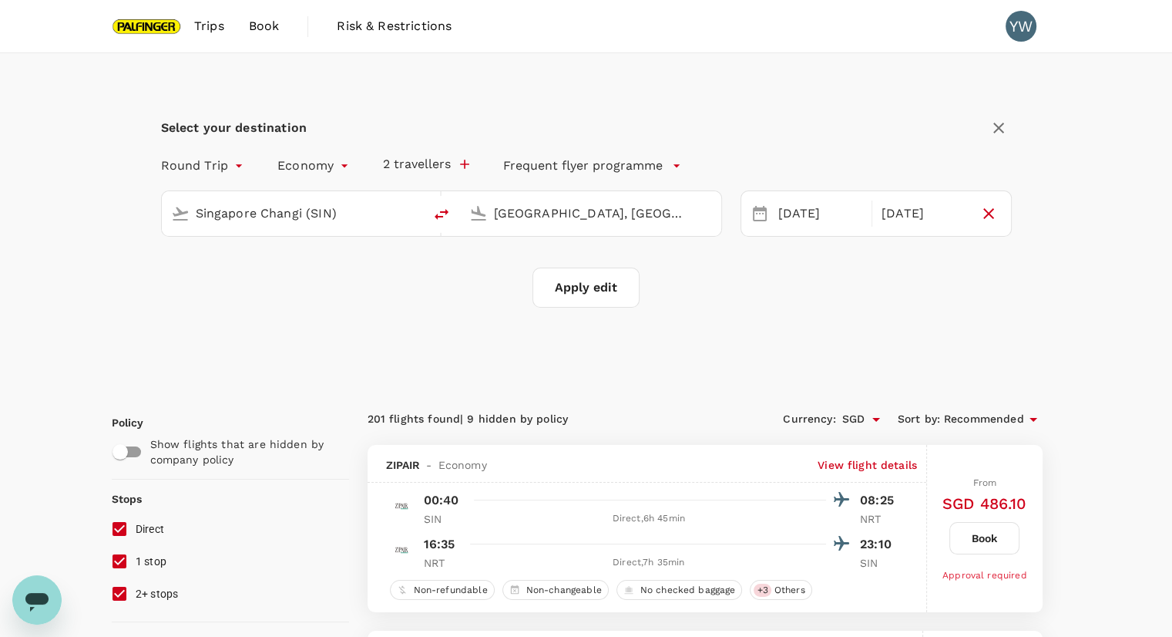
checkbox input "false"
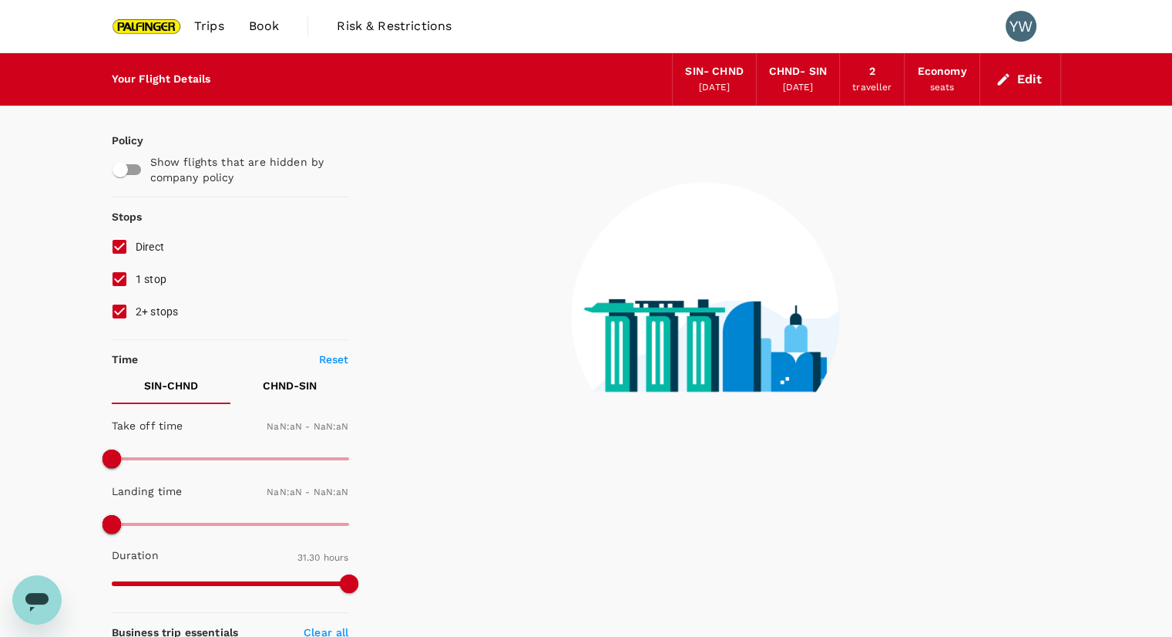
type input "1440"
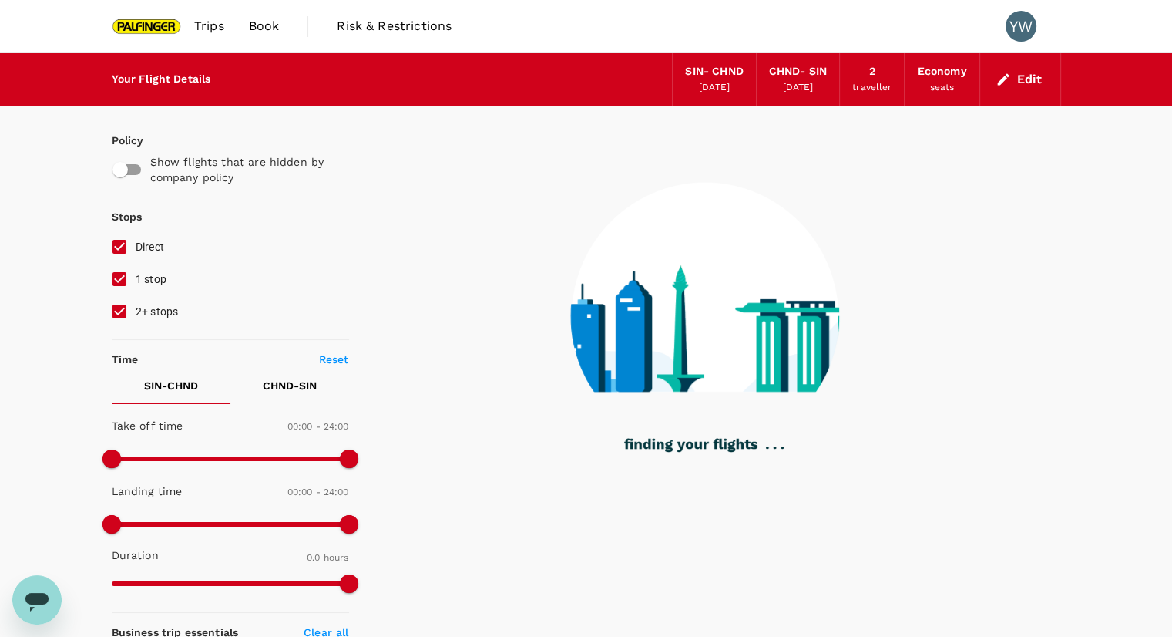
type input "1260"
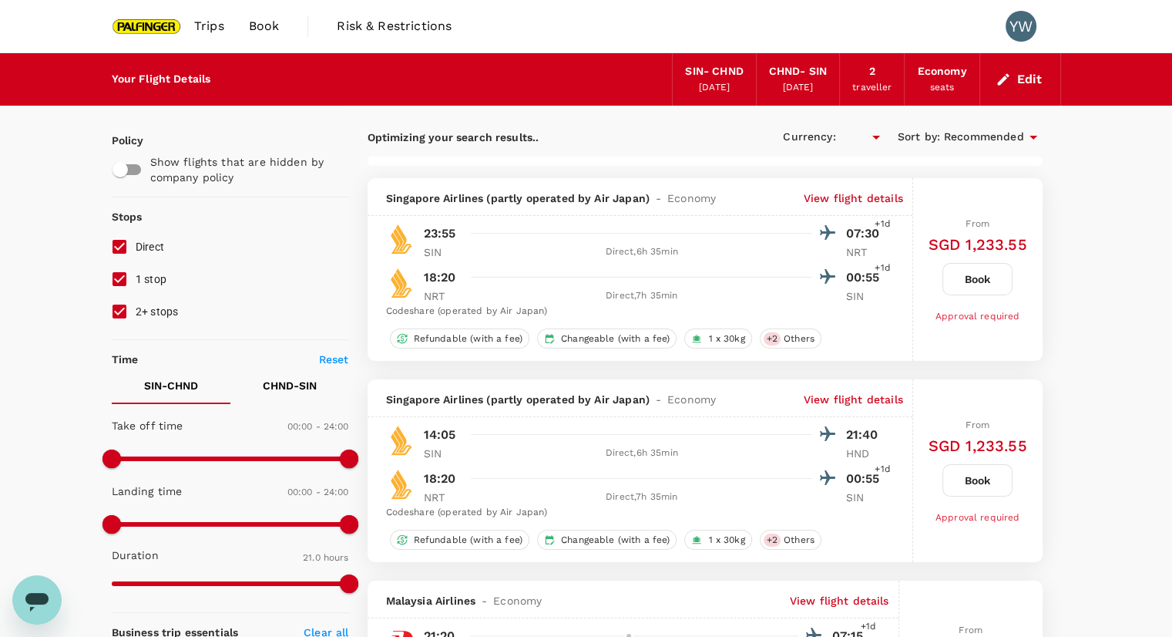
checkbox input "true"
type input "SGD"
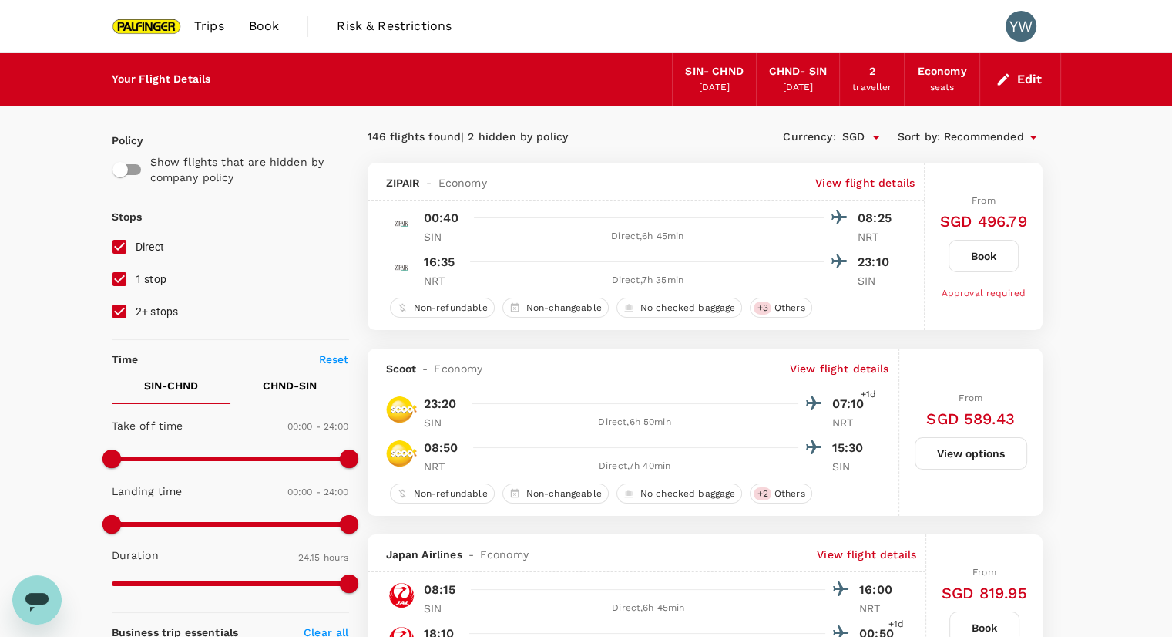
type input "1455"
click at [1027, 87] on button "Edit" at bounding box center [1021, 79] width 56 height 25
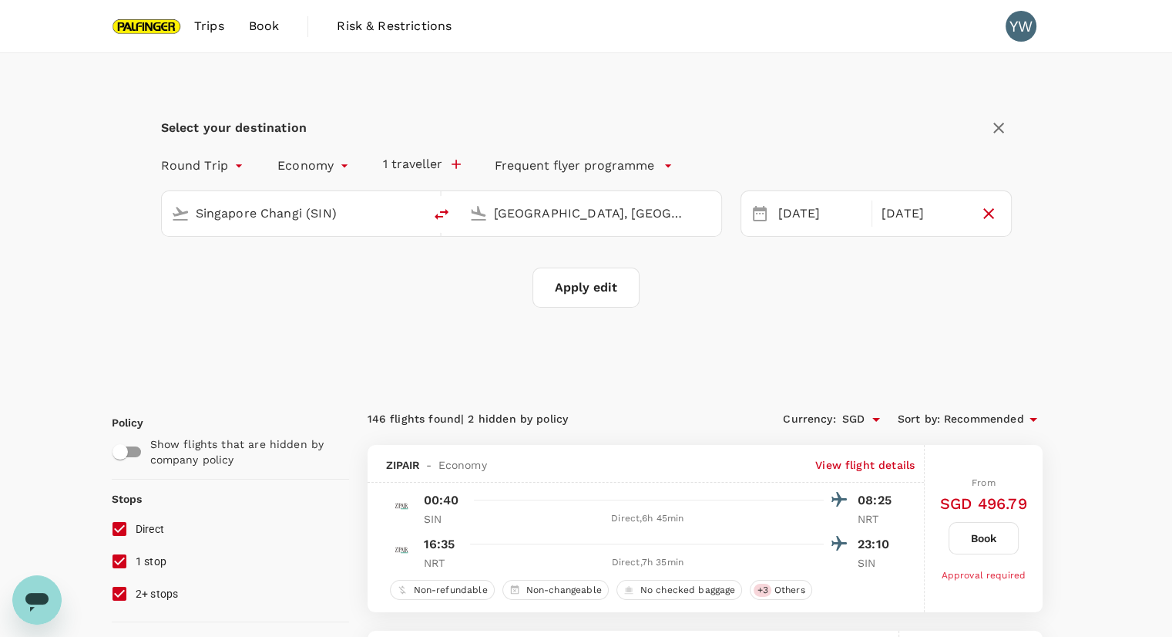
type input "Singapore Changi (SIN)"
type input "[GEOGRAPHIC_DATA], [GEOGRAPHIC_DATA] (any)"
type input "Singapore Changi (SIN)"
type input "[GEOGRAPHIC_DATA], [GEOGRAPHIC_DATA] (any)"
click at [787, 217] on div "[DATE]" at bounding box center [820, 214] width 97 height 30
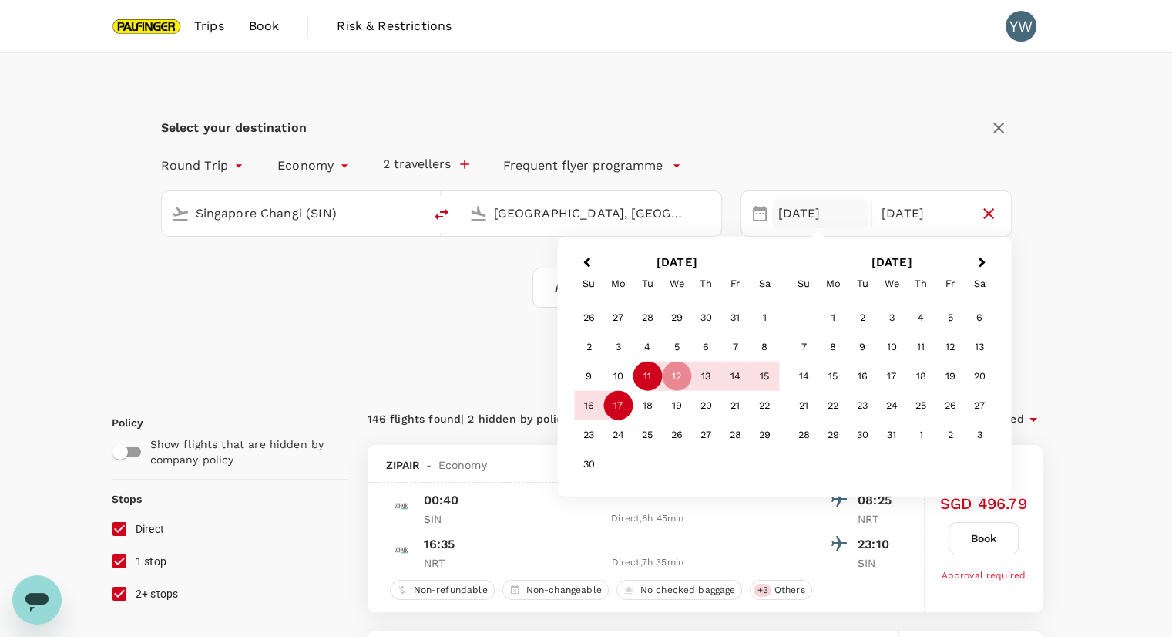
click at [641, 376] on div "11" at bounding box center [647, 376] width 29 height 29
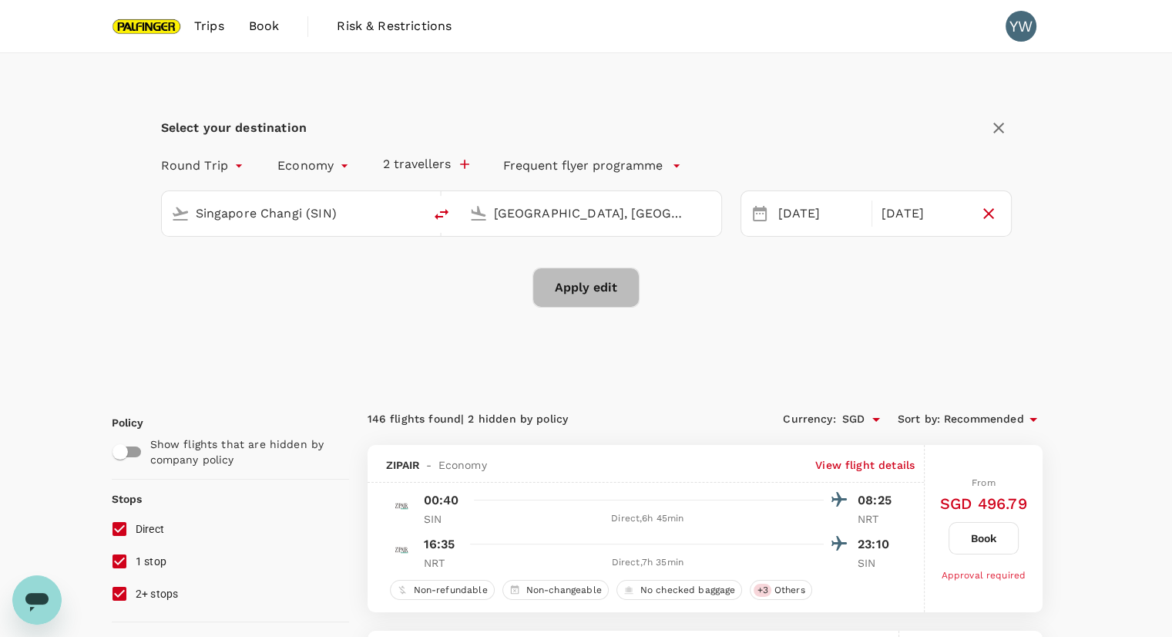
drag, startPoint x: 601, startPoint y: 300, endPoint x: 744, endPoint y: 304, distance: 142.7
click at [607, 300] on button "Apply edit" at bounding box center [586, 287] width 107 height 40
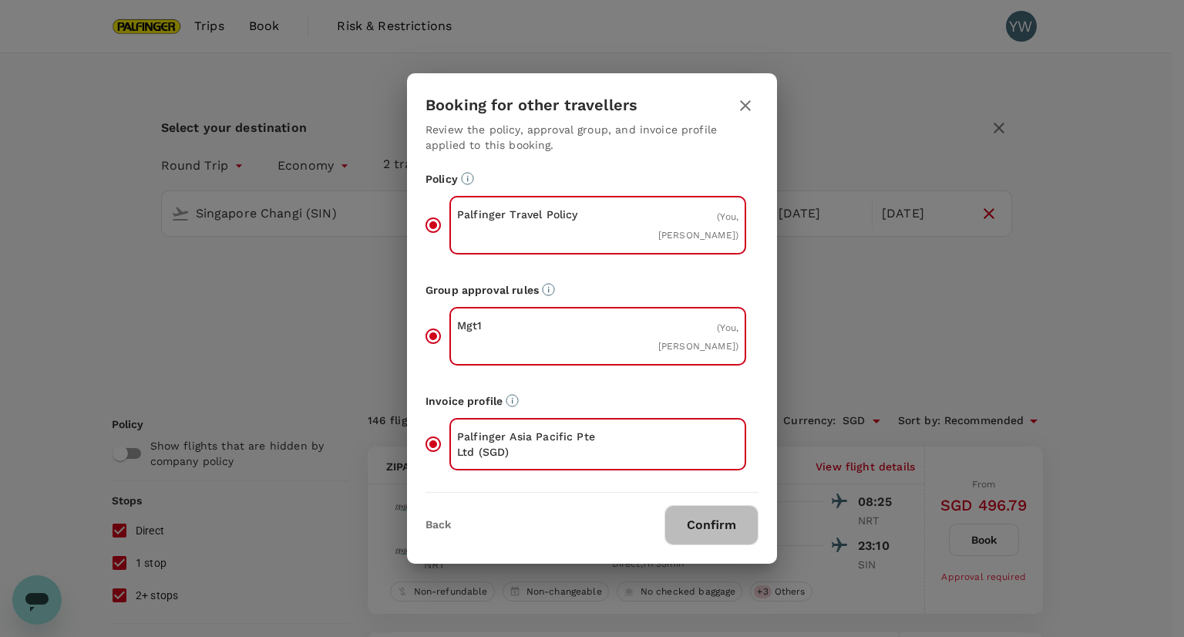
click at [713, 515] on button "Confirm" at bounding box center [711, 525] width 94 height 40
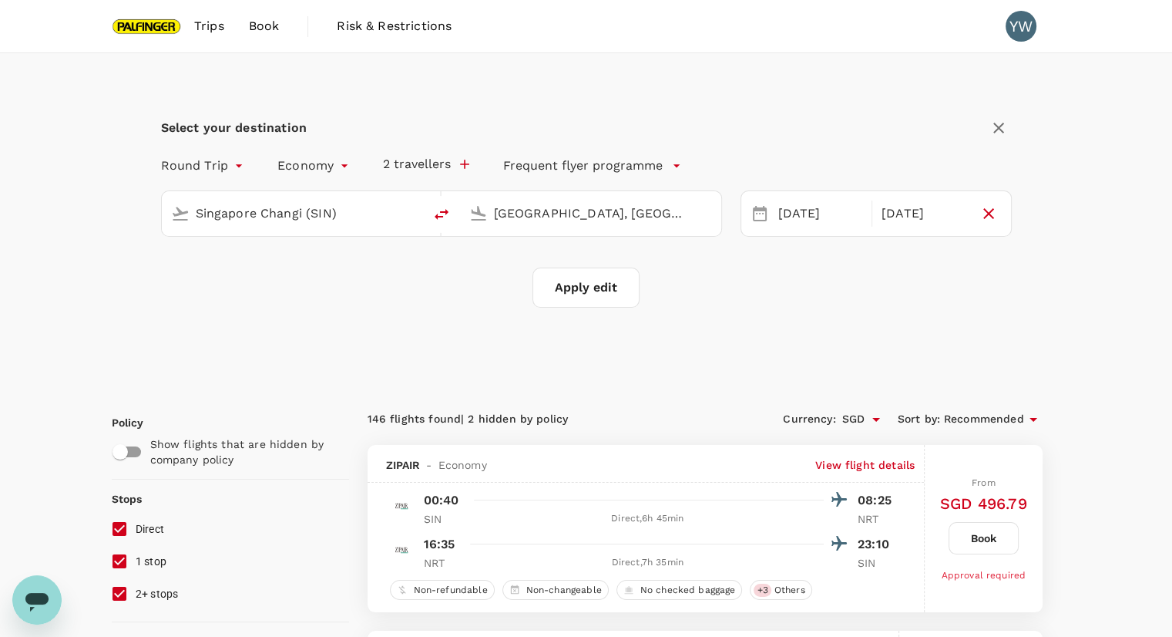
checkbox input "false"
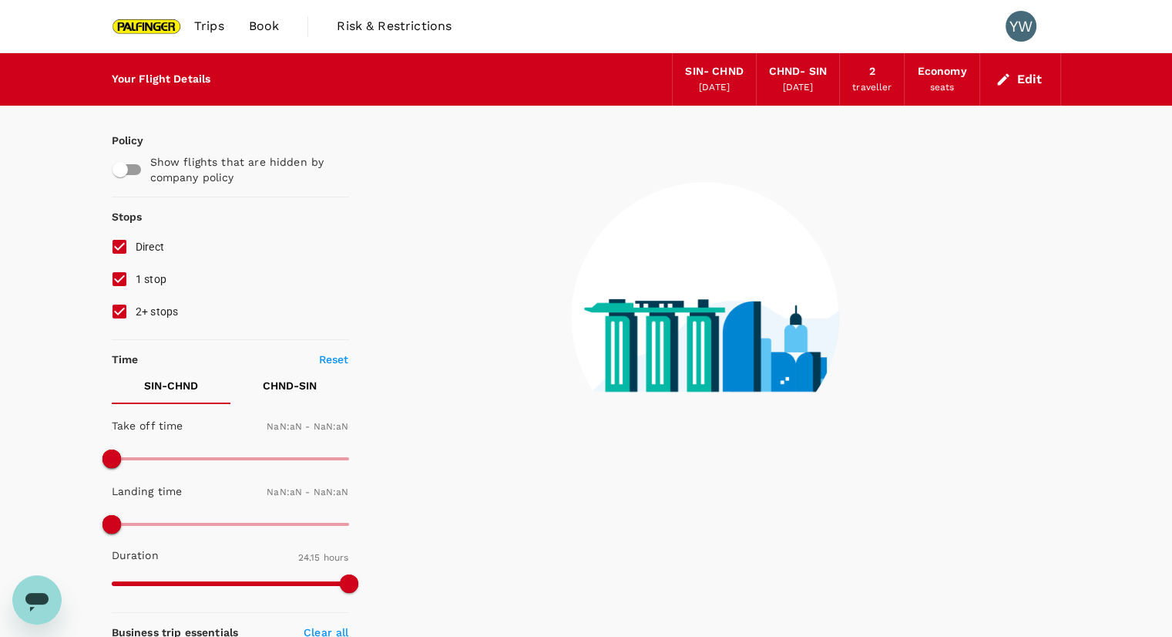
type input "1440"
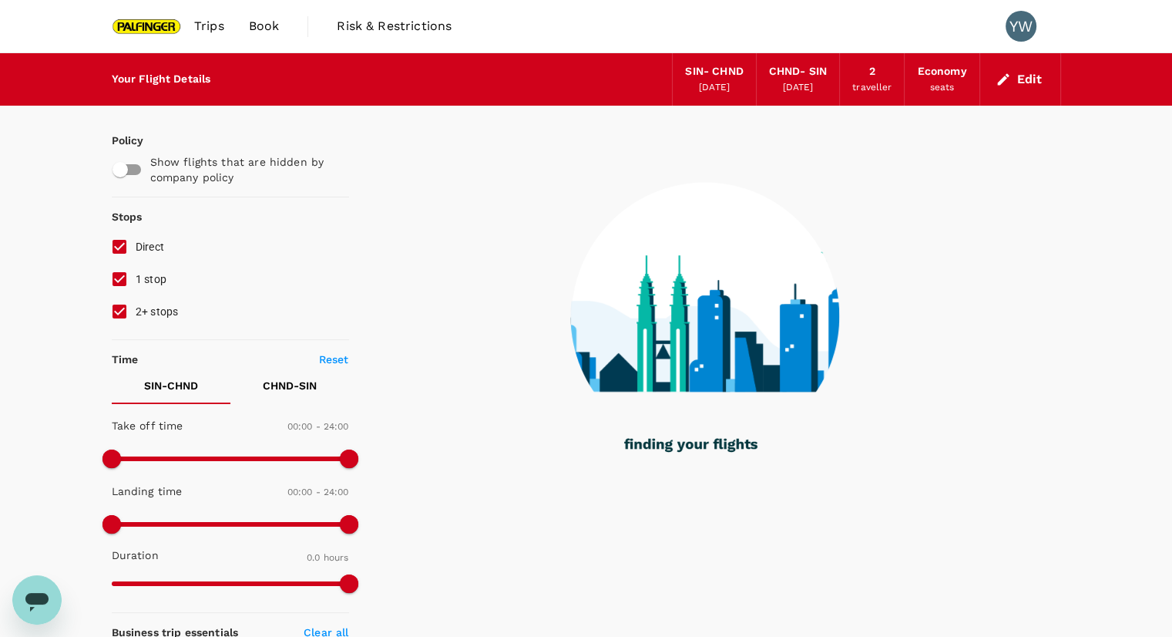
checkbox input "true"
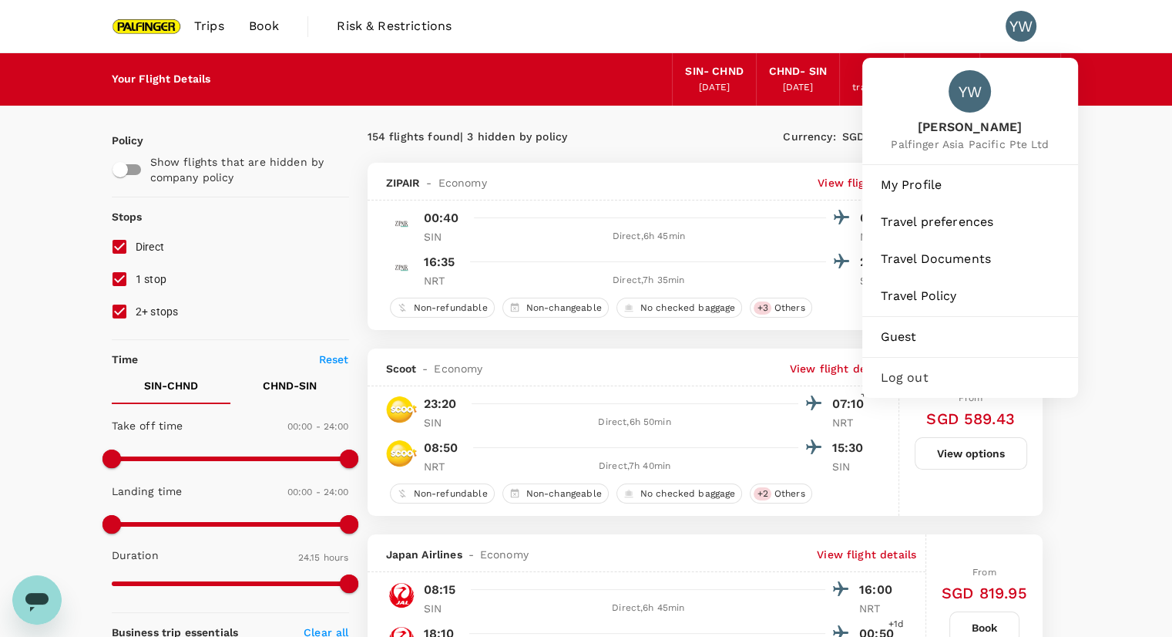
click at [1023, 32] on div "YW" at bounding box center [1021, 26] width 31 height 31
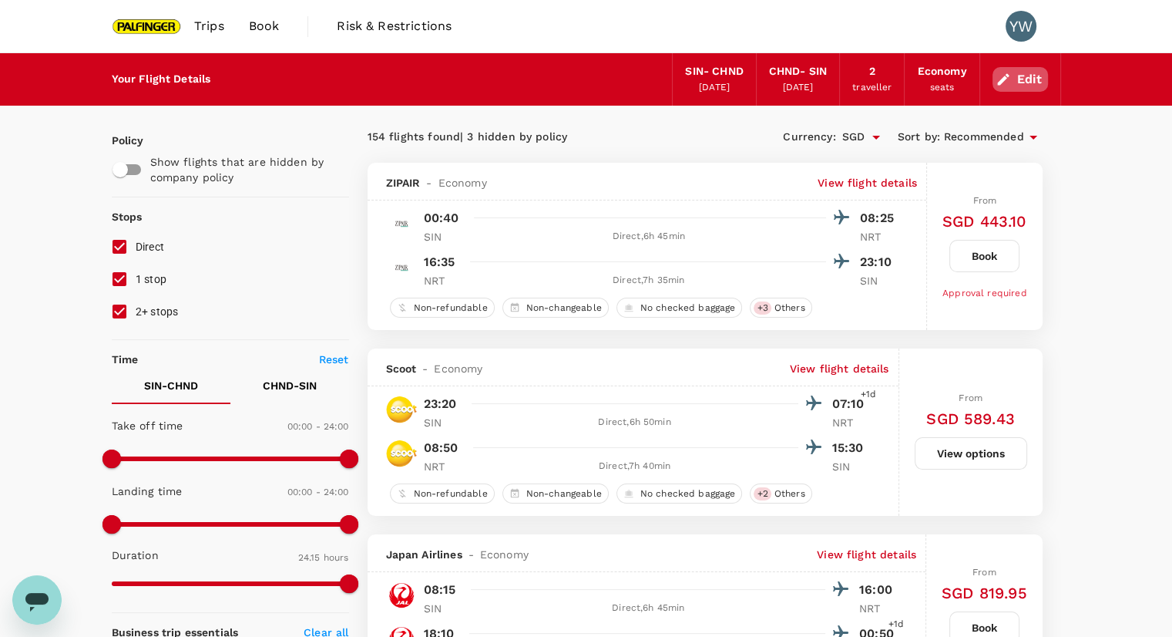
drag, startPoint x: 1030, startPoint y: 70, endPoint x: 1082, endPoint y: 82, distance: 52.9
click at [1030, 72] on button "Edit" at bounding box center [1021, 79] width 56 height 25
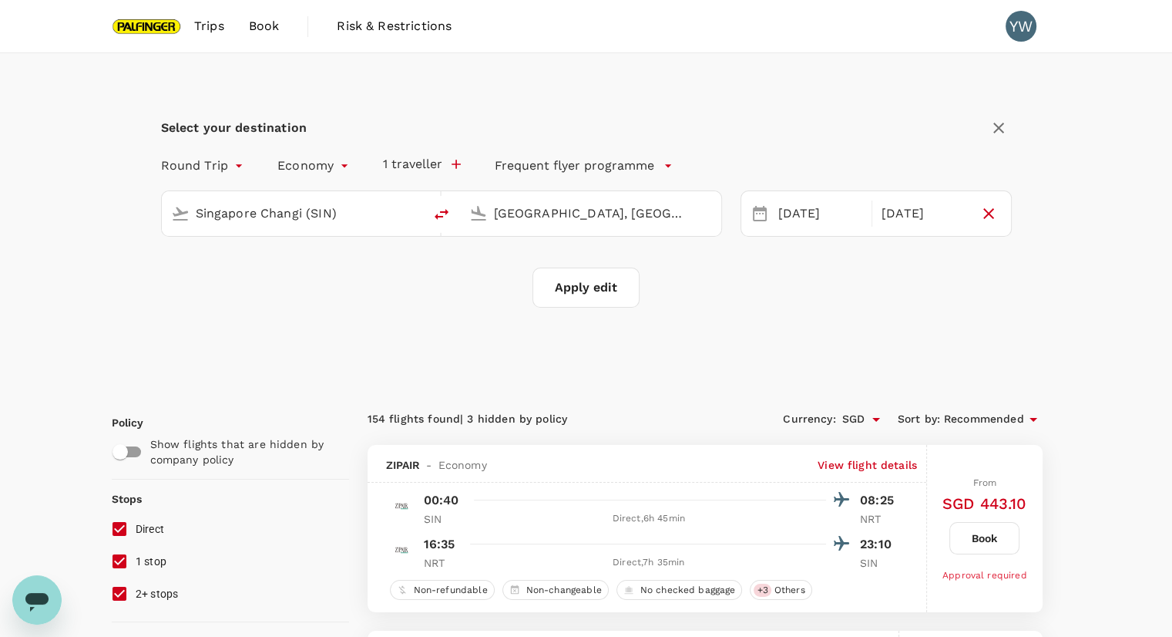
type input "Singapore Changi (SIN)"
type input "[GEOGRAPHIC_DATA], [GEOGRAPHIC_DATA] (any)"
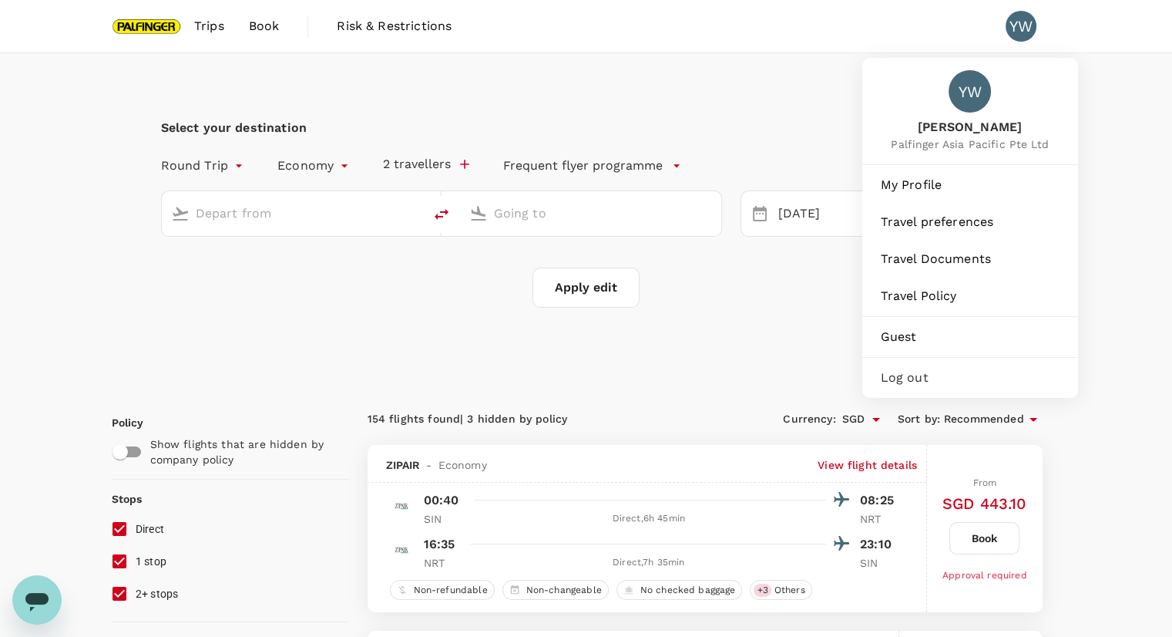
type input "Singapore Changi (SIN)"
type input "[GEOGRAPHIC_DATA], [GEOGRAPHIC_DATA] (any)"
click at [997, 11] on li "YW" at bounding box center [1028, 26] width 68 height 52
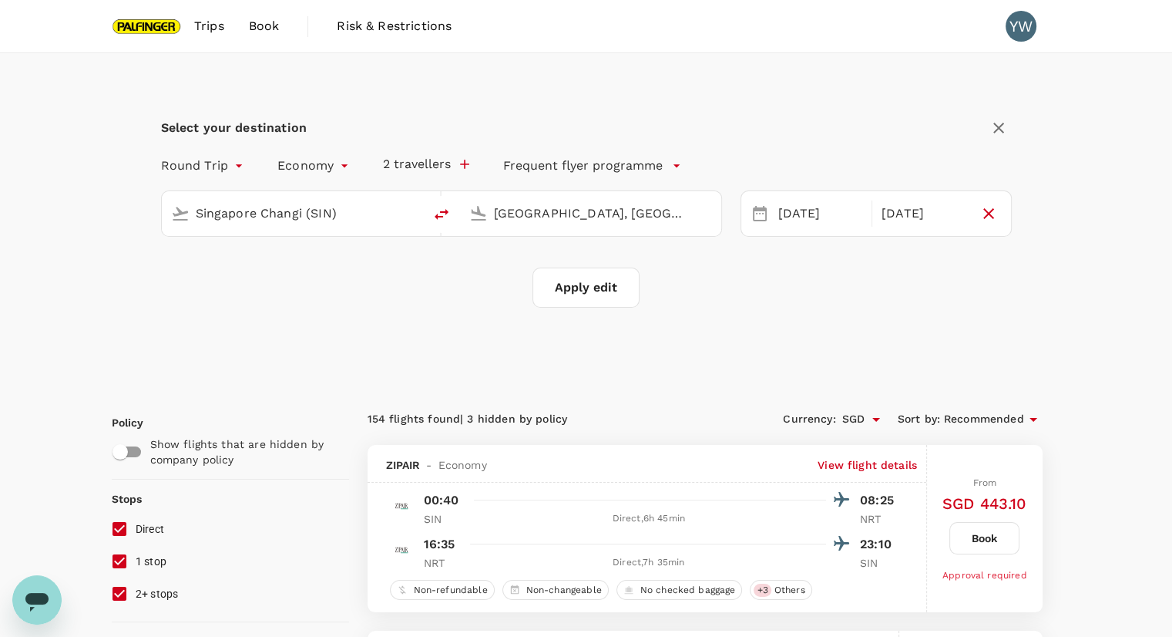
click at [1014, 21] on div "YW" at bounding box center [1021, 26] width 31 height 31
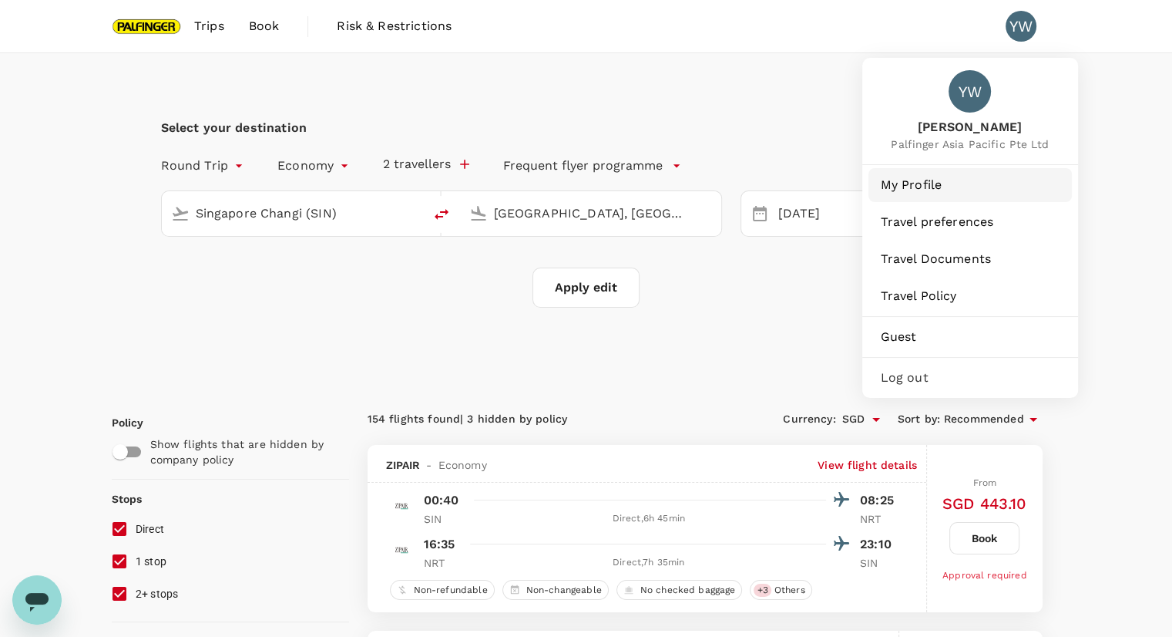
click at [971, 189] on span "My Profile" at bounding box center [970, 185] width 179 height 19
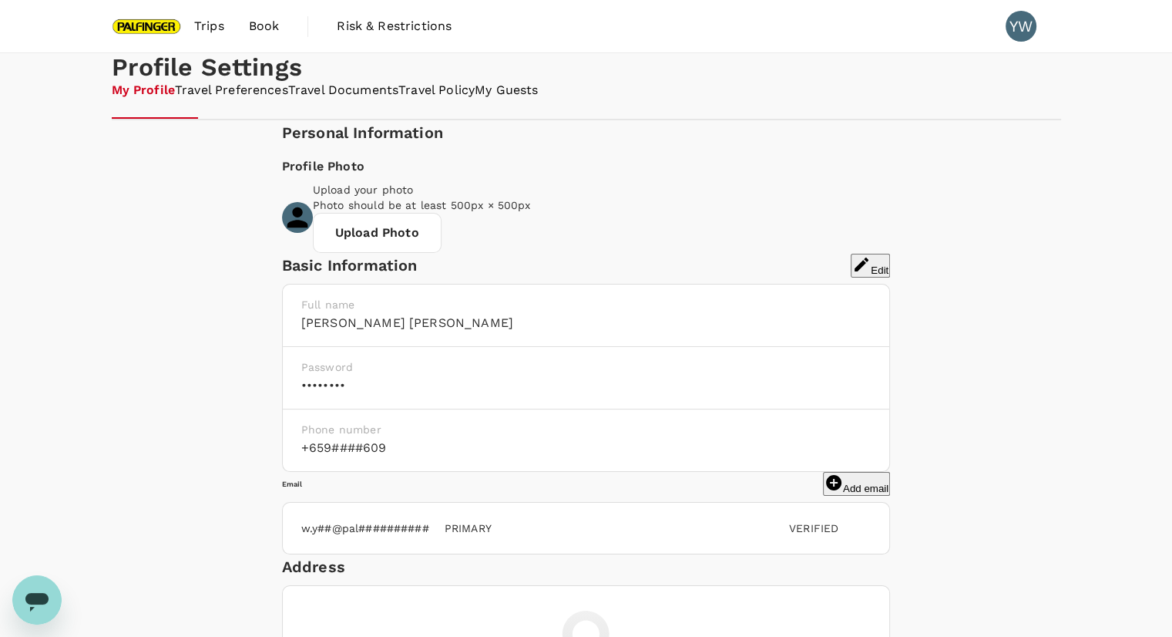
click at [399, 99] on link "Travel Documents" at bounding box center [343, 91] width 110 height 18
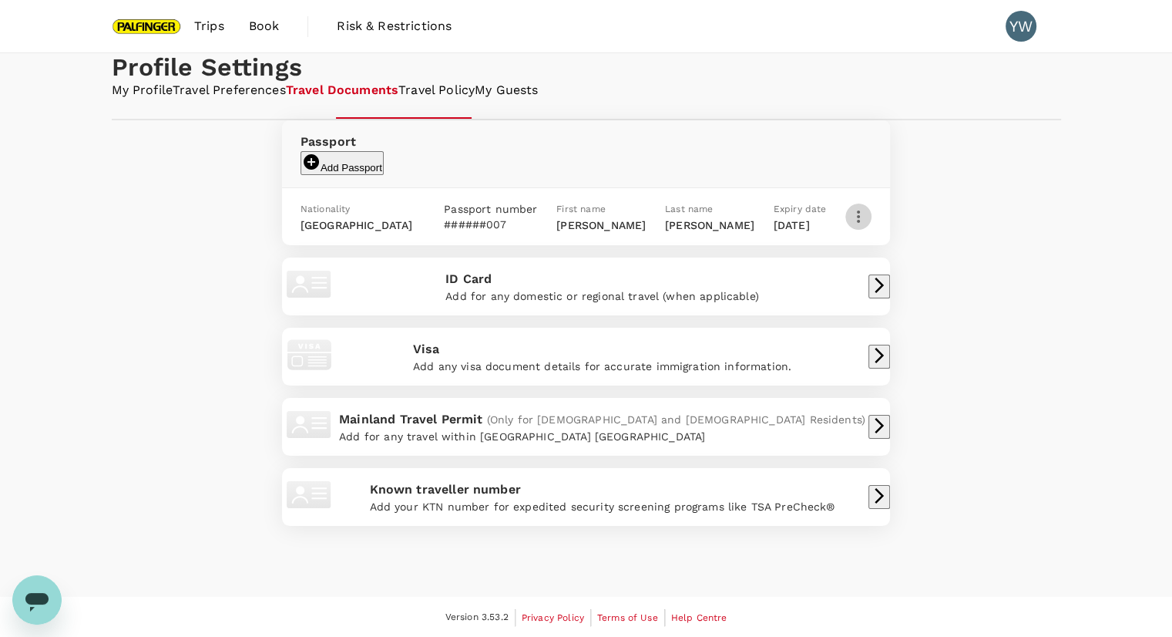
click at [855, 226] on icon "button" at bounding box center [859, 216] width 19 height 19
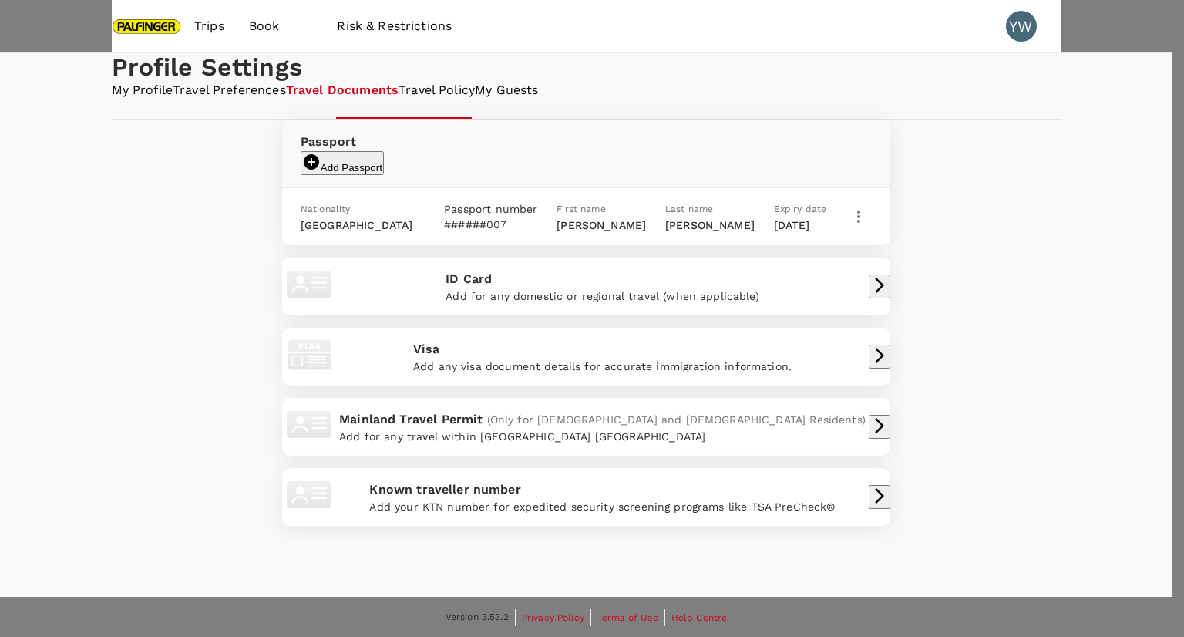
type input "[DATE]"
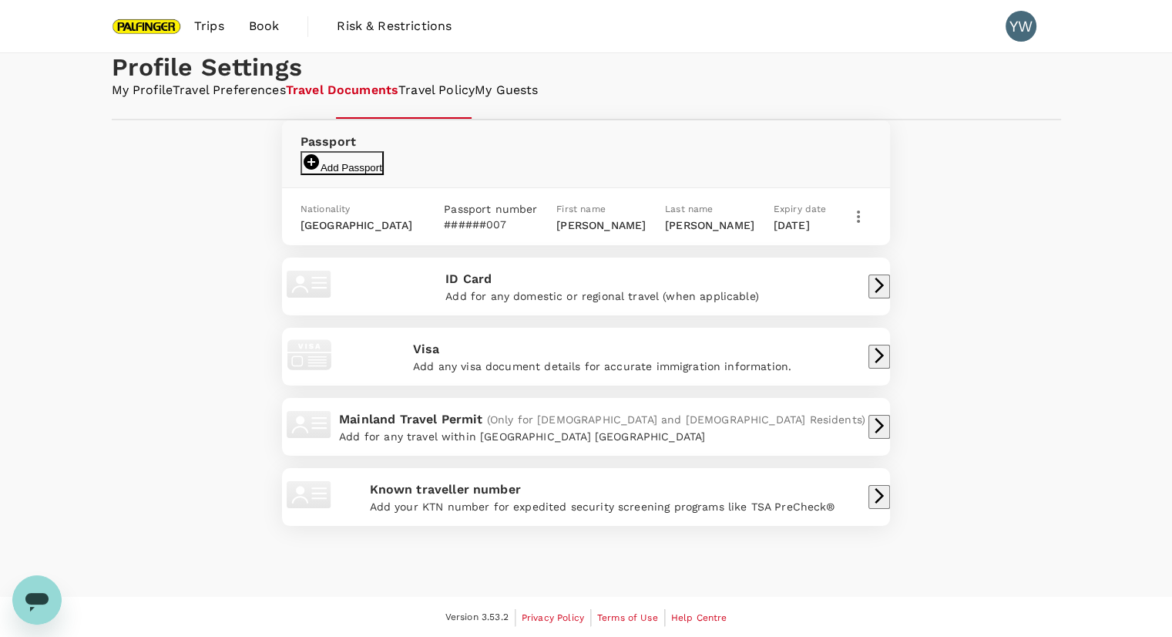
click at [384, 175] on button "Add Passport" at bounding box center [342, 163] width 83 height 24
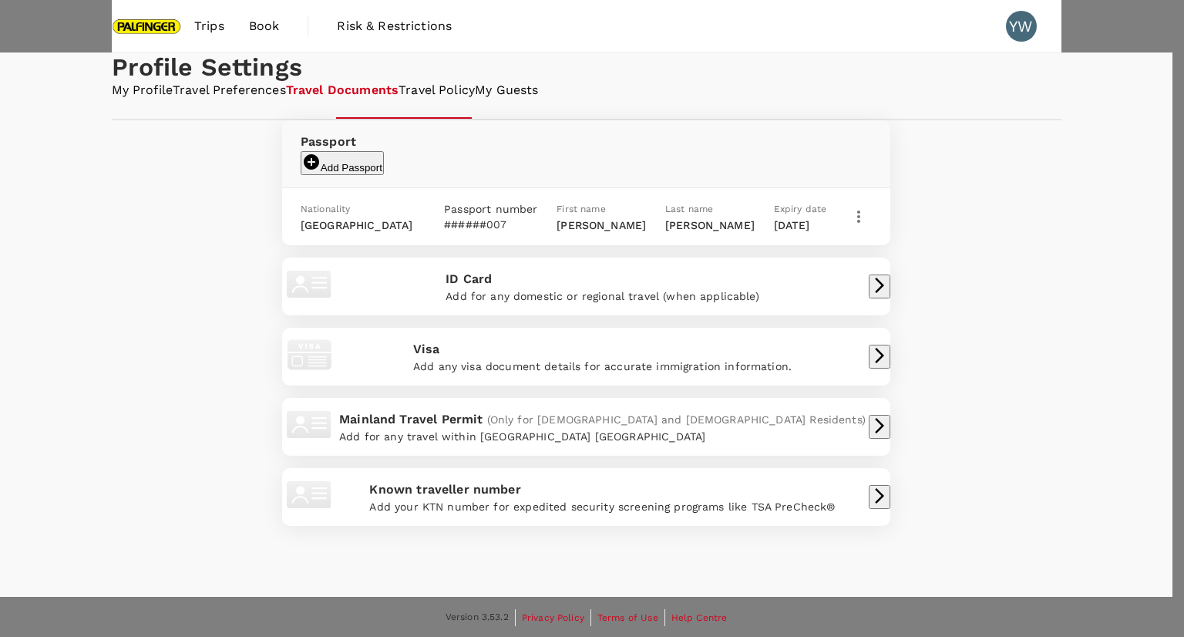
type input "A63285933"
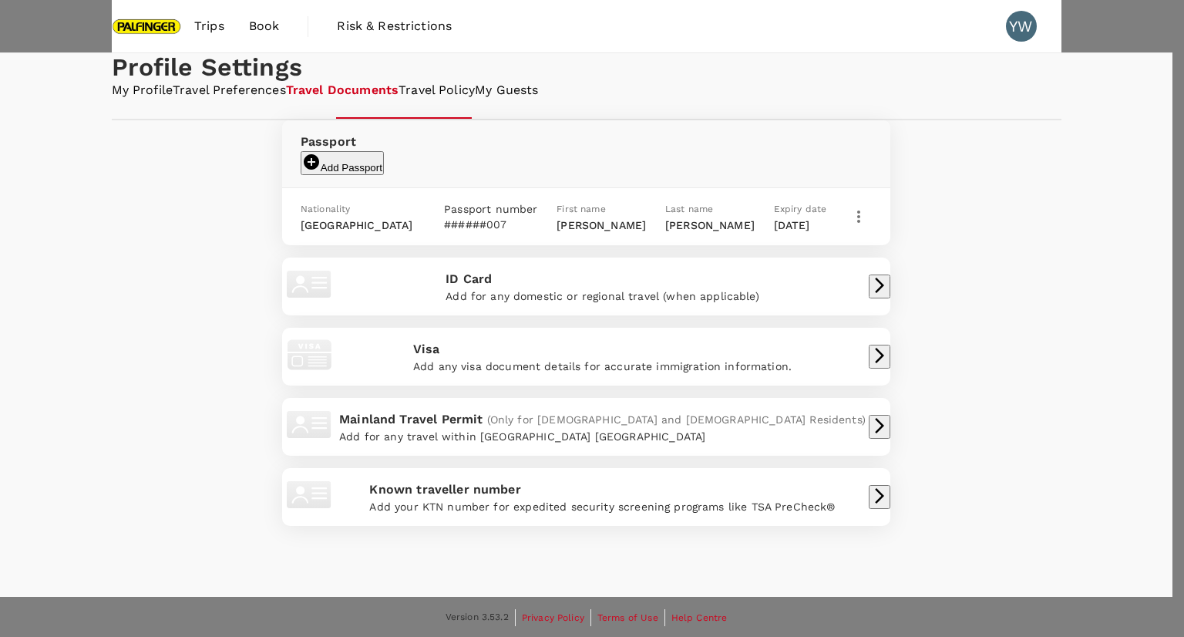
type input "[GEOGRAPHIC_DATA]"
type input "DD/MM/YYYY"
type input "[DATE]"
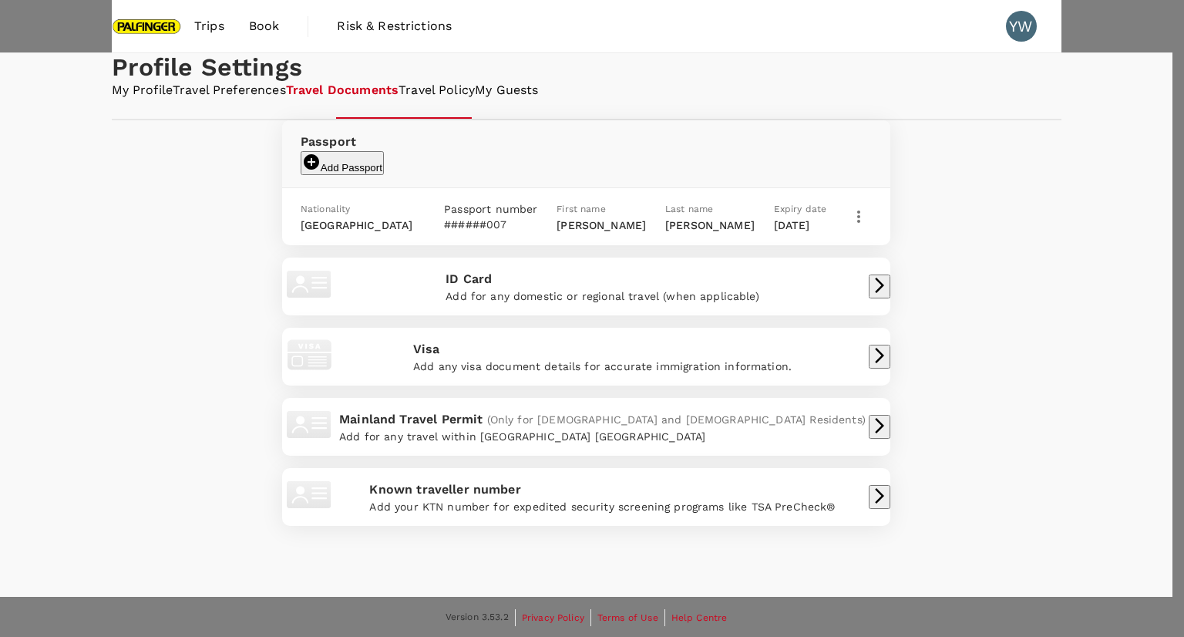
type input "12/09/5202"
type input "[GEOGRAPHIC_DATA]"
drag, startPoint x: 794, startPoint y: 265, endPoint x: 843, endPoint y: 257, distance: 50.1
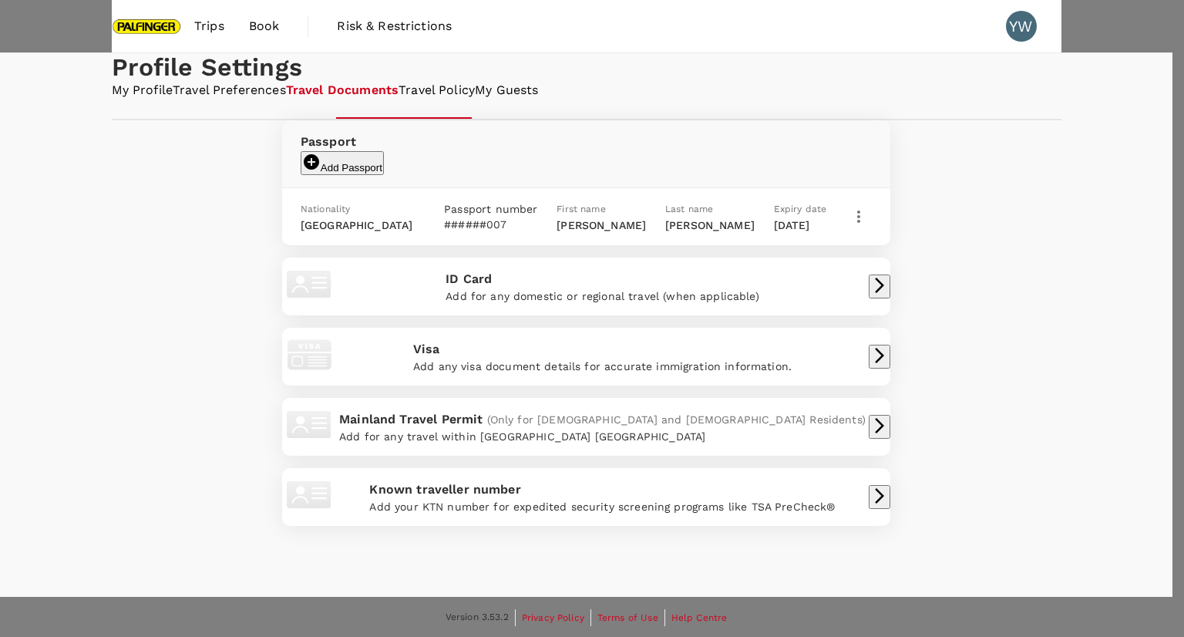
type input "12/09/0005"
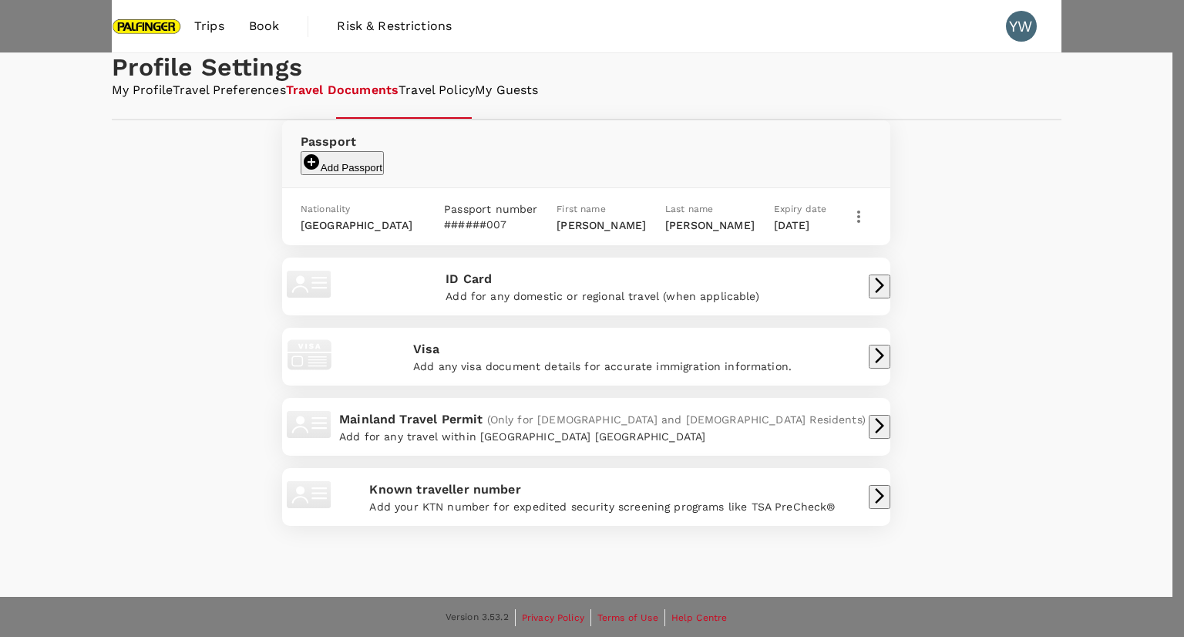
type input "[DATE]"
drag, startPoint x: 892, startPoint y: 393, endPoint x: 914, endPoint y: 397, distance: 22.7
type input "[PERSON_NAME]"
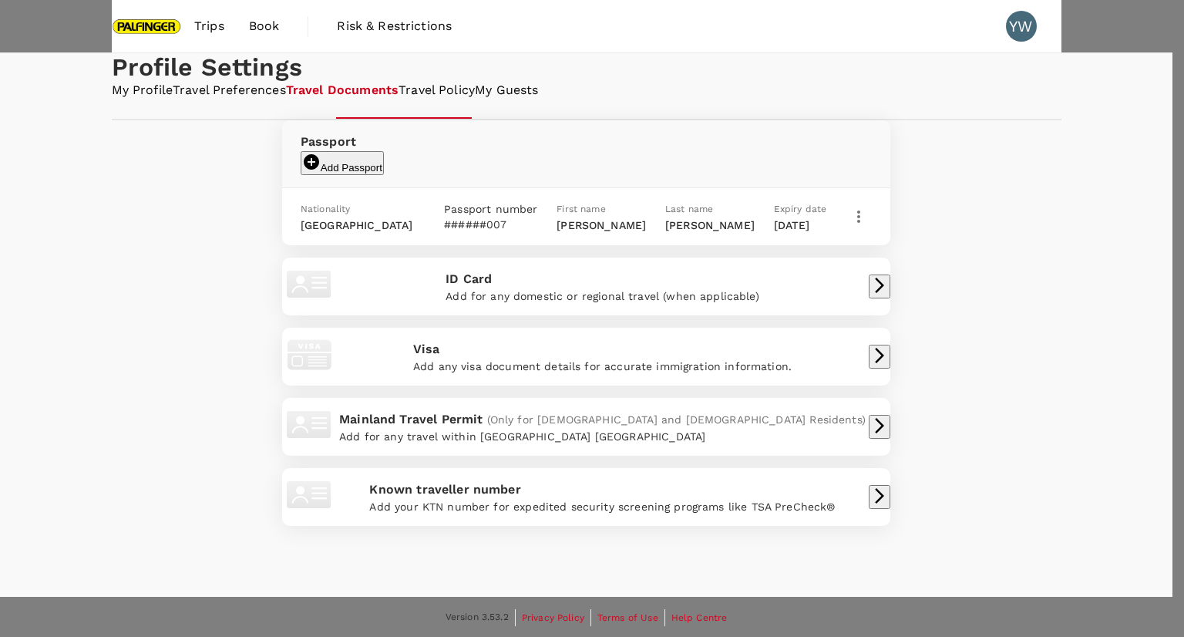
type input "y"
type input "[PERSON_NAME]"
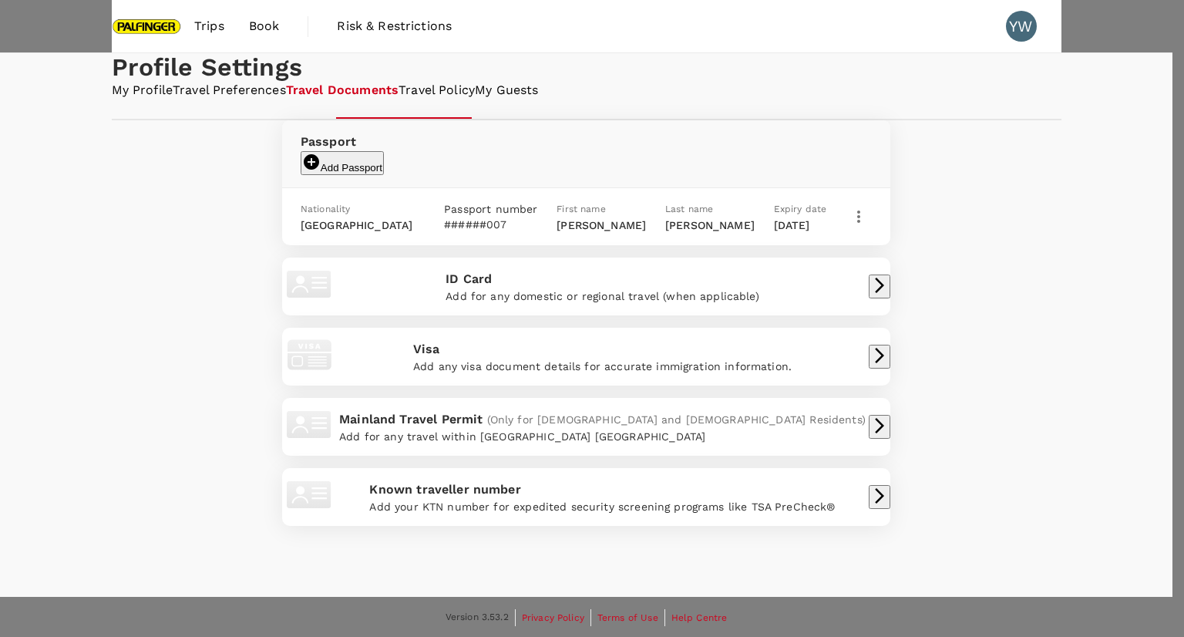
radio input "true"
type input "[DATE]"
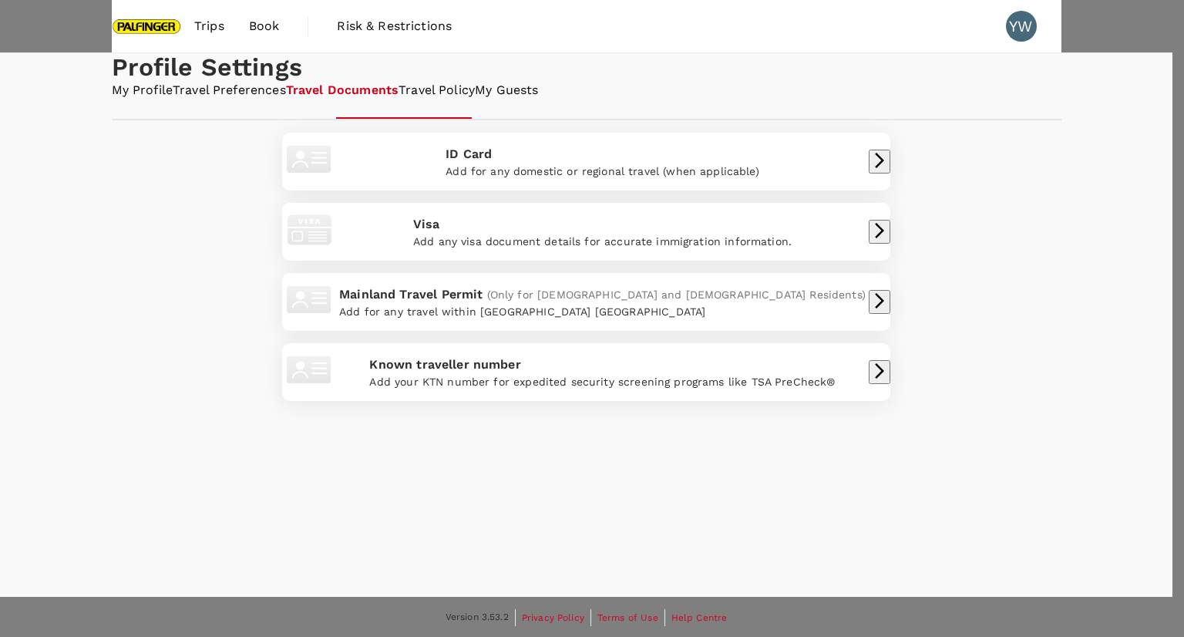
type input "[GEOGRAPHIC_DATA]"
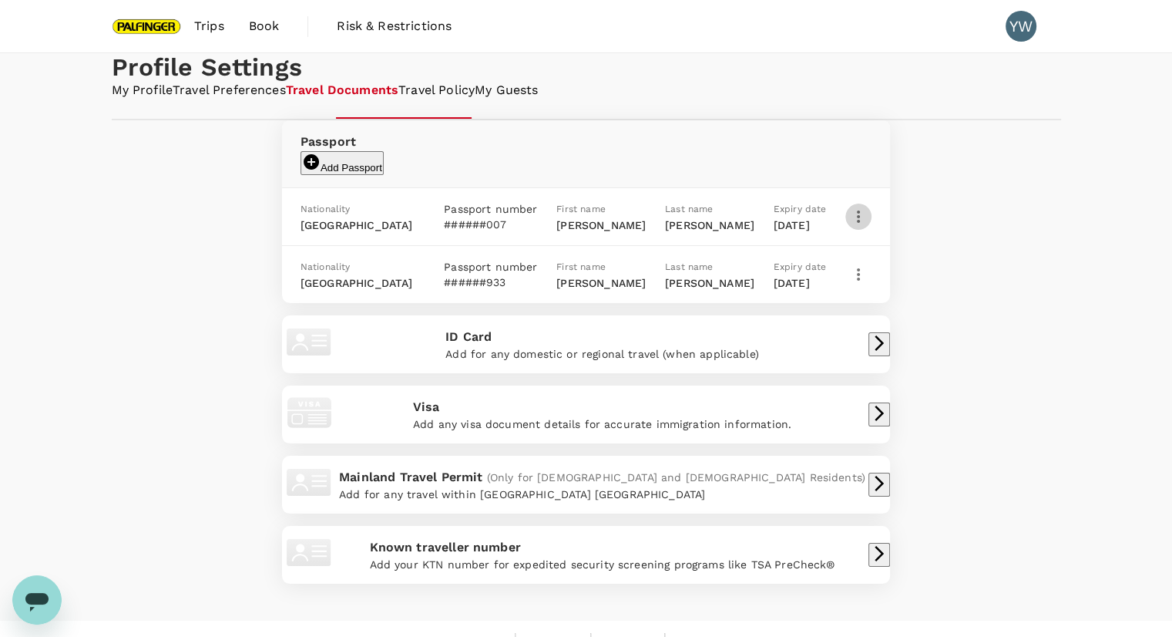
click at [850, 226] on icon "button" at bounding box center [859, 216] width 19 height 19
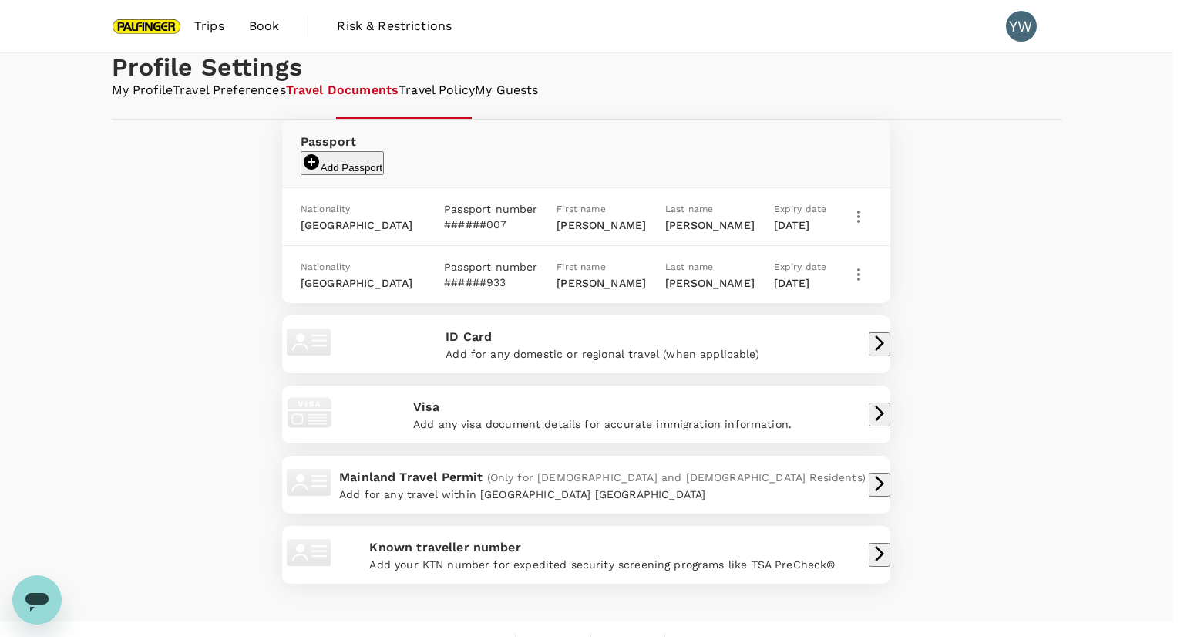
click at [964, 422] on div at bounding box center [592, 318] width 1184 height 637
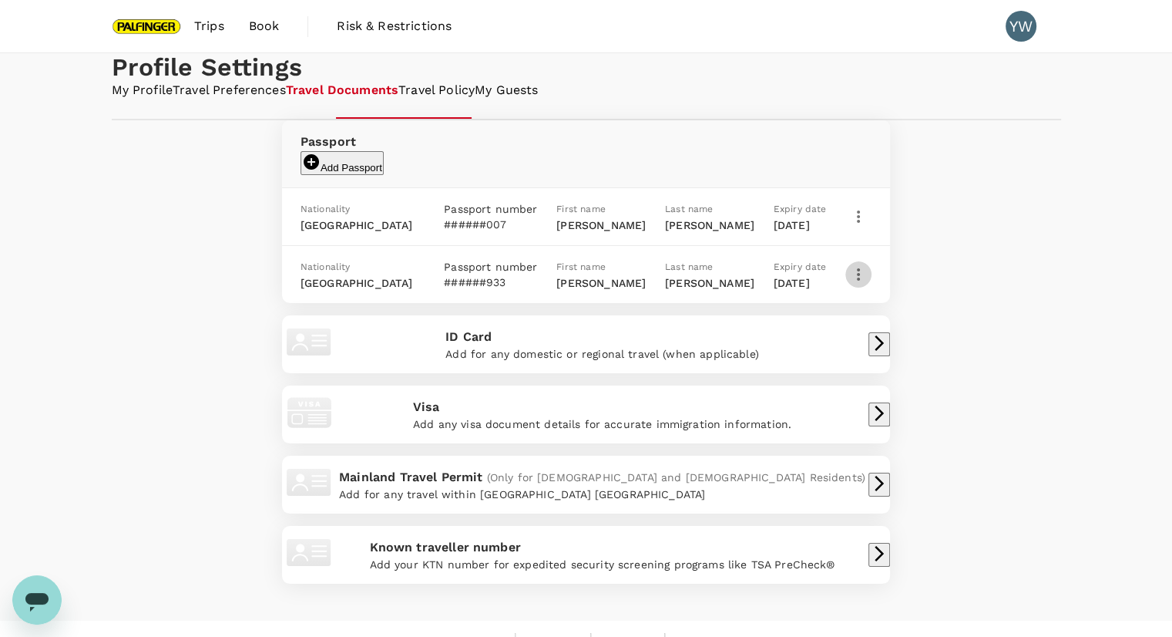
click at [856, 284] on icon "button" at bounding box center [859, 274] width 19 height 19
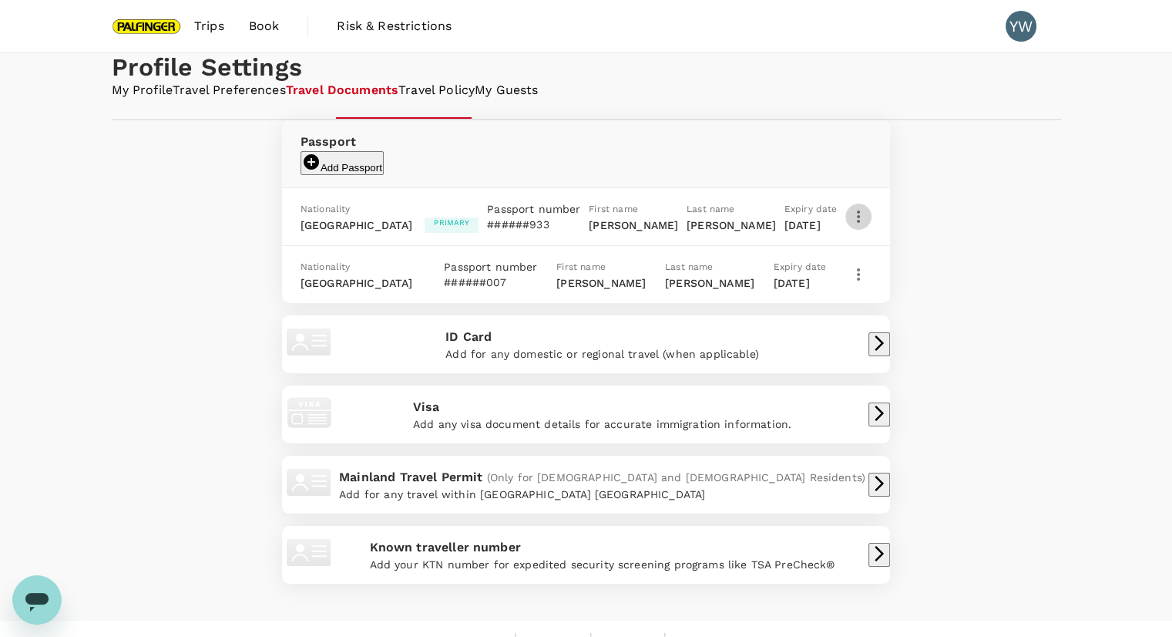
click at [856, 226] on icon "button" at bounding box center [859, 216] width 19 height 19
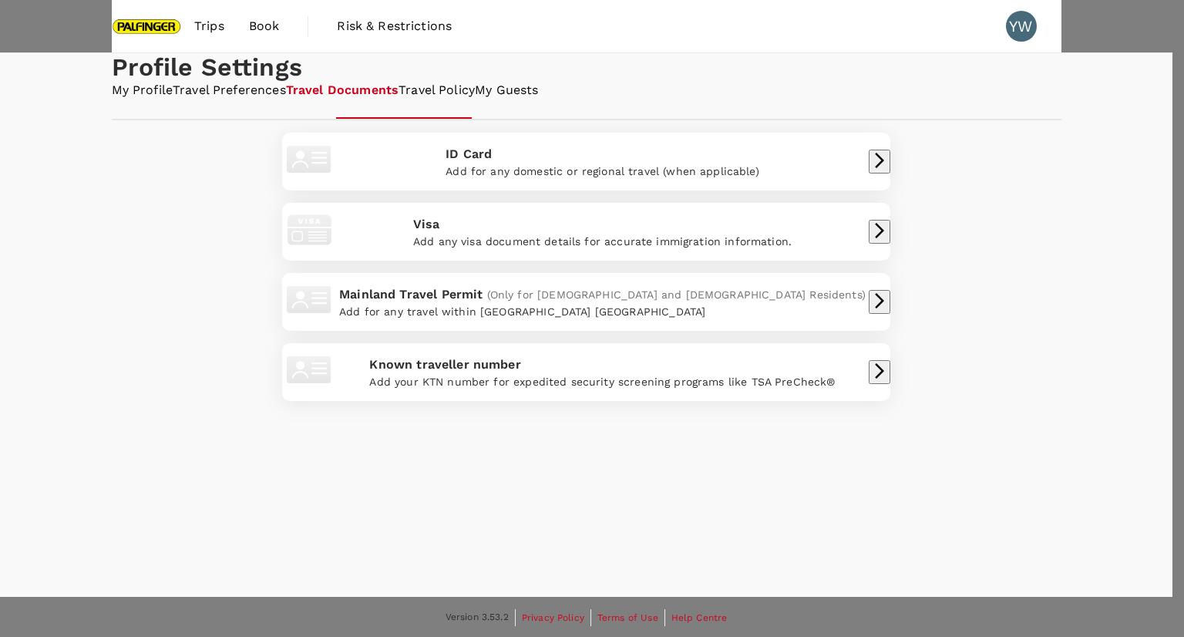
type input "[GEOGRAPHIC_DATA]"
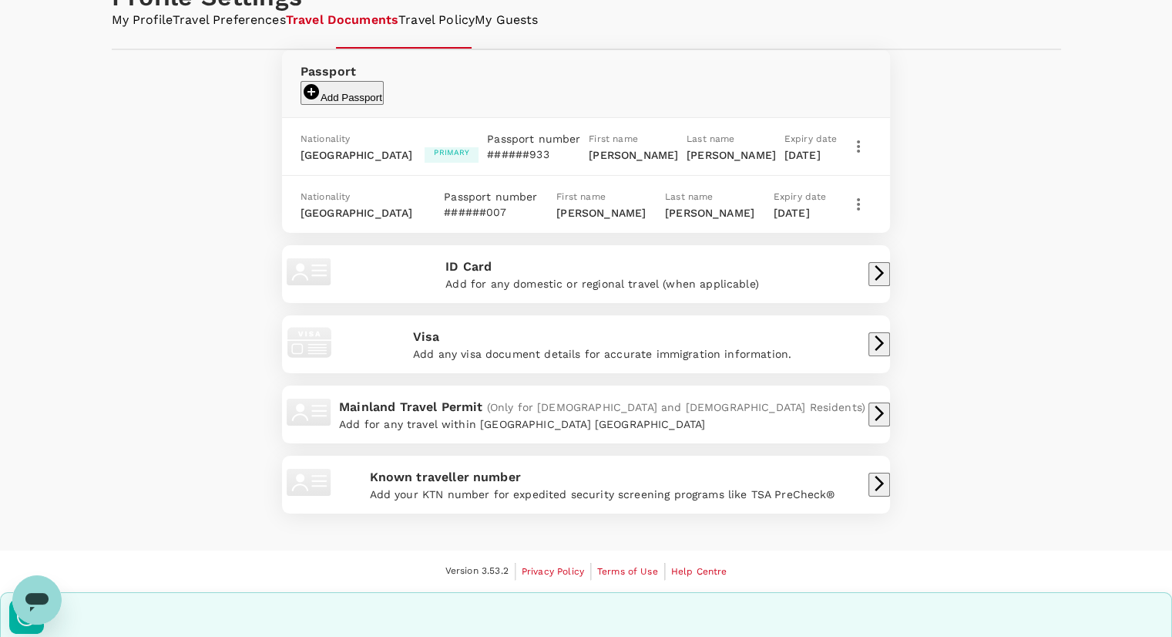
scroll to position [154, 0]
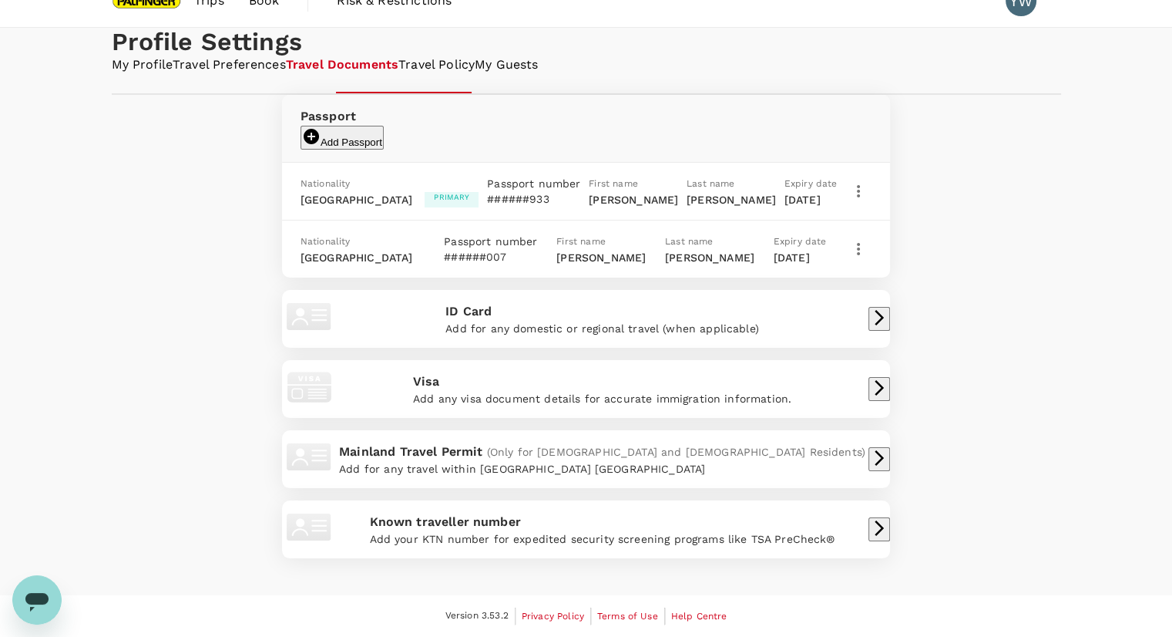
click at [792, 391] on p "Visa" at bounding box center [602, 381] width 378 height 19
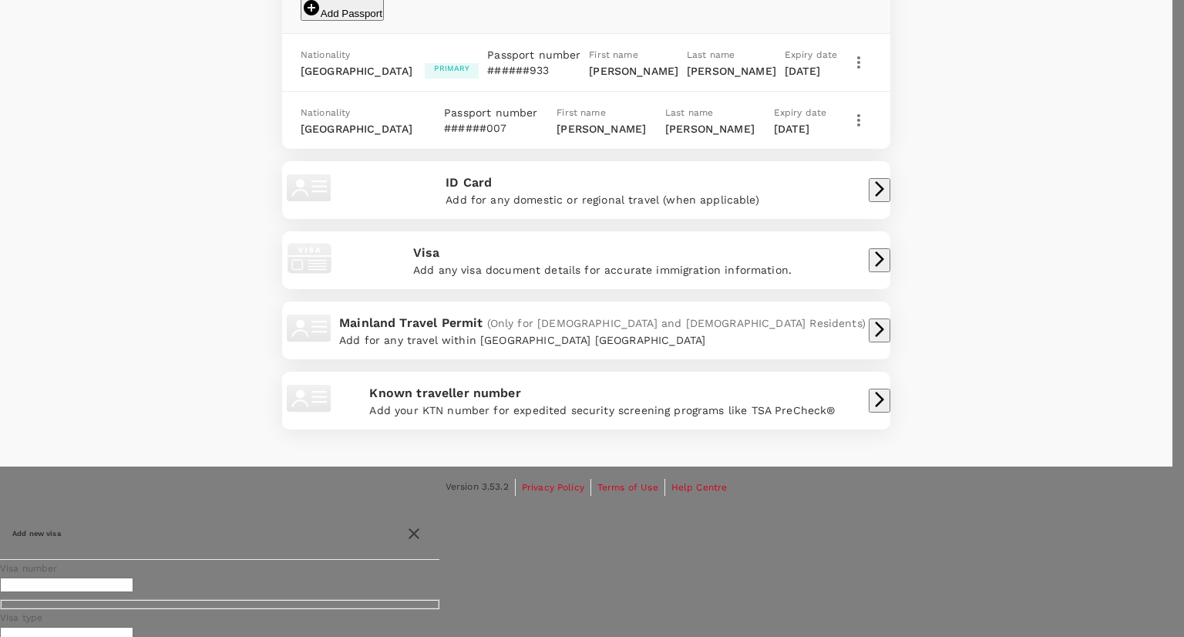
click at [685, 73] on div at bounding box center [592, 318] width 1184 height 637
